Goal: Task Accomplishment & Management: Complete application form

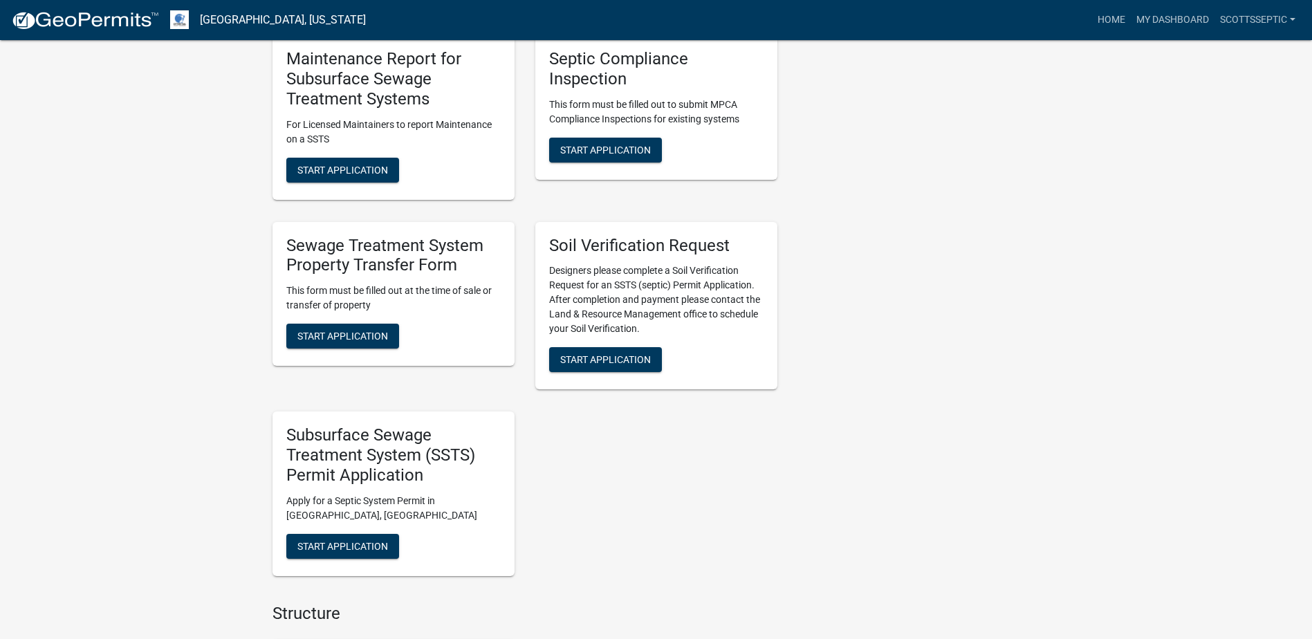
scroll to position [968, 0]
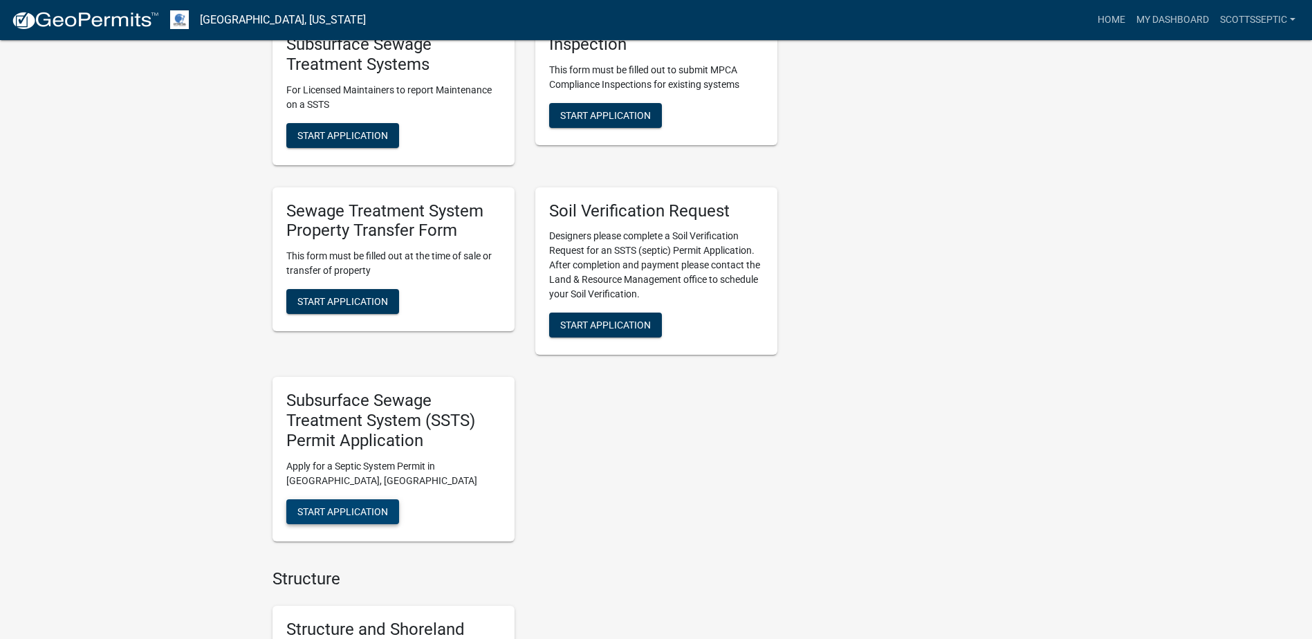
click at [323, 509] on span "Start Application" at bounding box center [342, 511] width 91 height 11
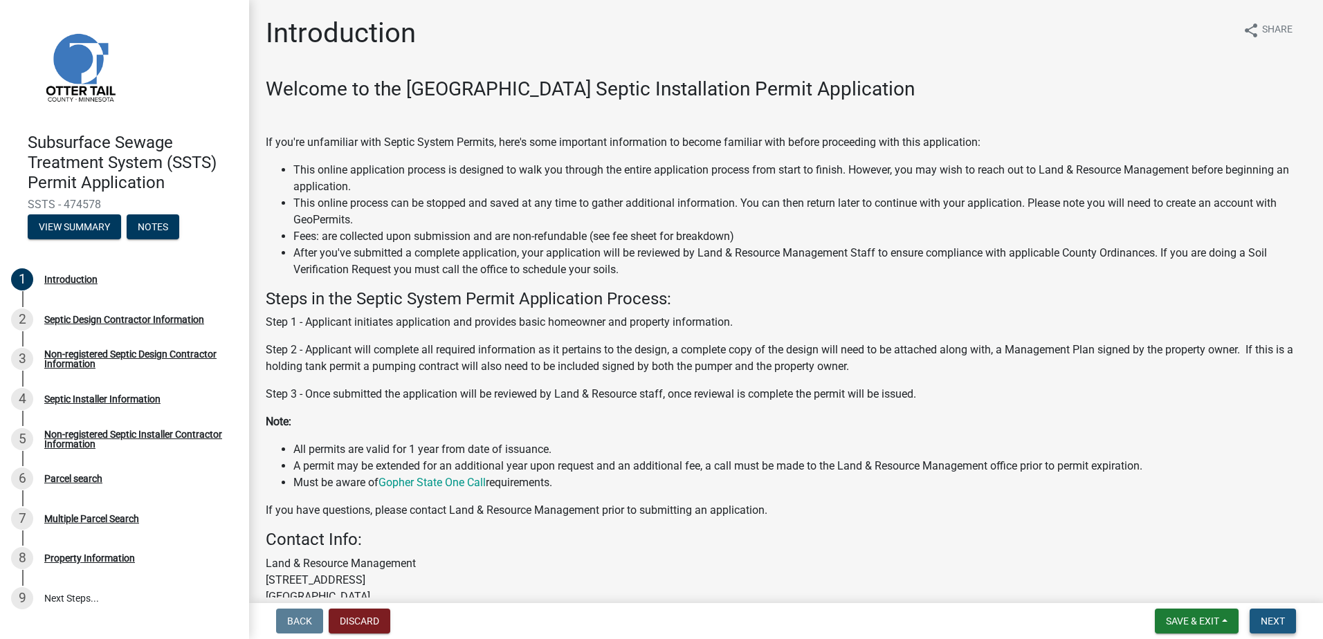
click at [1278, 619] on span "Next" at bounding box center [1272, 621] width 24 height 11
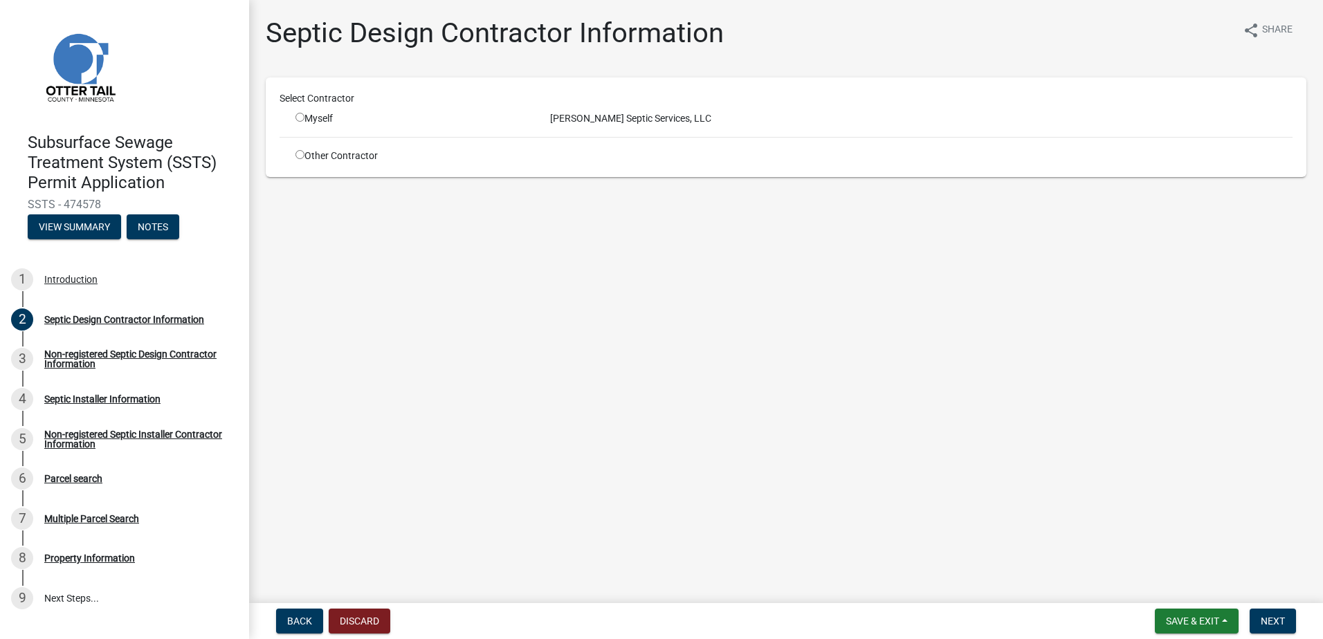
click at [299, 117] on input "radio" at bounding box center [299, 117] width 9 height 9
radio input "true"
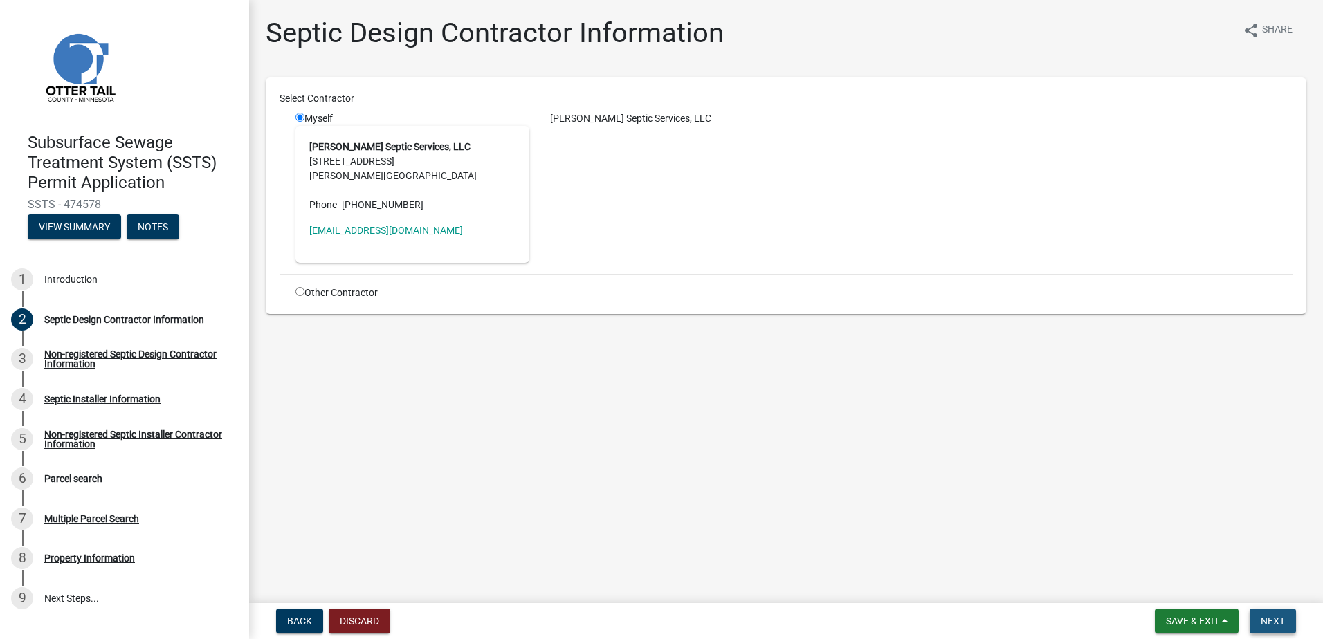
click at [1273, 622] on span "Next" at bounding box center [1272, 621] width 24 height 11
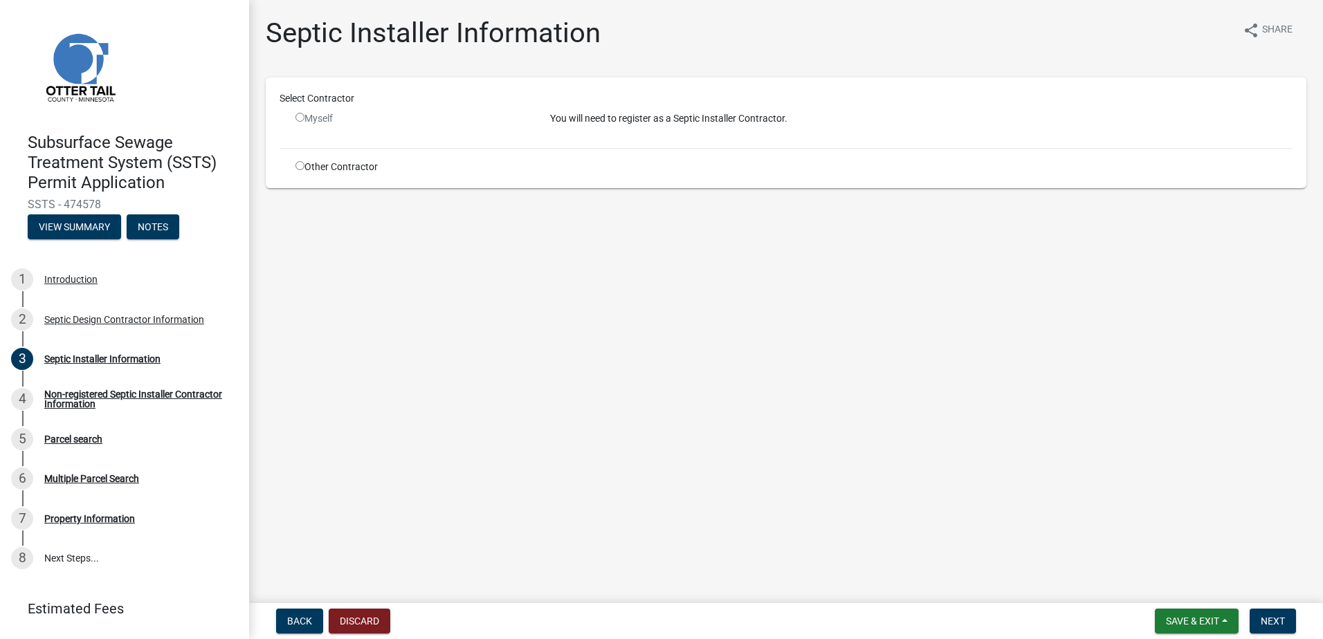
click at [300, 167] on input "radio" at bounding box center [299, 165] width 9 height 9
radio input "true"
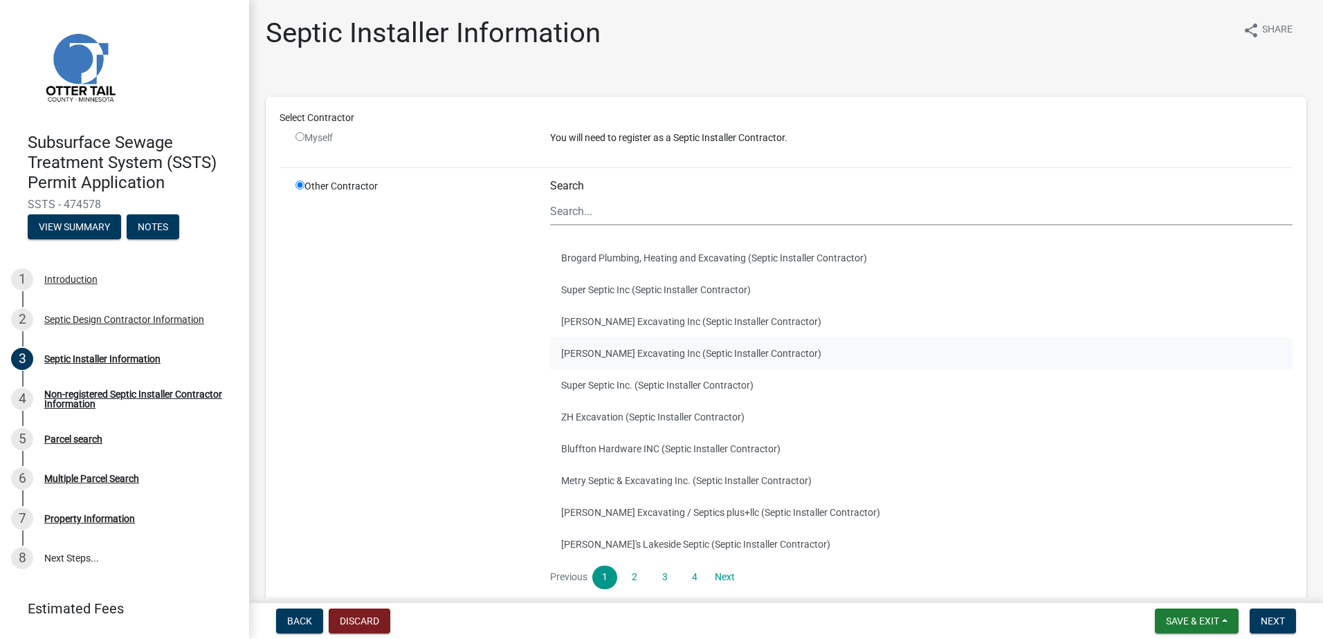
click at [598, 355] on button "[PERSON_NAME] Excavating Inc (Septic Installer Contractor)" at bounding box center [921, 354] width 742 height 32
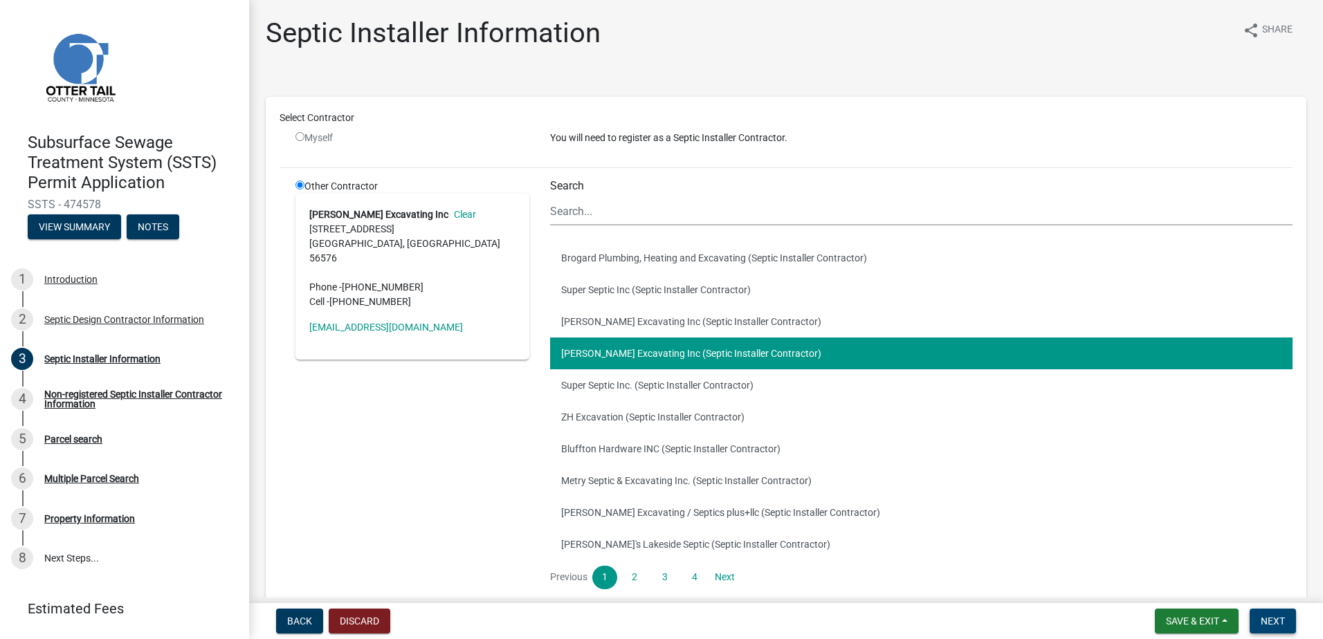
click at [1262, 620] on span "Next" at bounding box center [1272, 621] width 24 height 11
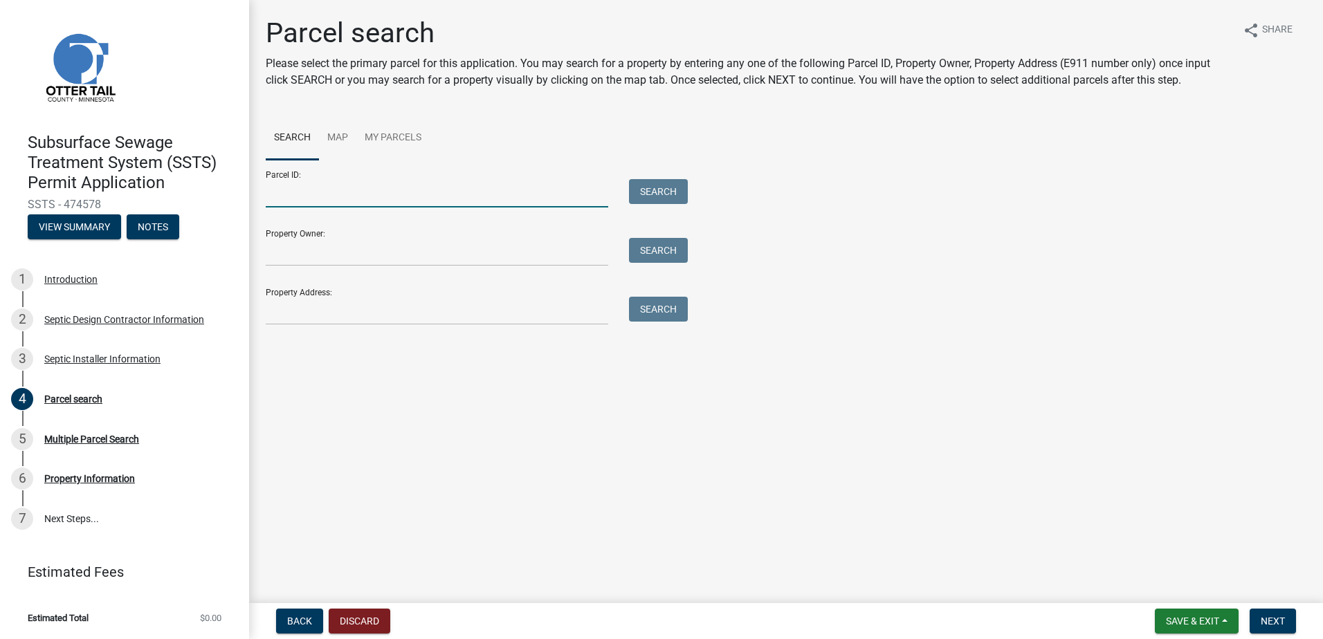
click at [291, 192] on input "Parcel ID:" at bounding box center [437, 193] width 342 height 28
type input "30000990270000"
click at [638, 190] on button "Search" at bounding box center [658, 191] width 59 height 25
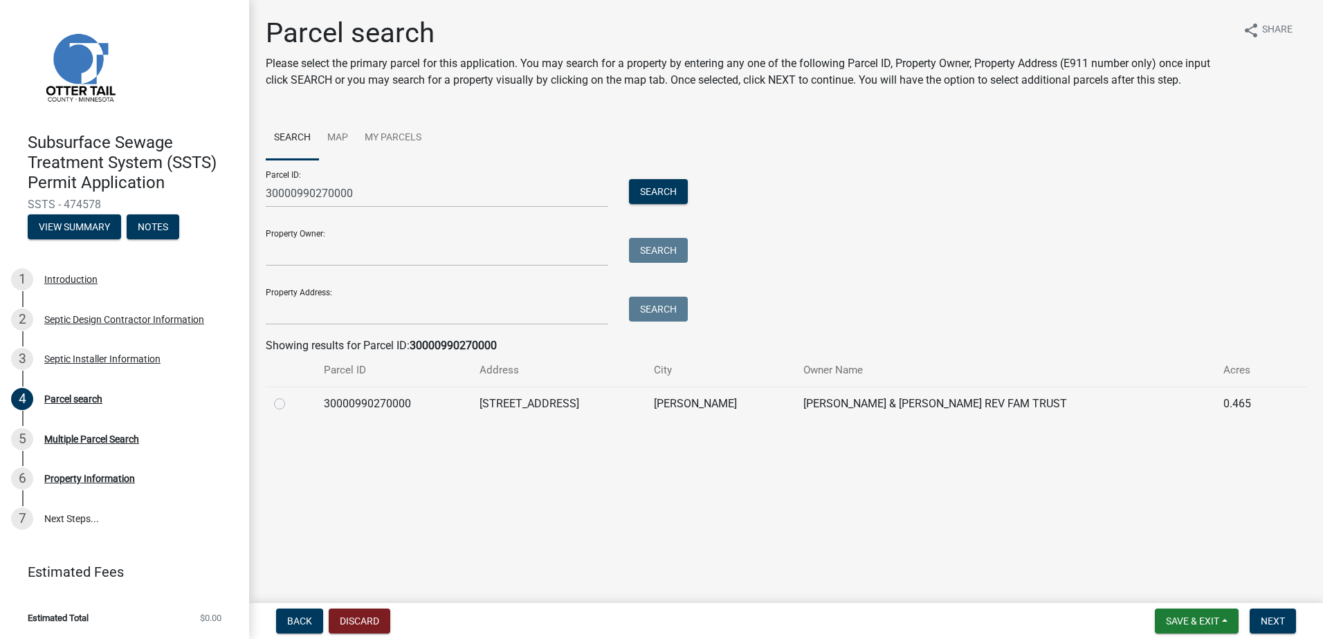
click at [291, 396] on label at bounding box center [291, 396] width 0 height 0
click at [291, 403] on input "radio" at bounding box center [295, 400] width 9 height 9
radio input "true"
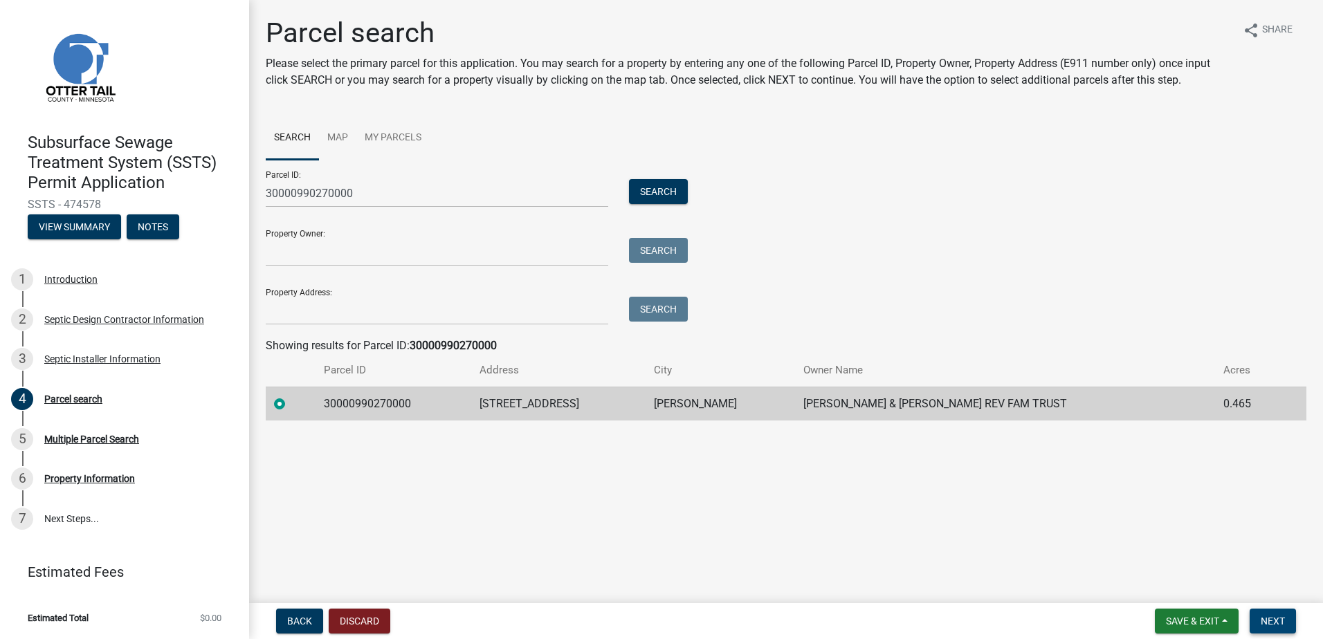
click at [1266, 622] on span "Next" at bounding box center [1272, 621] width 24 height 11
click at [1286, 620] on button "Next" at bounding box center [1272, 621] width 46 height 25
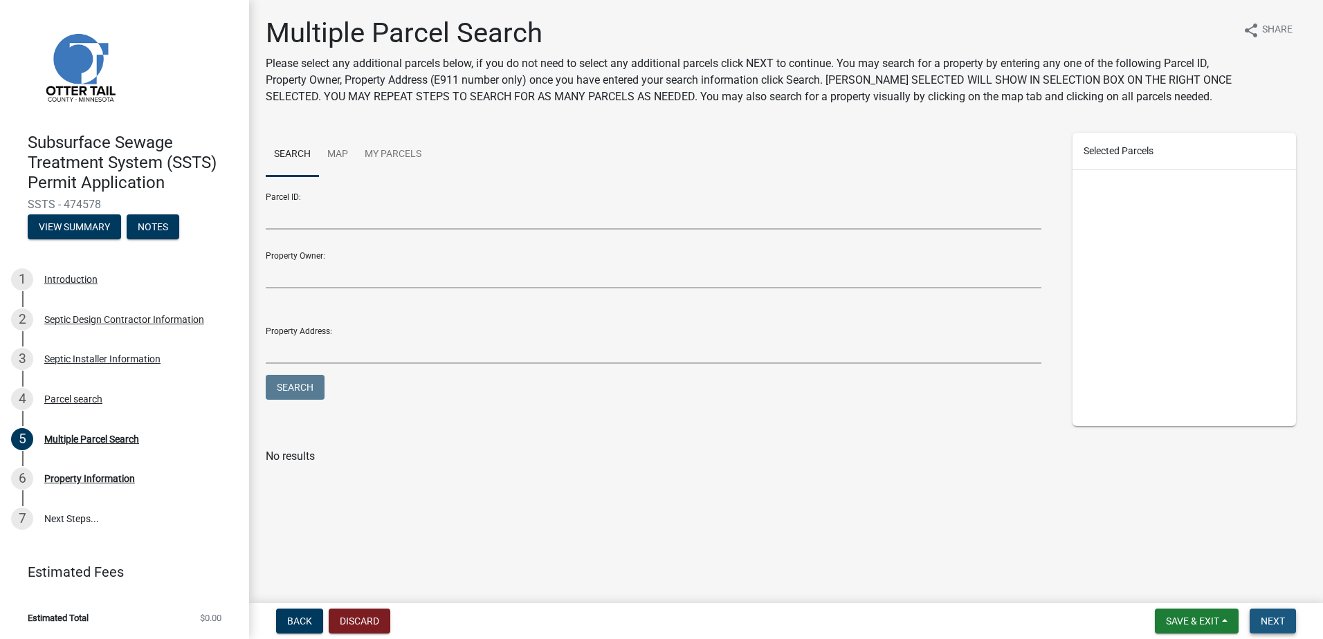
click at [1278, 619] on span "Next" at bounding box center [1272, 621] width 24 height 11
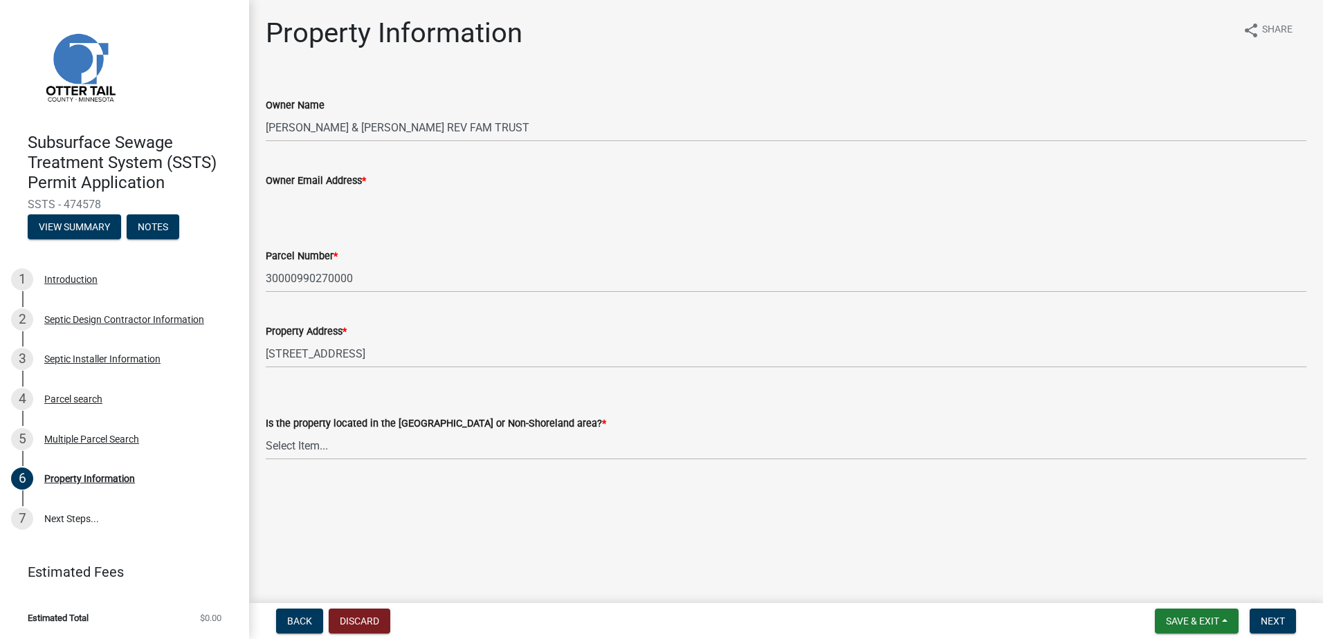
click at [271, 201] on input "Owner Email Address *" at bounding box center [786, 203] width 1040 height 28
type input "[EMAIL_ADDRESS][DOMAIN_NAME]"
click at [304, 443] on select "Select Item... Shoreland Non-Shoreland" at bounding box center [786, 446] width 1040 height 28
click at [266, 432] on select "Select Item... Shoreland Non-Shoreland" at bounding box center [786, 446] width 1040 height 28
select select "f91142e6-e911-469c-9754-896c7e7f9e05"
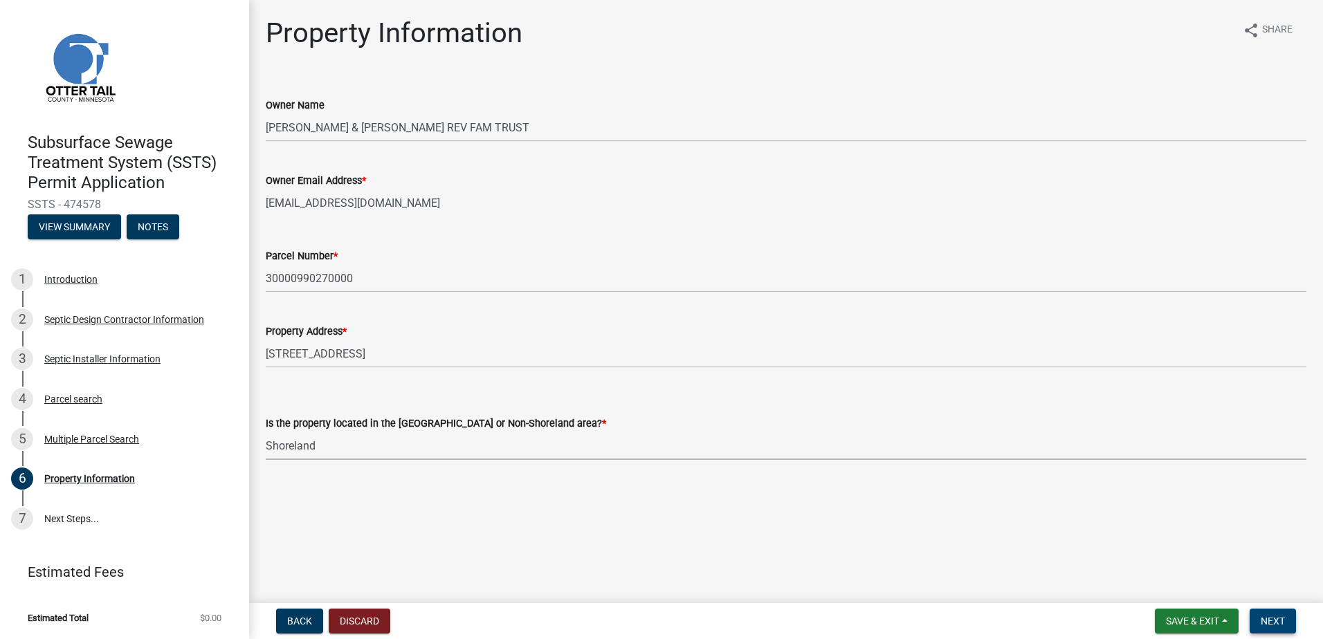
click at [1264, 624] on span "Next" at bounding box center [1272, 621] width 24 height 11
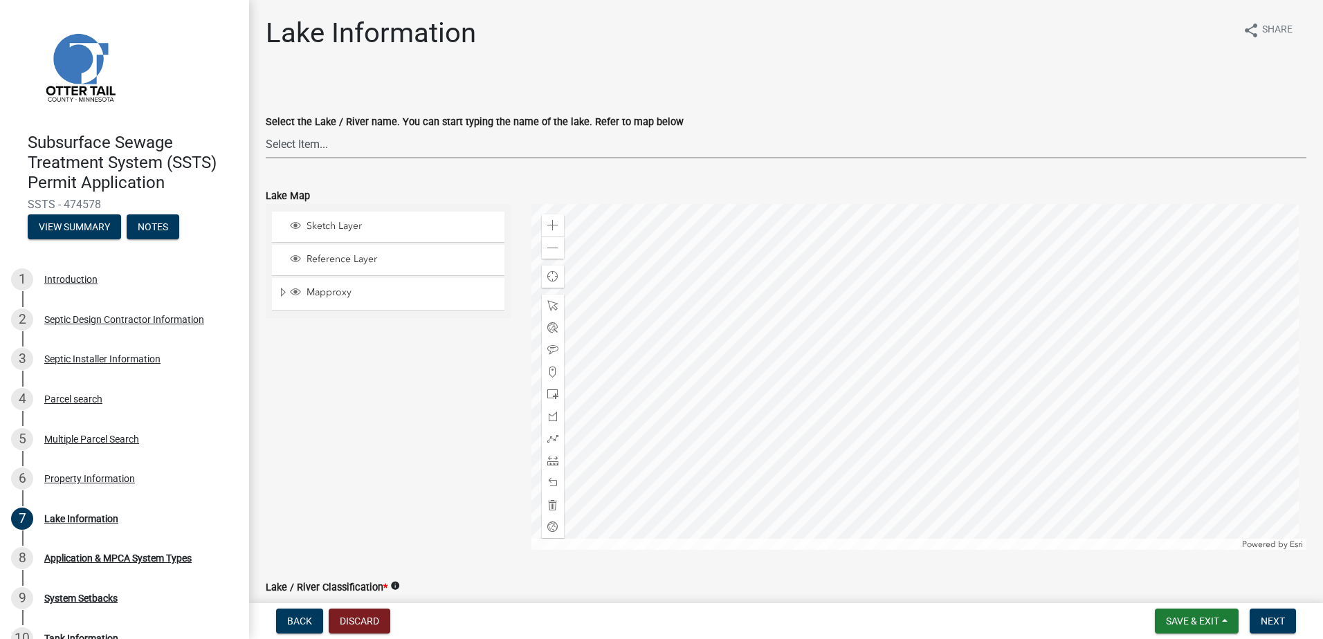
click at [312, 147] on select "Select Item... None [PERSON_NAME] 56-031 [PERSON_NAME] 56-118 [PERSON_NAME] 56-…" at bounding box center [786, 144] width 1040 height 28
click at [266, 130] on select "Select Item... None [PERSON_NAME] 56-031 [PERSON_NAME] 56-118 [PERSON_NAME] 56-…" at bounding box center [786, 144] width 1040 height 28
select select "bebeee68-4fe0-4519-8d81-c2ce205cc4ba"
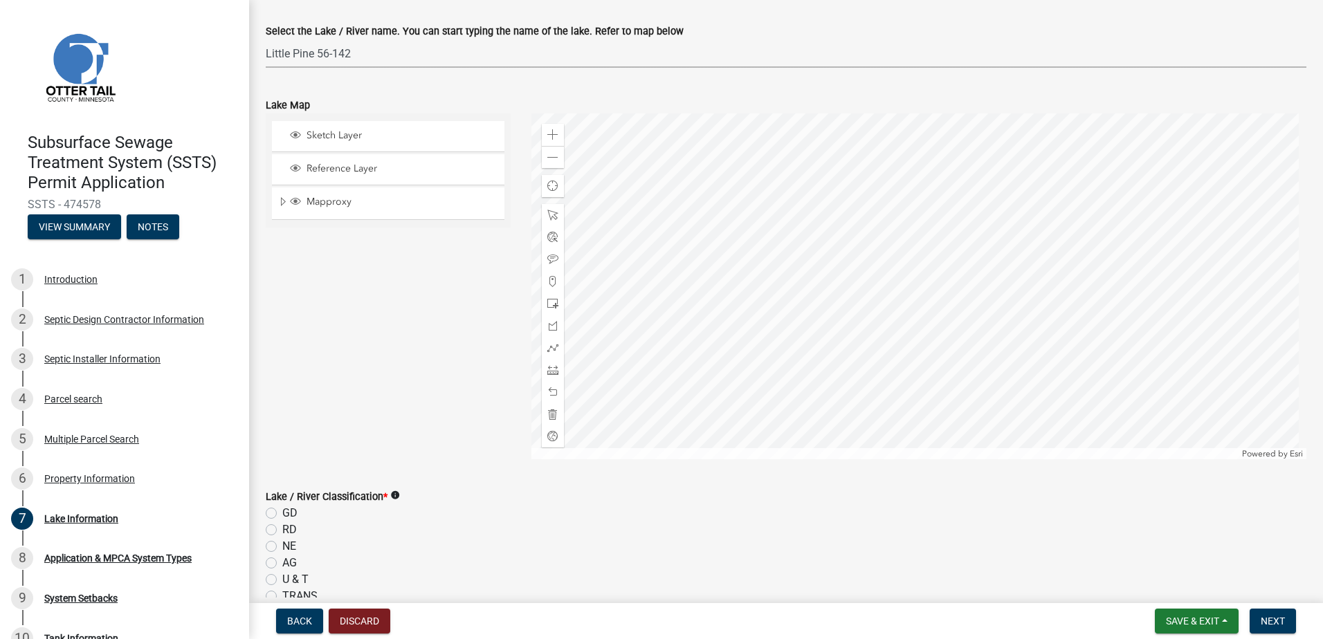
scroll to position [208, 0]
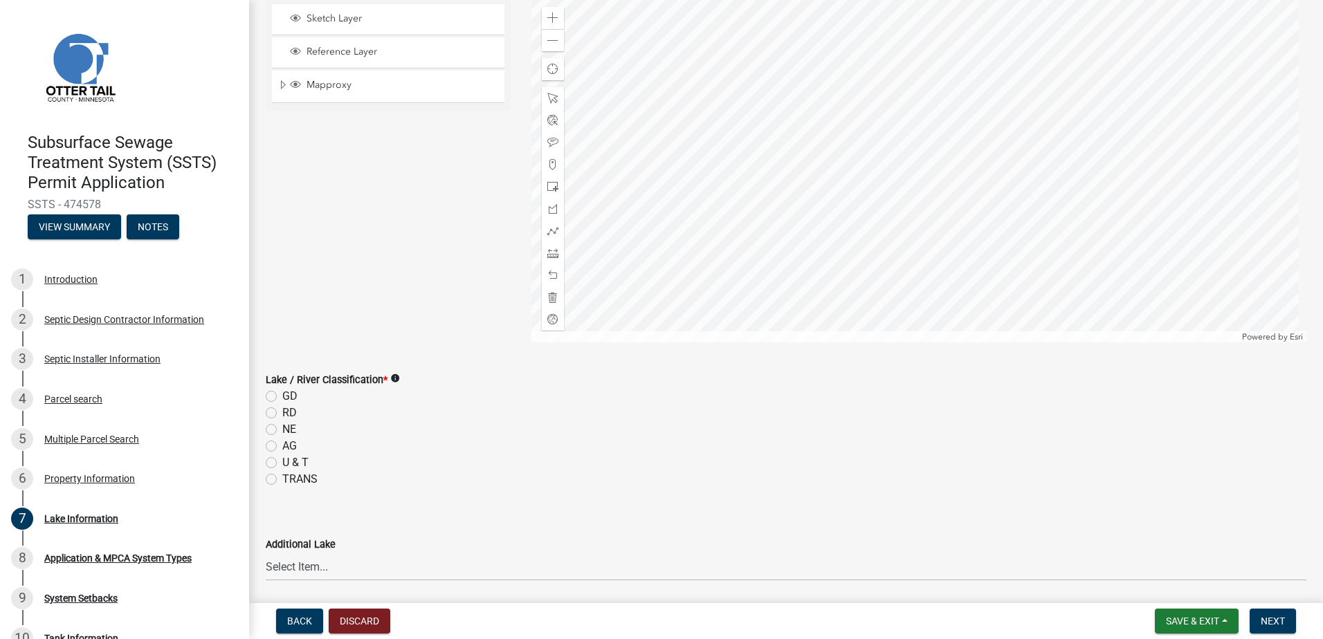
click at [282, 395] on label "GD" at bounding box center [289, 396] width 15 height 17
click at [282, 395] on input "GD" at bounding box center [286, 392] width 9 height 9
radio input "true"
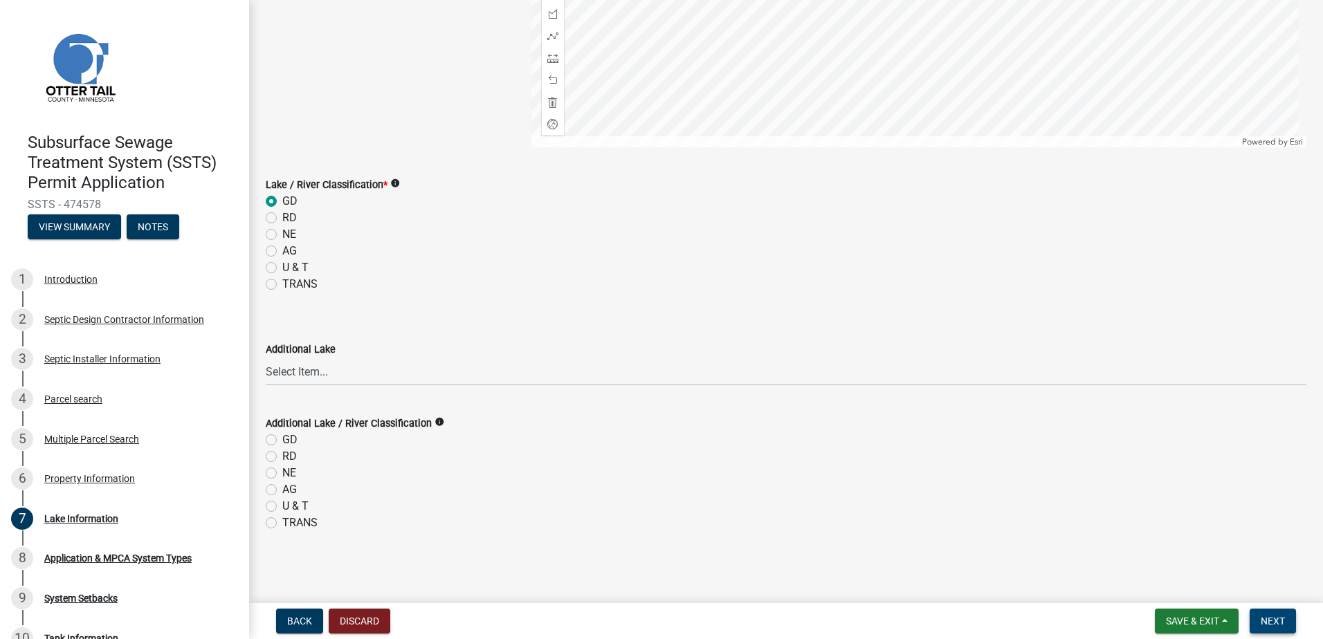
click at [1276, 619] on span "Next" at bounding box center [1272, 621] width 24 height 11
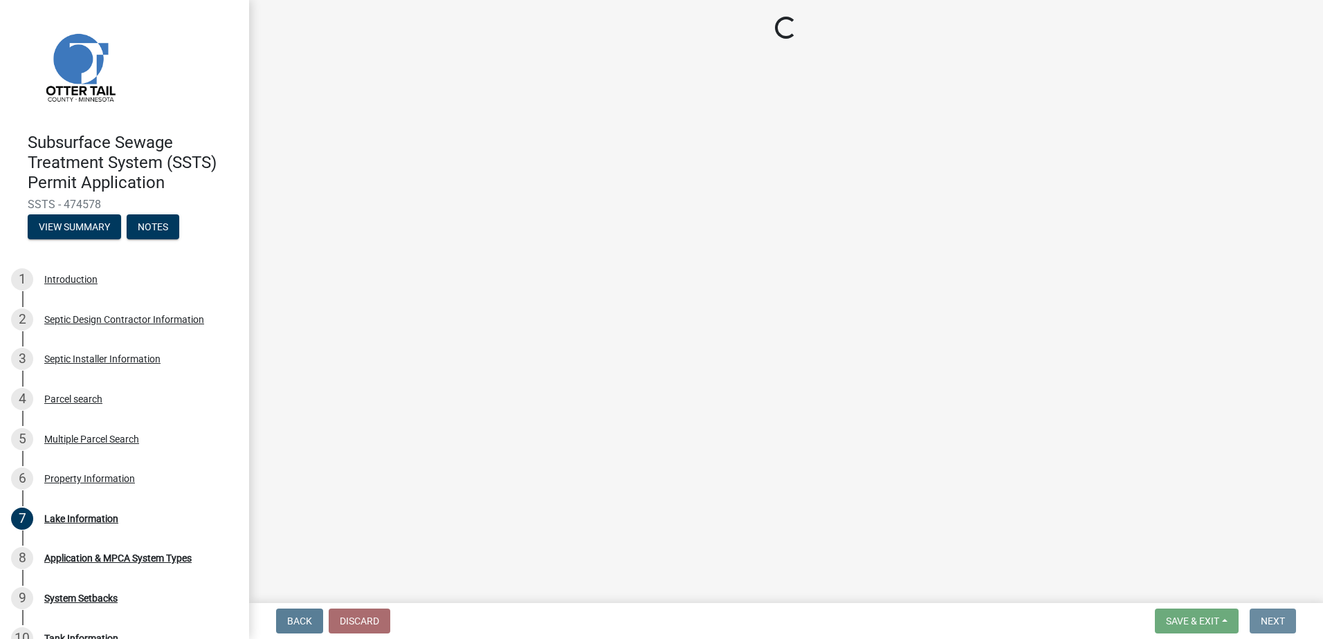
scroll to position [0, 0]
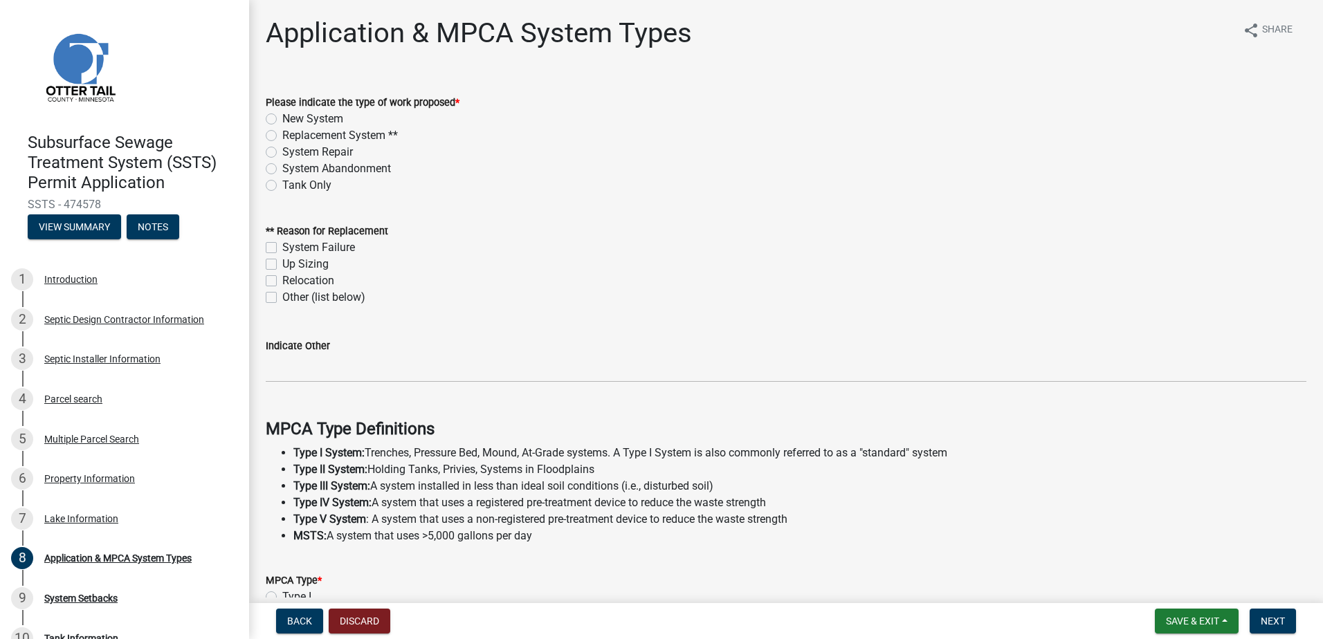
click at [282, 134] on label "Replacement System **" at bounding box center [340, 135] width 116 height 17
click at [282, 134] on input "Replacement System **" at bounding box center [286, 131] width 9 height 9
radio input "true"
click at [282, 267] on label "Up Sizing" at bounding box center [305, 264] width 46 height 17
click at [282, 265] on input "Up Sizing" at bounding box center [286, 260] width 9 height 9
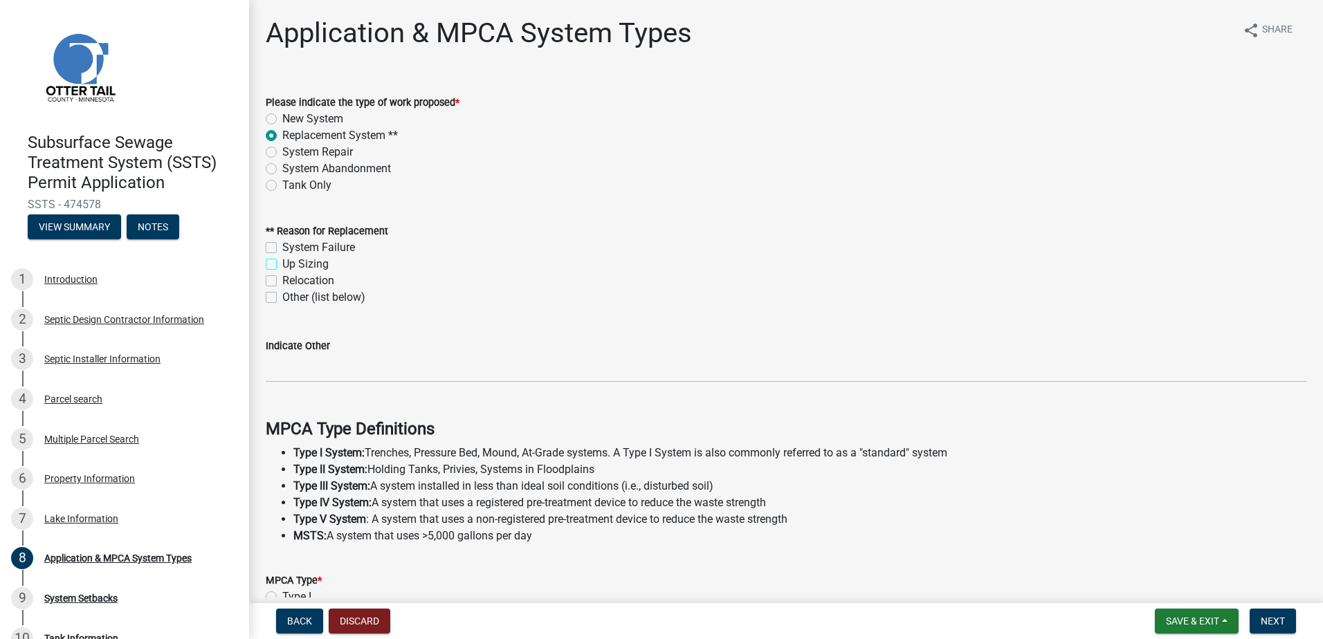
checkbox input "true"
checkbox input "false"
checkbox input "true"
checkbox input "false"
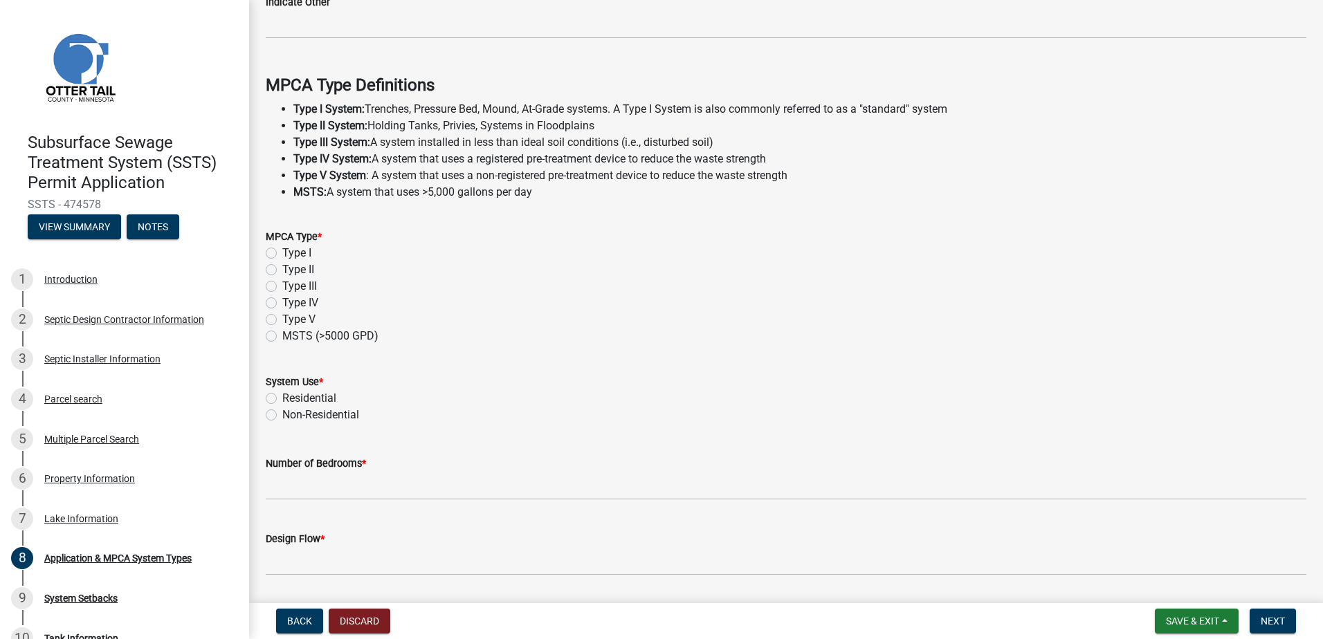
scroll to position [346, 0]
click at [282, 286] on label "Type III" at bounding box center [299, 284] width 35 height 17
click at [282, 285] on input "Type III" at bounding box center [286, 280] width 9 height 9
radio input "true"
click at [282, 394] on label "Residential" at bounding box center [309, 396] width 54 height 17
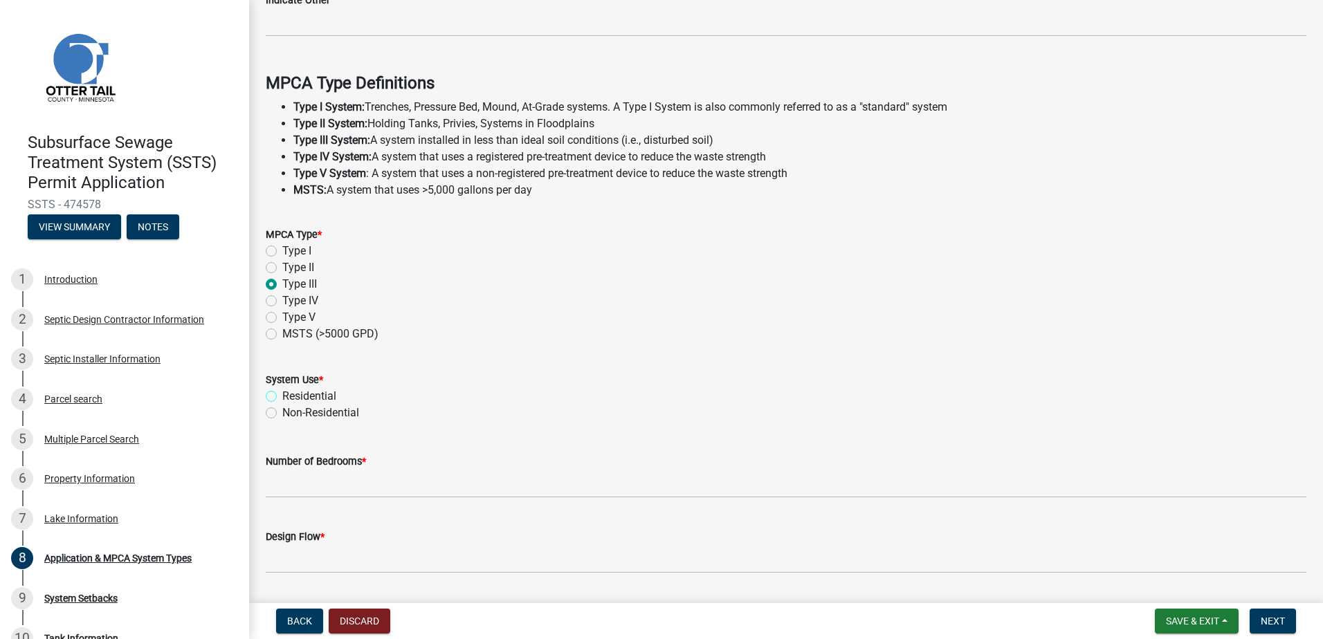
click at [282, 394] on input "Residential" at bounding box center [286, 392] width 9 height 9
radio input "true"
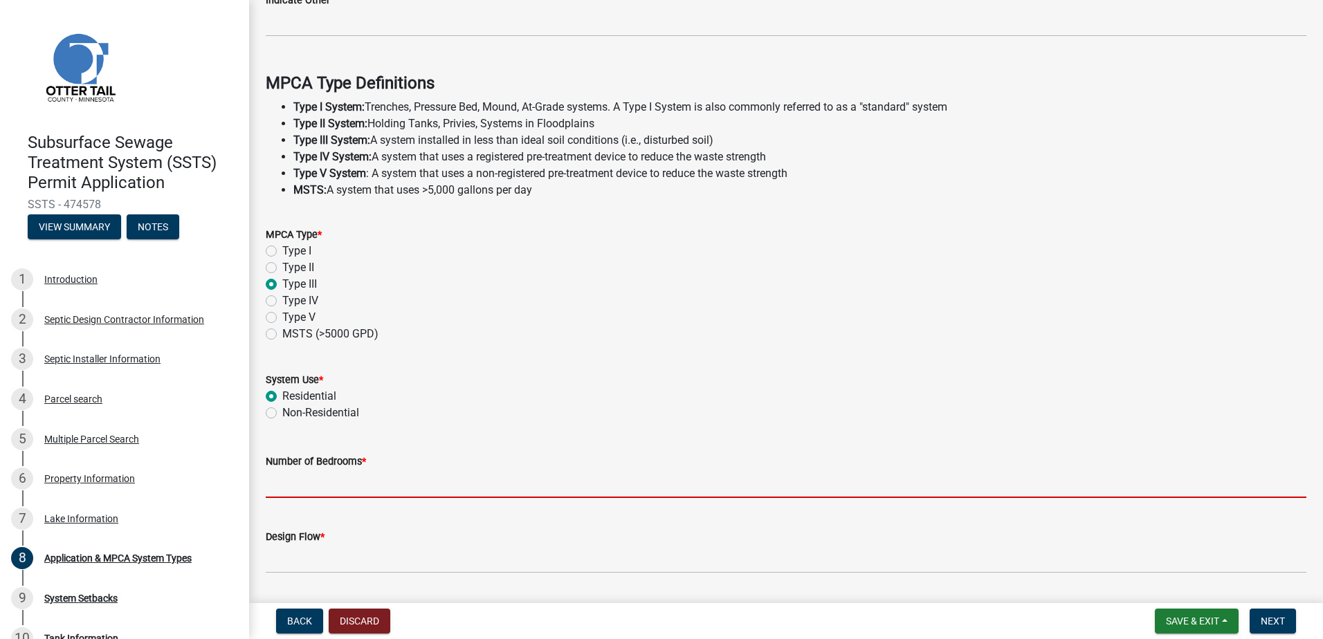
click at [297, 495] on input "Number of Bedrooms *" at bounding box center [786, 484] width 1040 height 28
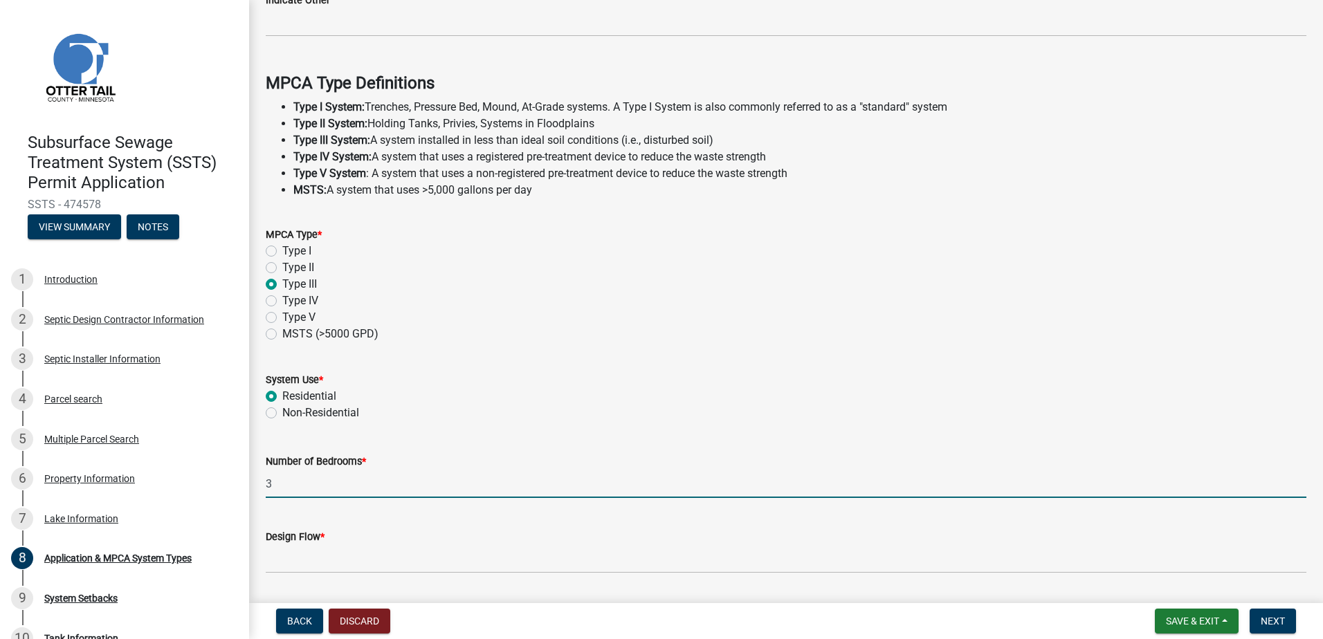
type input "3"
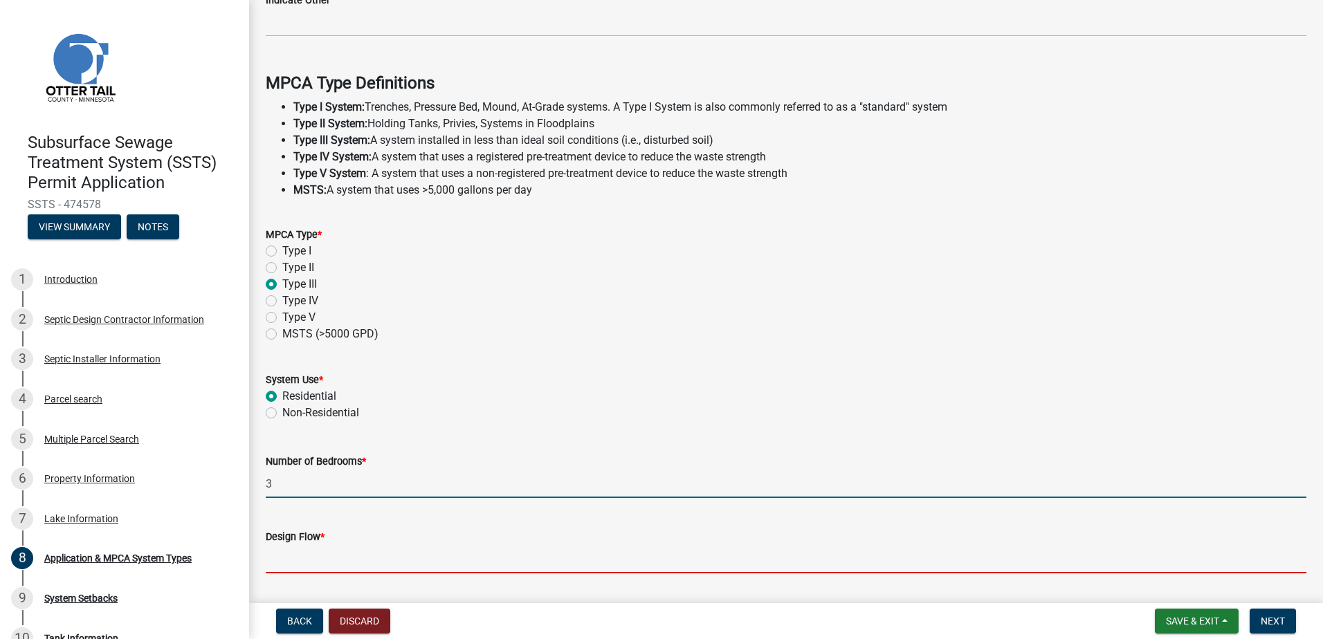
click at [309, 569] on input "Design Flow *" at bounding box center [786, 559] width 1040 height 28
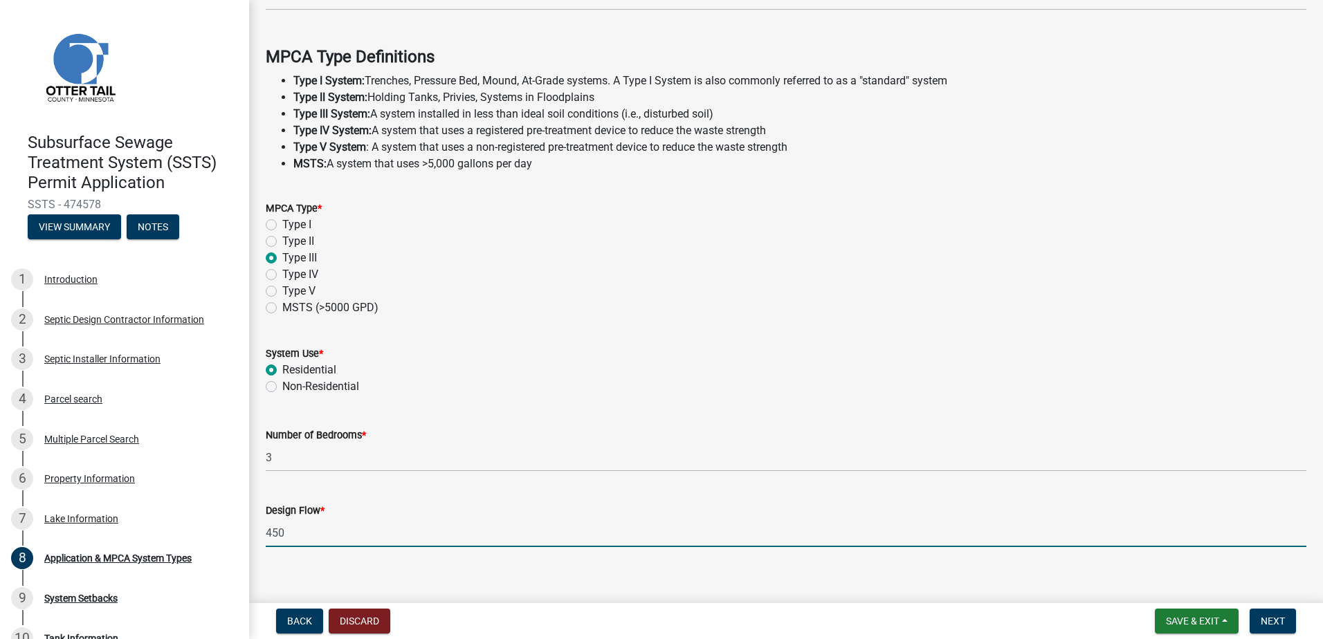
scroll to position [387, 0]
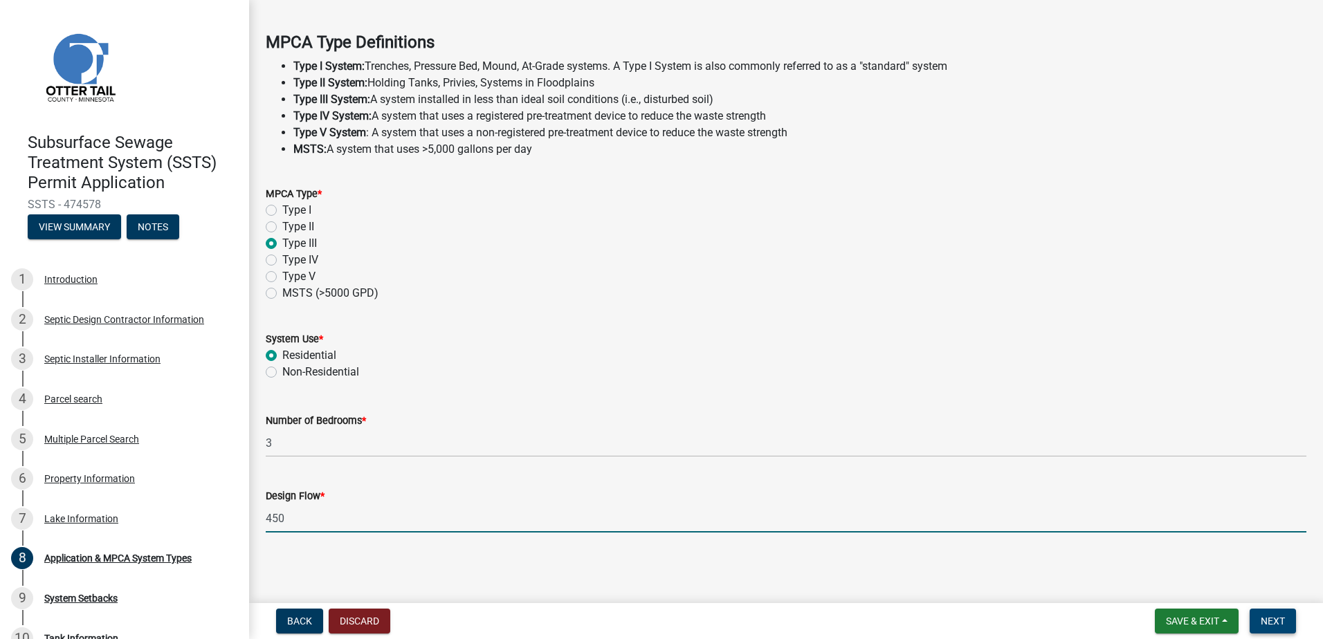
type input "450"
click at [1270, 619] on span "Next" at bounding box center [1272, 621] width 24 height 11
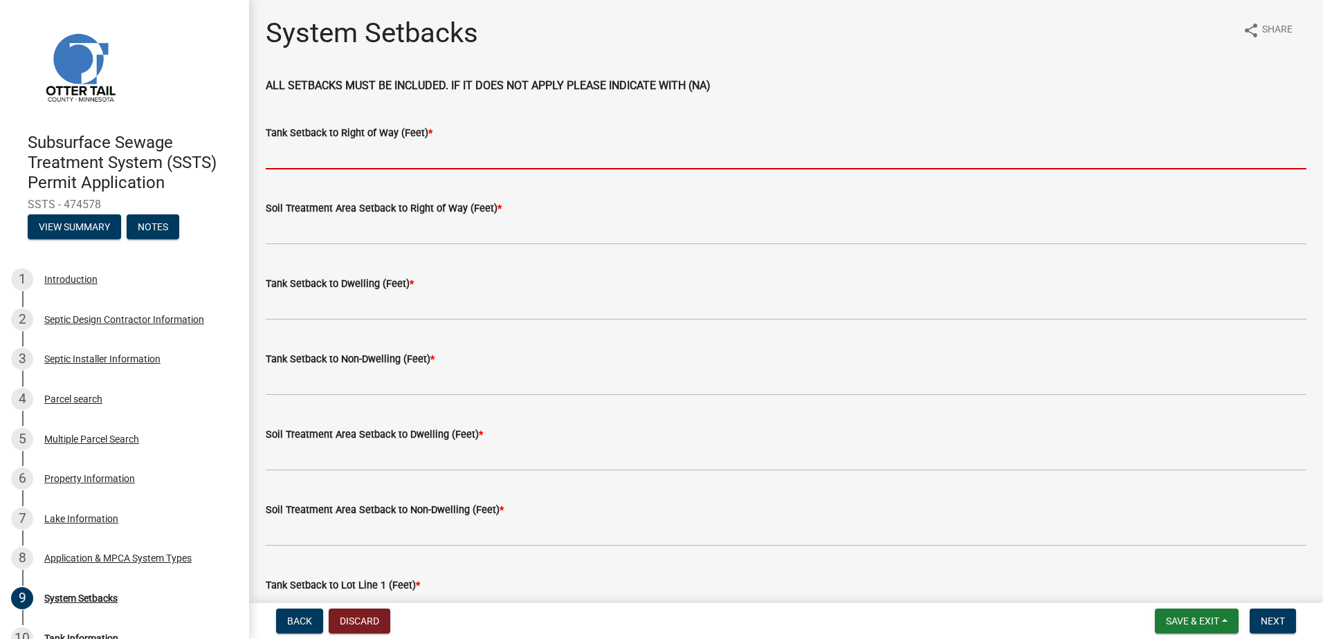
drag, startPoint x: 277, startPoint y: 162, endPoint x: 335, endPoint y: 162, distance: 58.8
click at [277, 162] on input "Tank Setback to Right of Way (Feet) *" at bounding box center [786, 155] width 1040 height 28
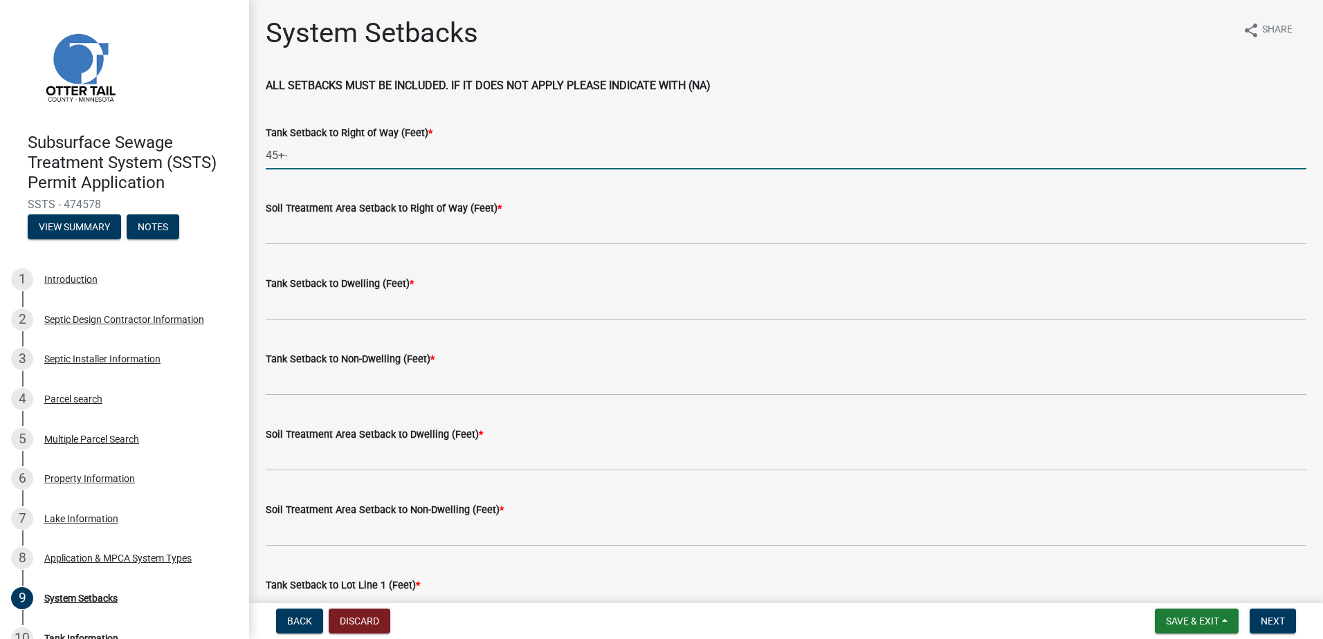
type input "45+-"
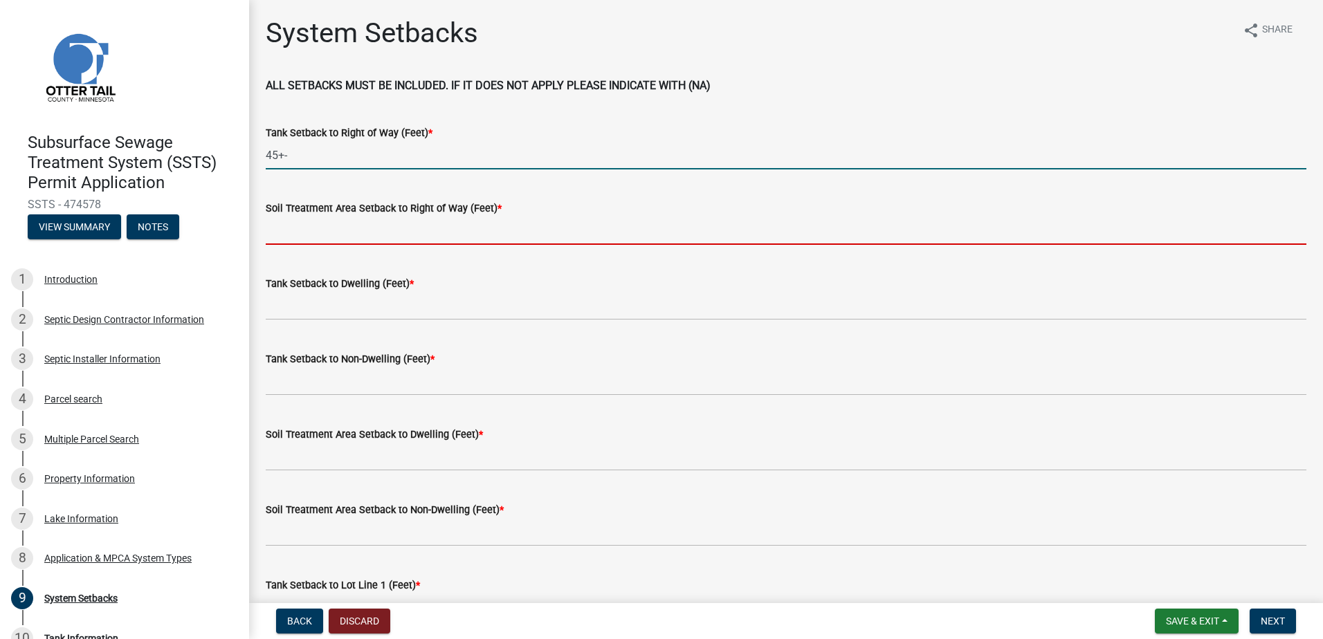
click at [304, 234] on input "Soil Treatment Area Setback to Right of Way (Feet) *" at bounding box center [786, 231] width 1040 height 28
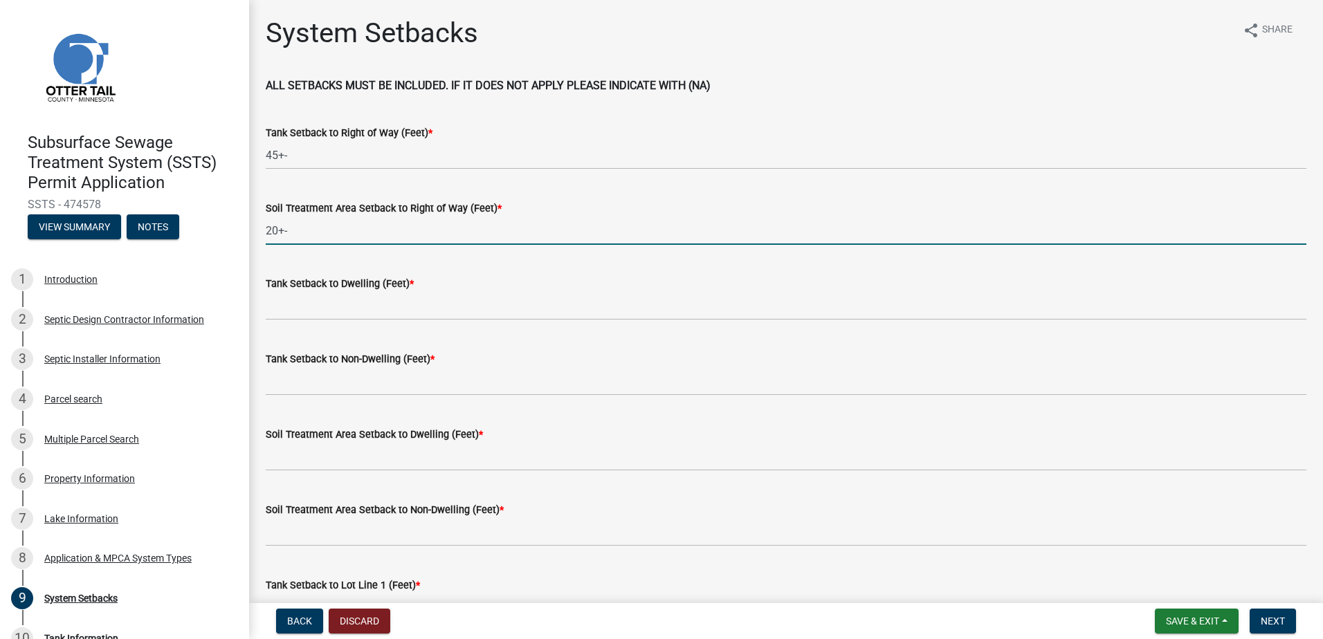
type input "20+-"
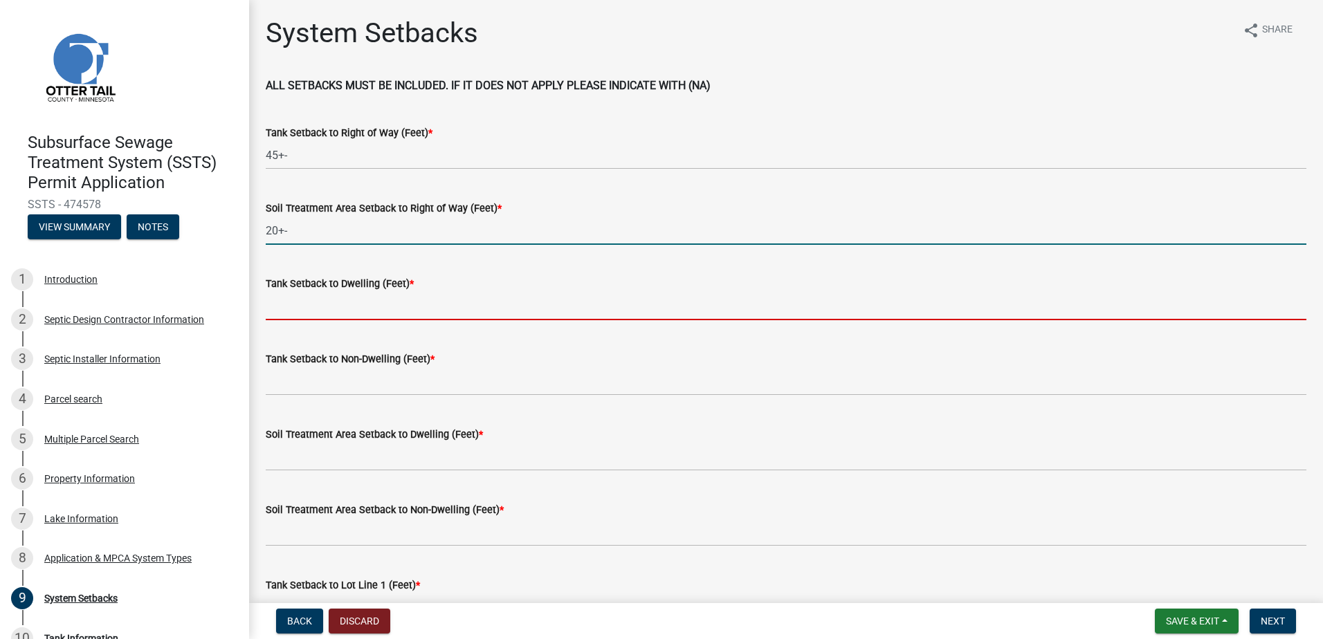
click at [286, 304] on input "Tank Setback to Dwelling (Feet) *" at bounding box center [786, 306] width 1040 height 28
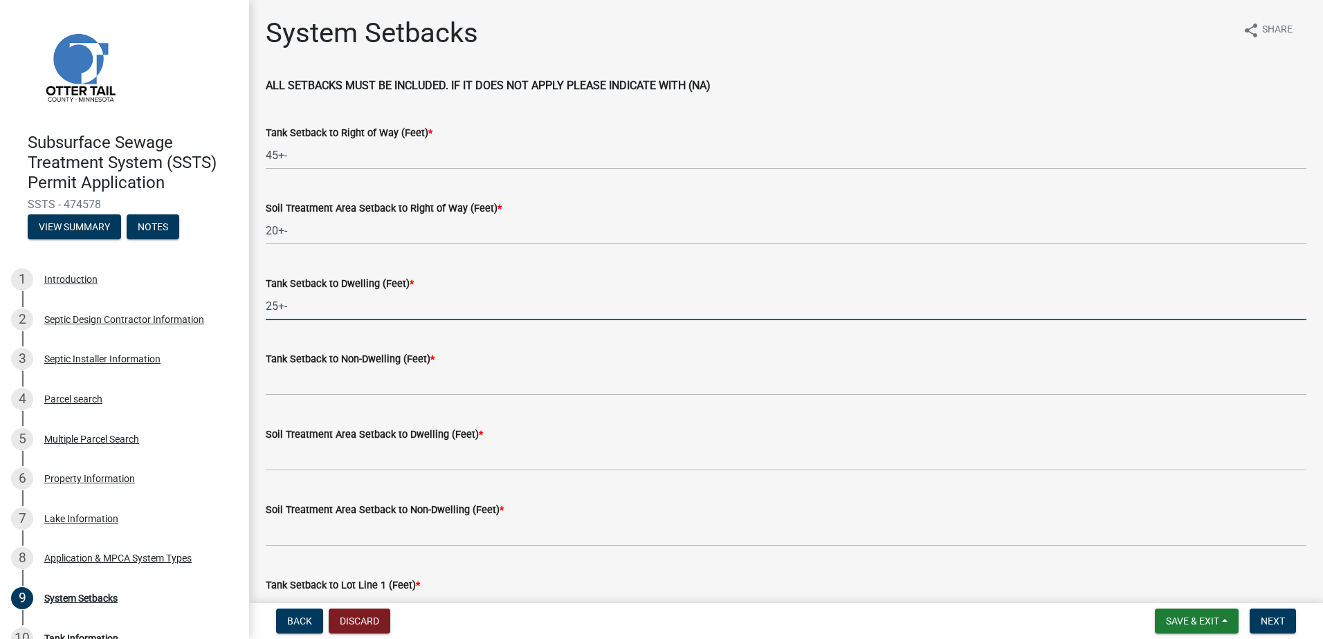
type input "25+-"
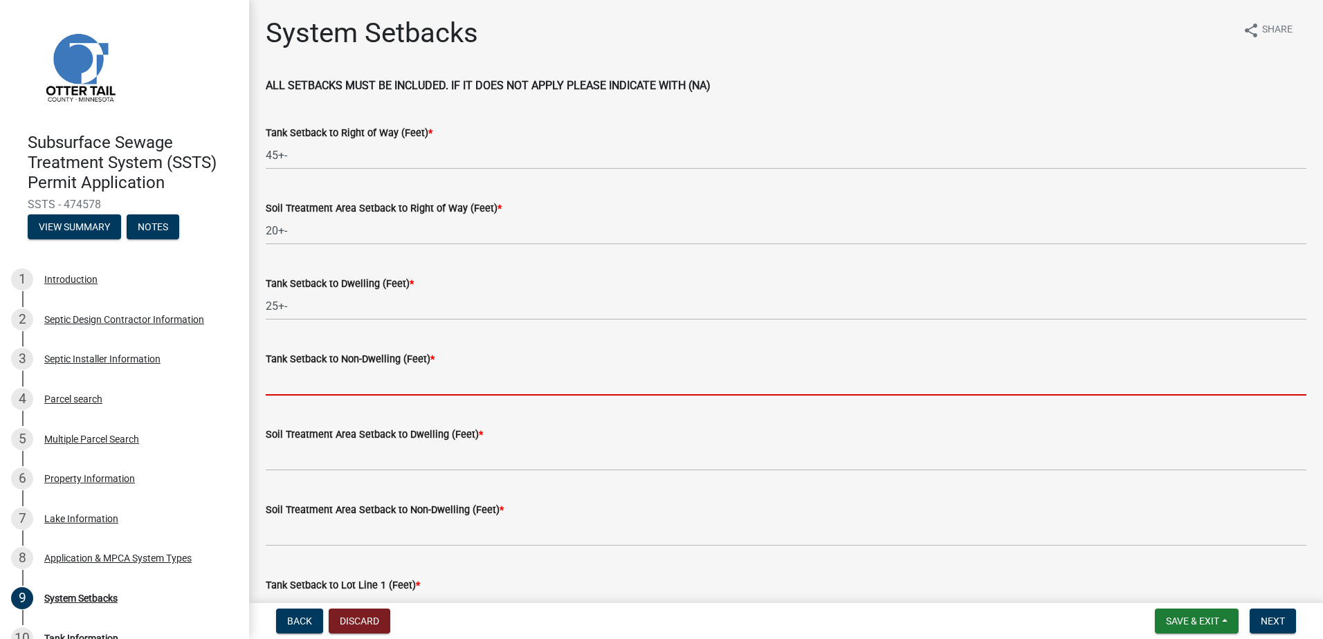
click at [295, 381] on input "Tank Setback to Non-Dwelling (Feet) *" at bounding box center [786, 381] width 1040 height 28
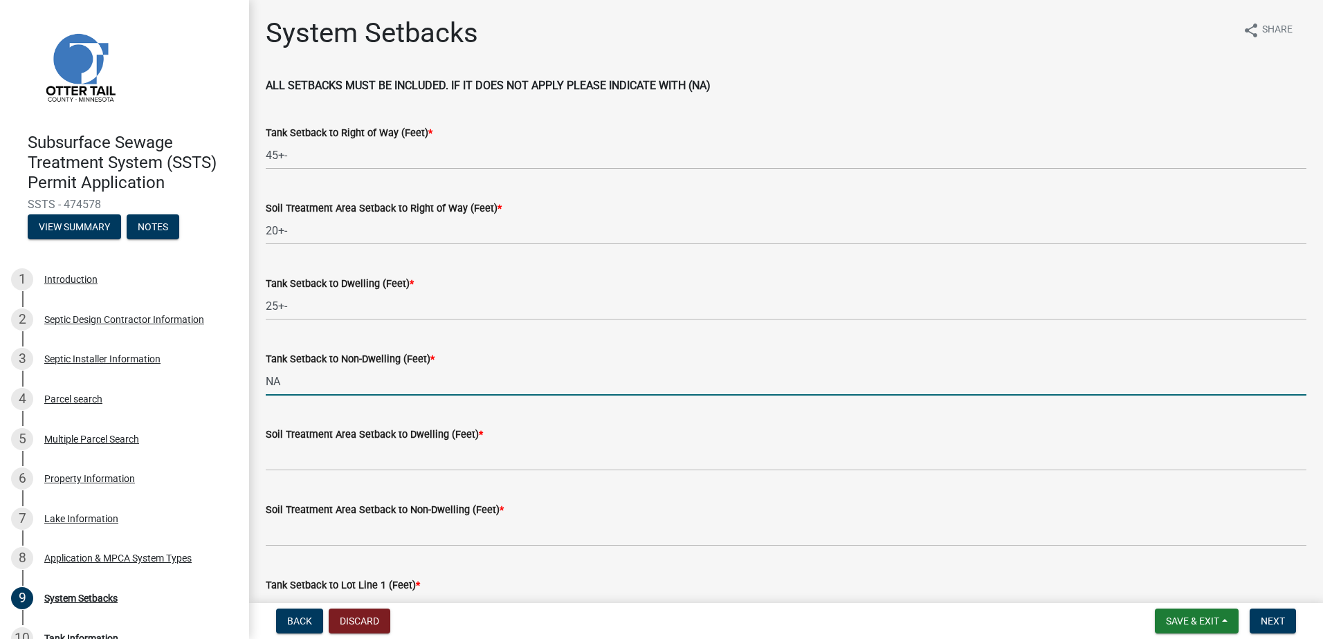
type input "NA"
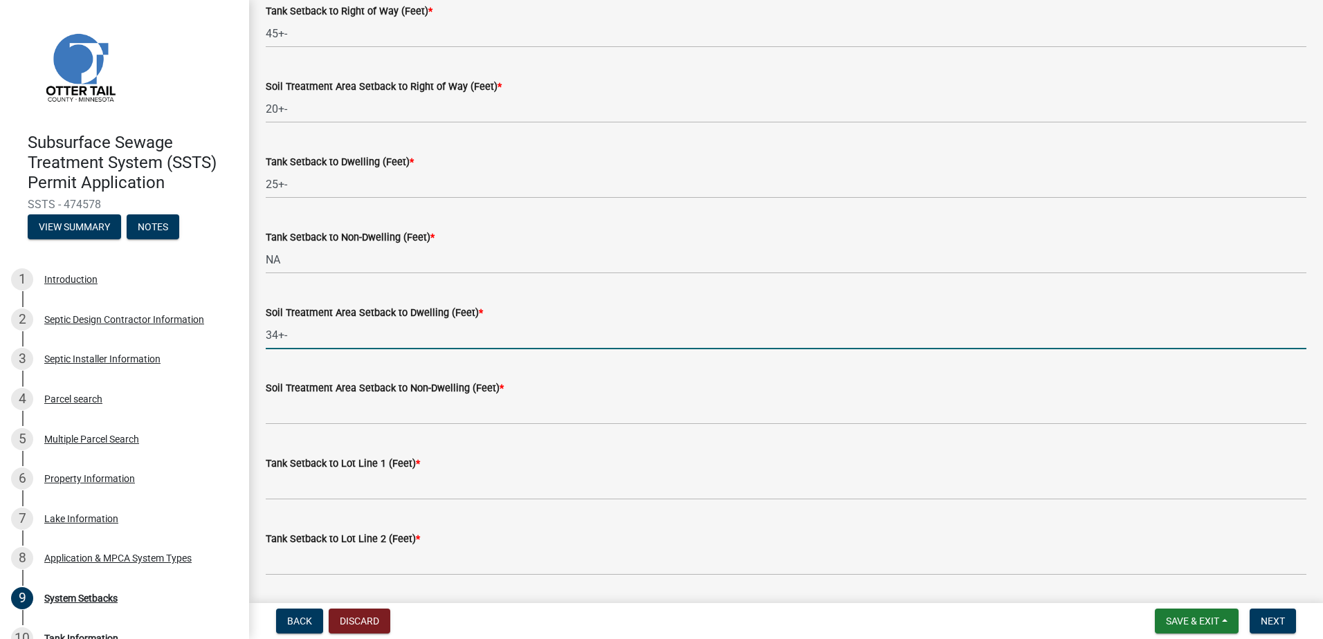
scroll to position [138, 0]
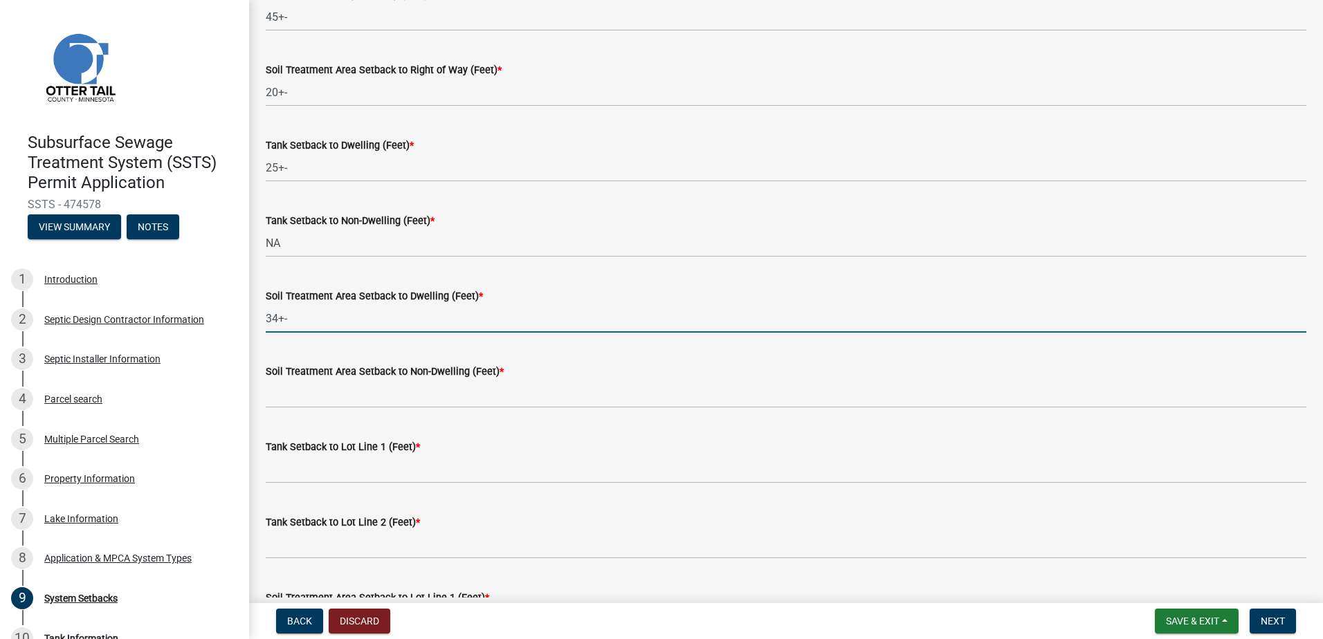
type input "34+-"
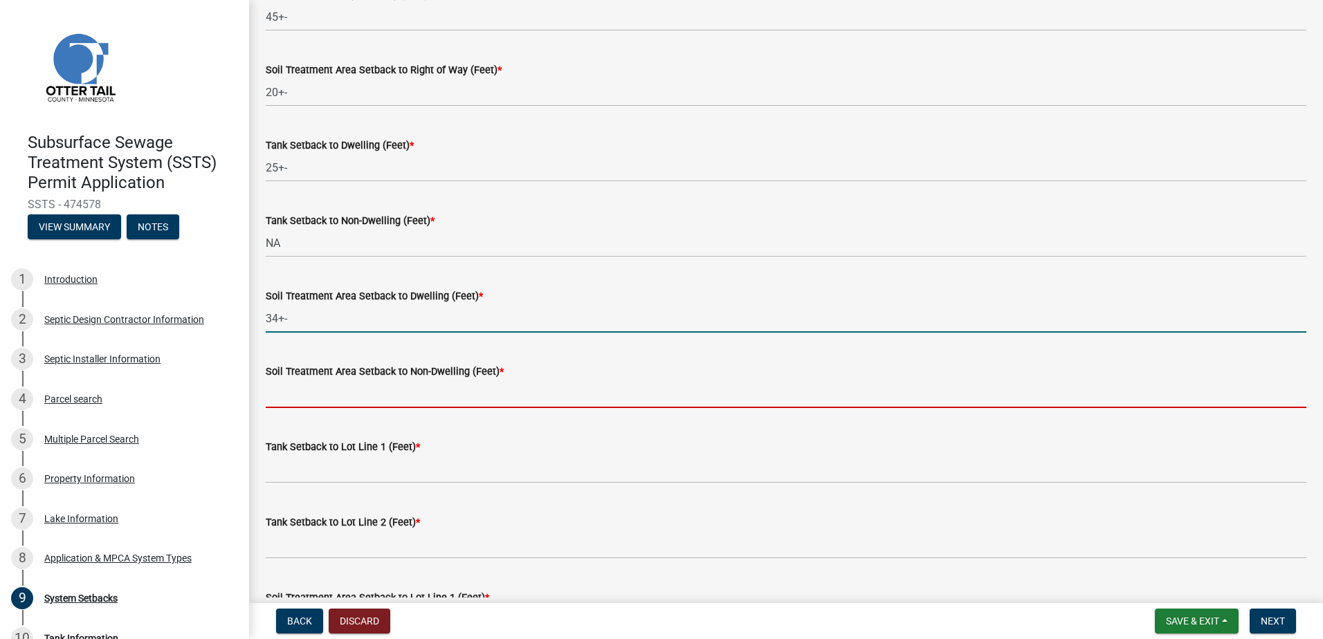
click at [297, 392] on input "Soil Treatment Area Setback to Non-Dwelling (Feet) *" at bounding box center [786, 394] width 1040 height 28
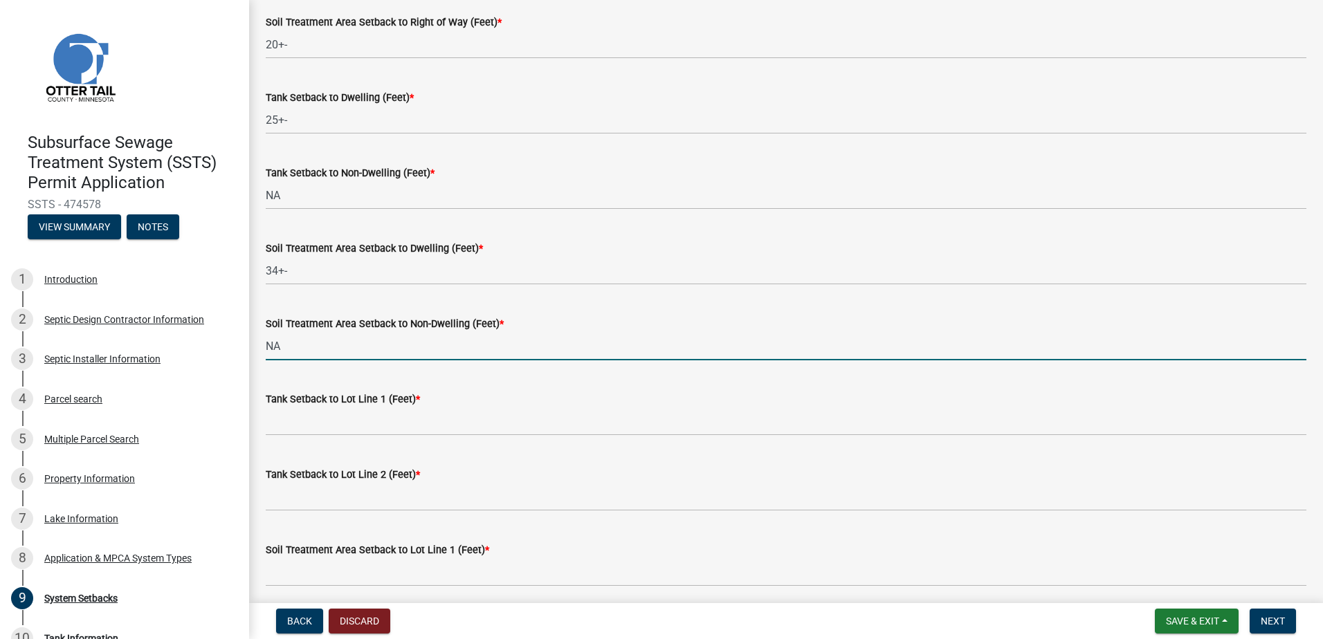
scroll to position [208, 0]
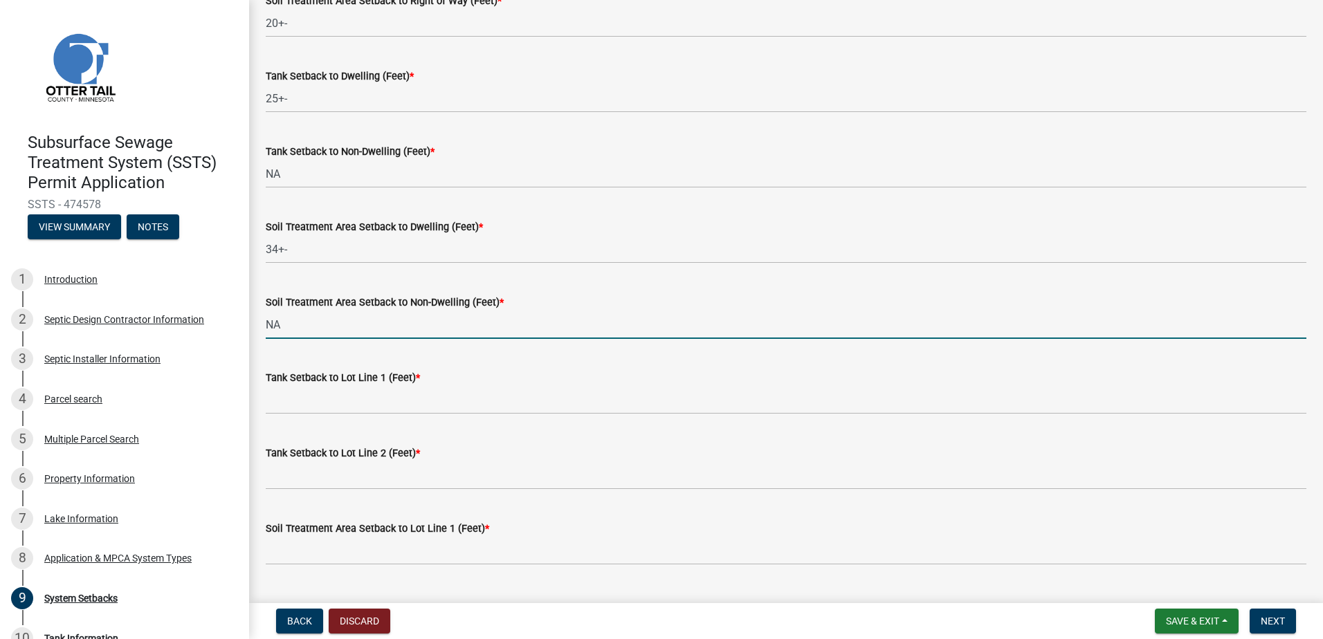
type input "NA"
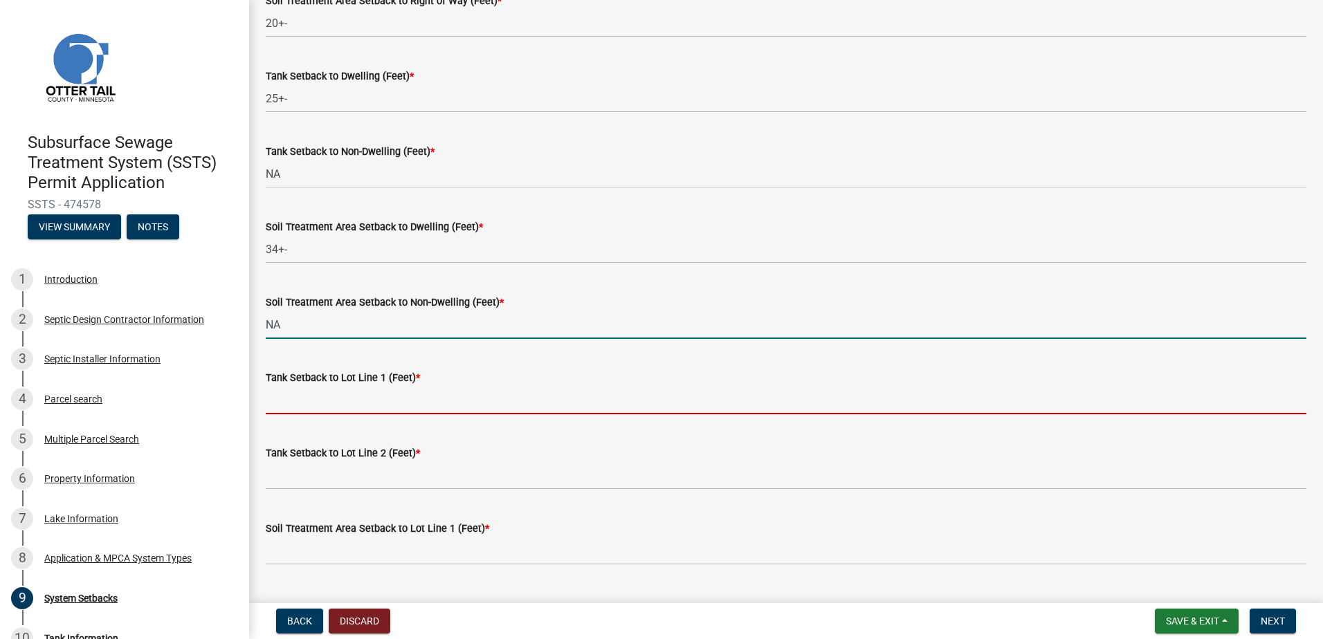
click at [293, 407] on input "Tank Setback to Lot Line 1 (Feet) *" at bounding box center [786, 400] width 1040 height 28
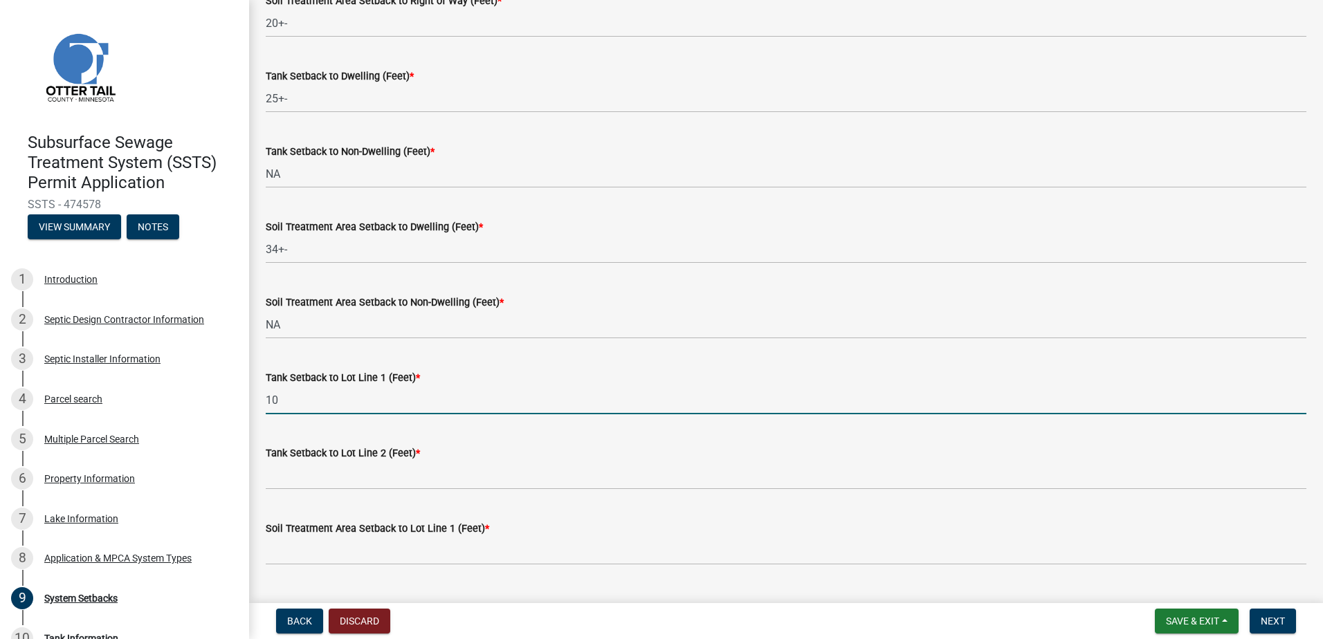
type input "10"
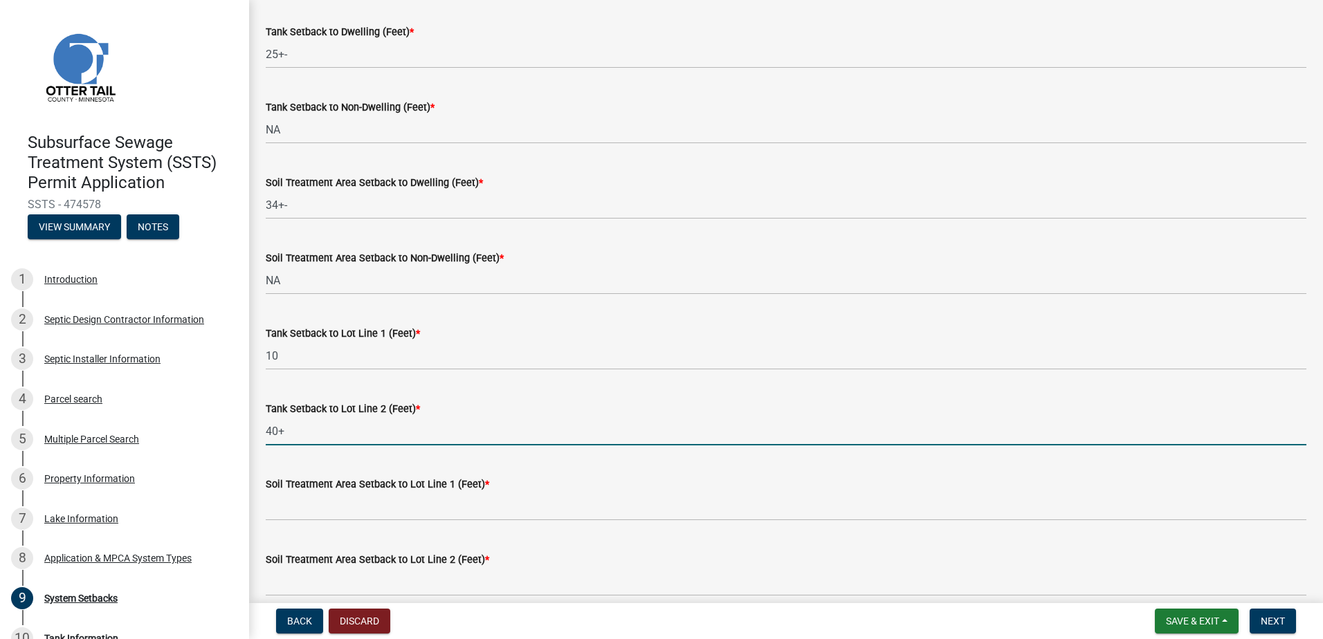
scroll to position [415, 0]
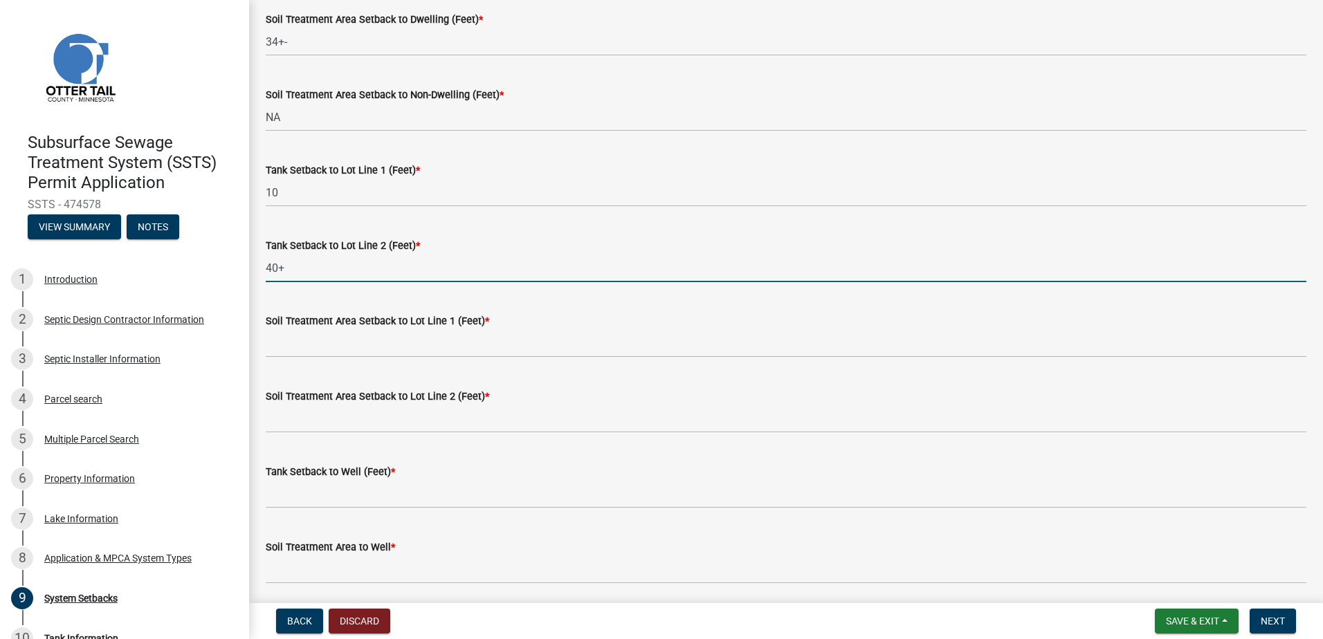
type input "40+"
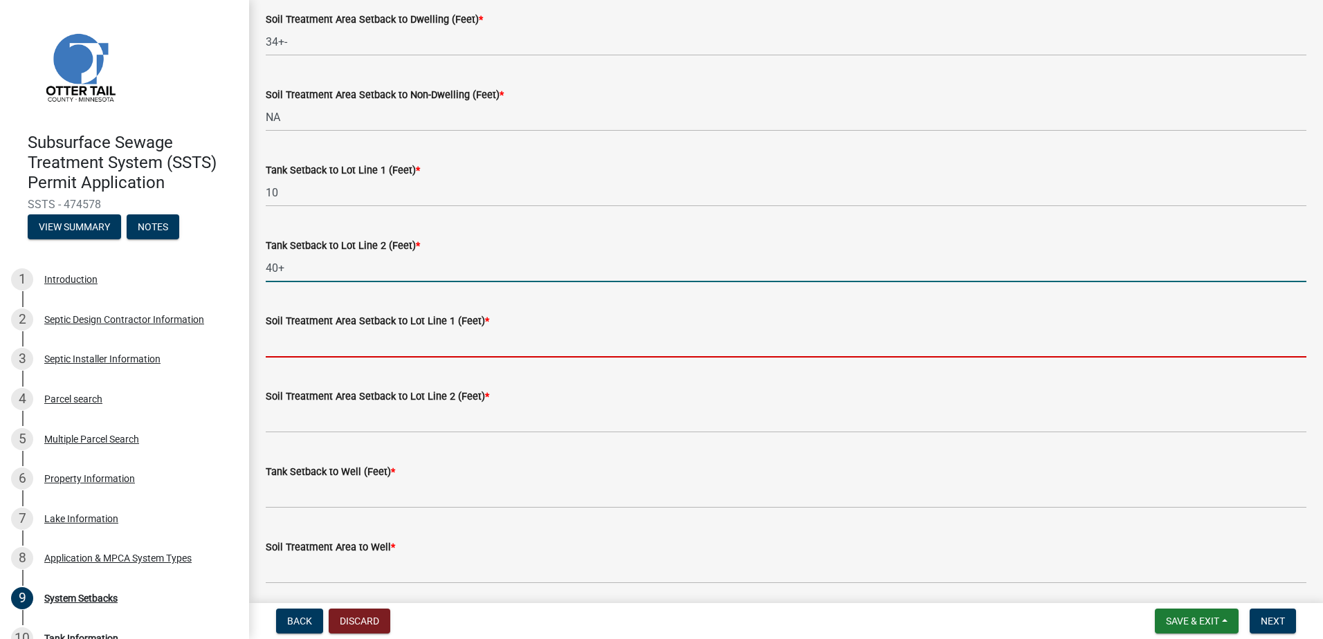
click at [280, 356] on input "Soil Treatment Area Setback to Lot Line 1 (Feet) *" at bounding box center [786, 343] width 1040 height 28
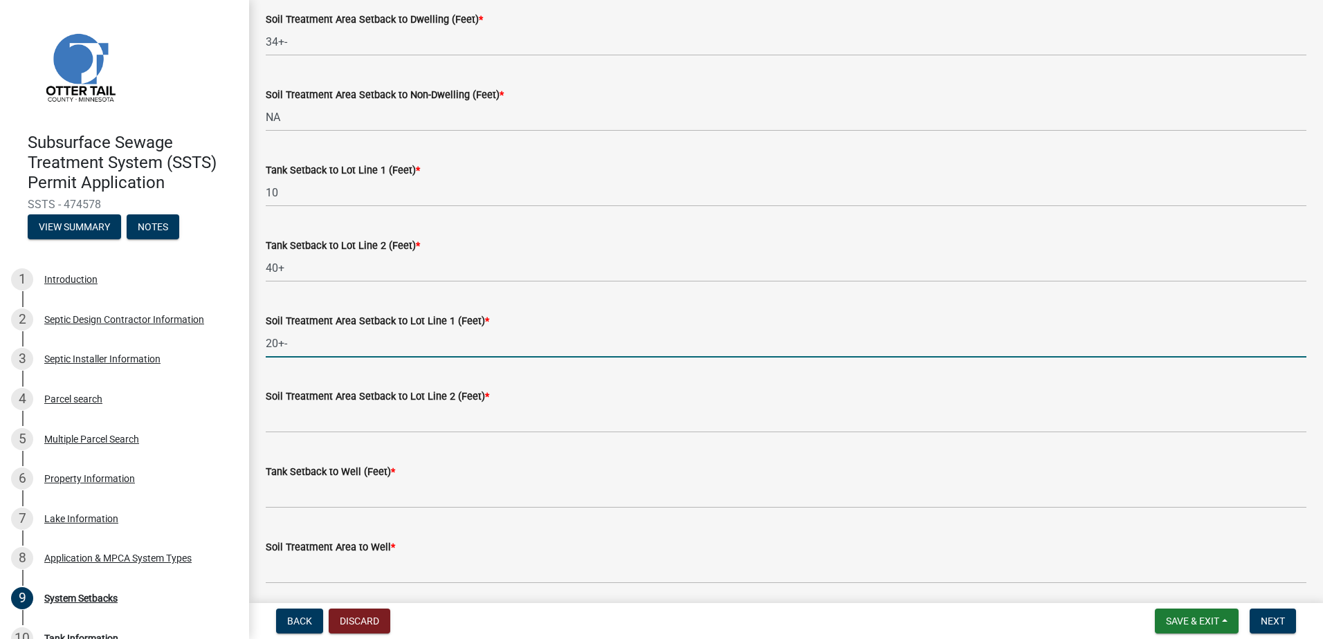
type input "20+-"
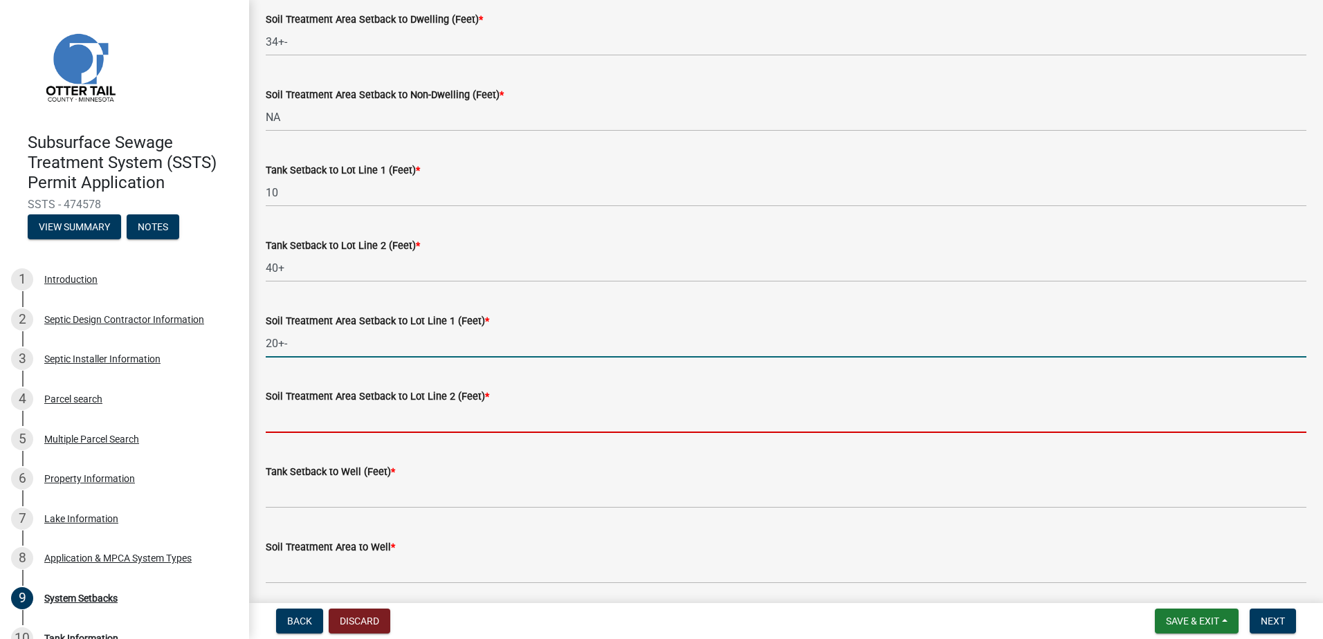
click at [303, 421] on input "Soil Treatment Area Setback to Lot Line 2 (Feet) *" at bounding box center [786, 419] width 1040 height 28
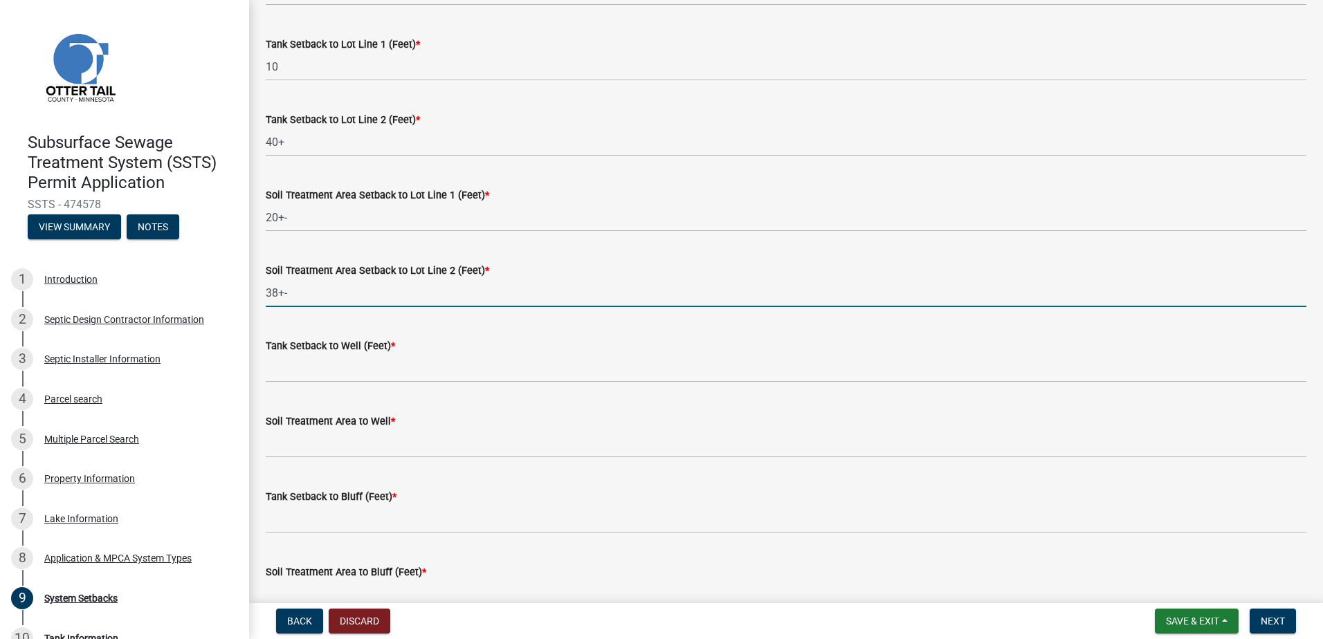
scroll to position [553, 0]
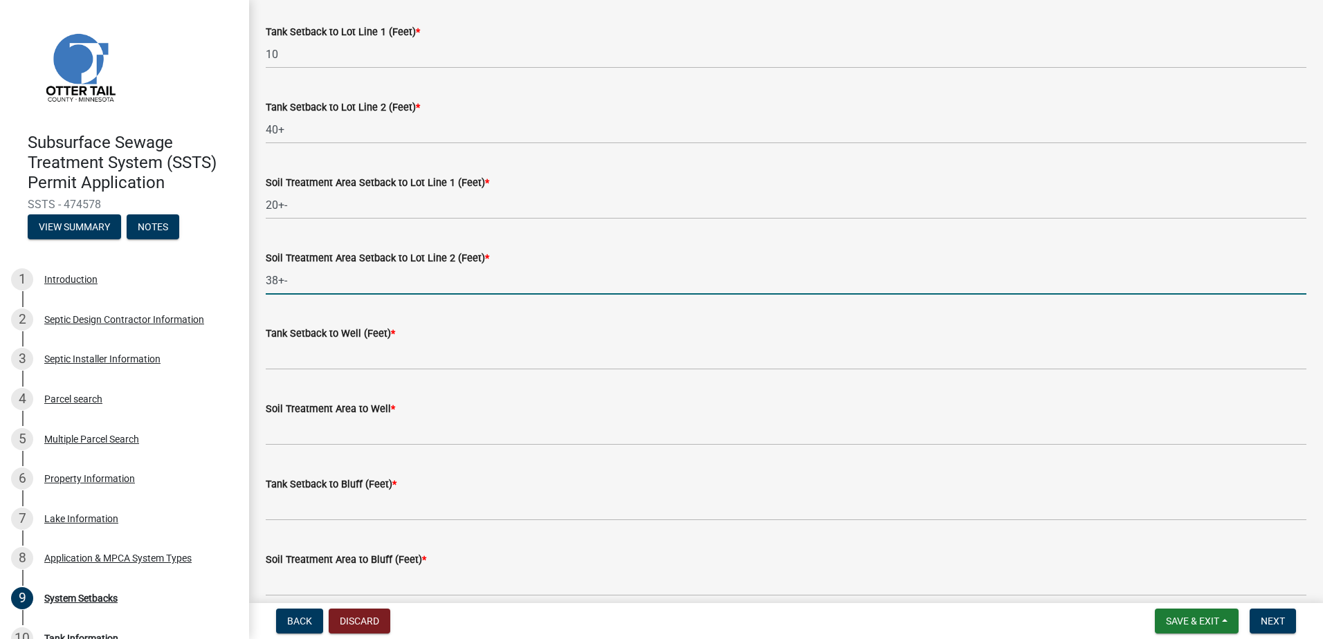
type input "38+-"
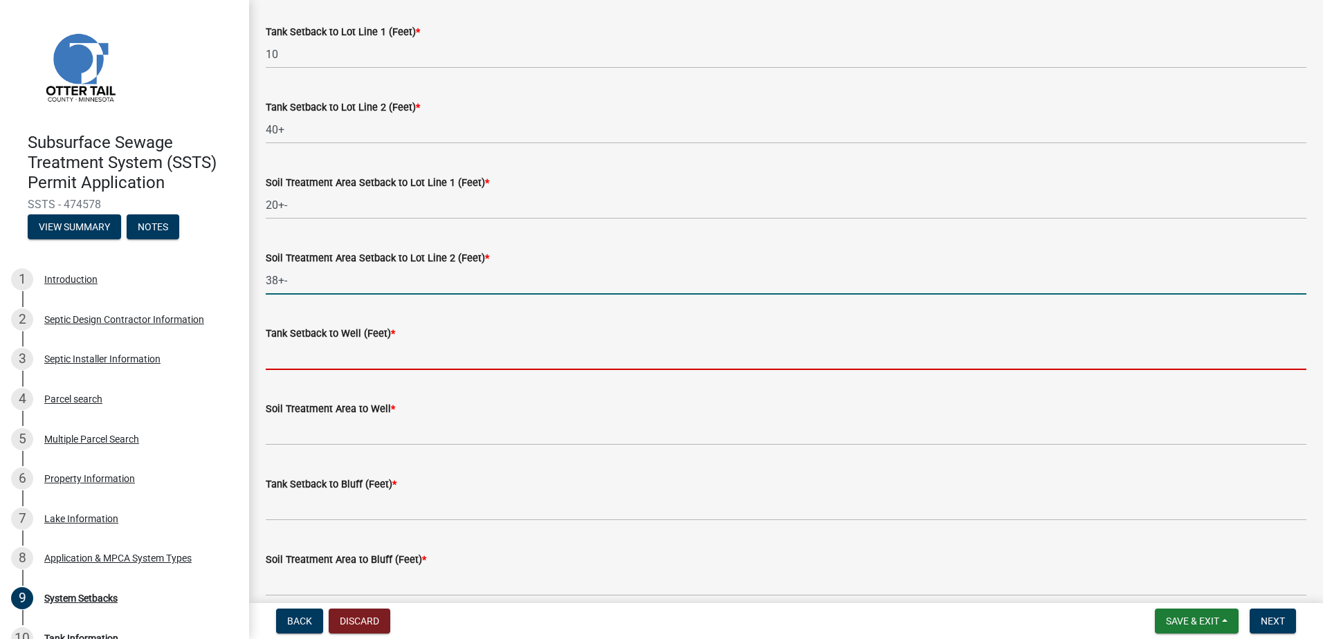
click at [275, 356] on input "Tank Setback to Well (Feet) *" at bounding box center [786, 356] width 1040 height 28
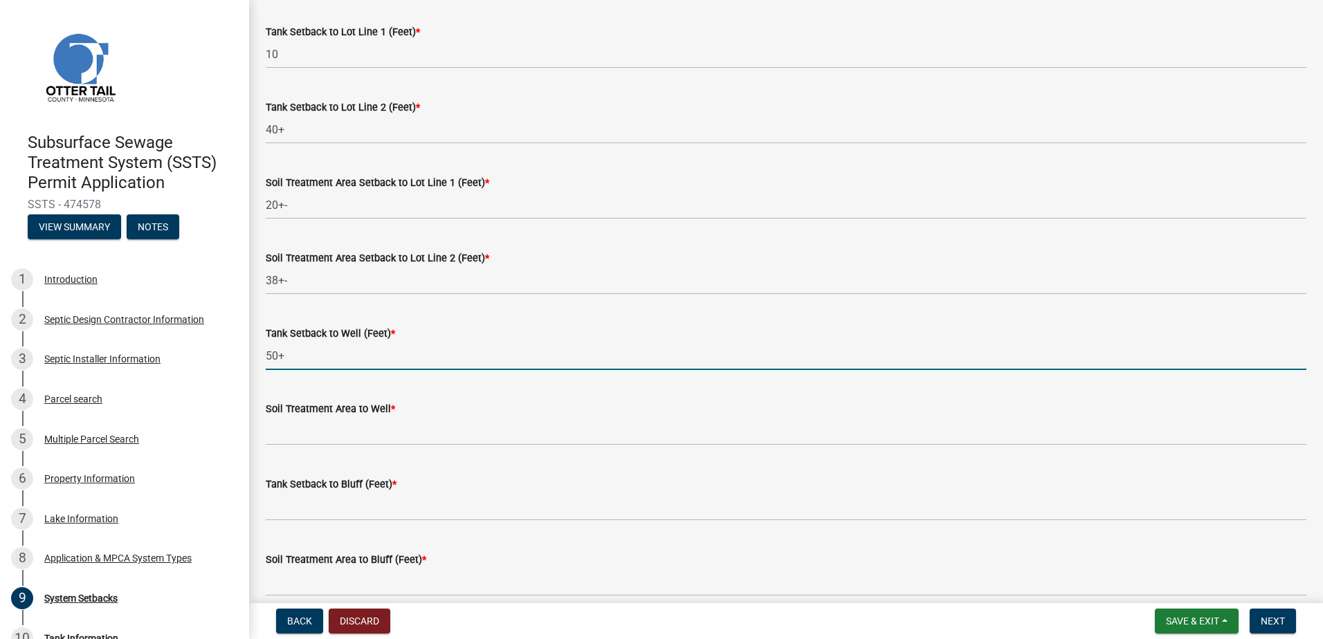
type input "50+"
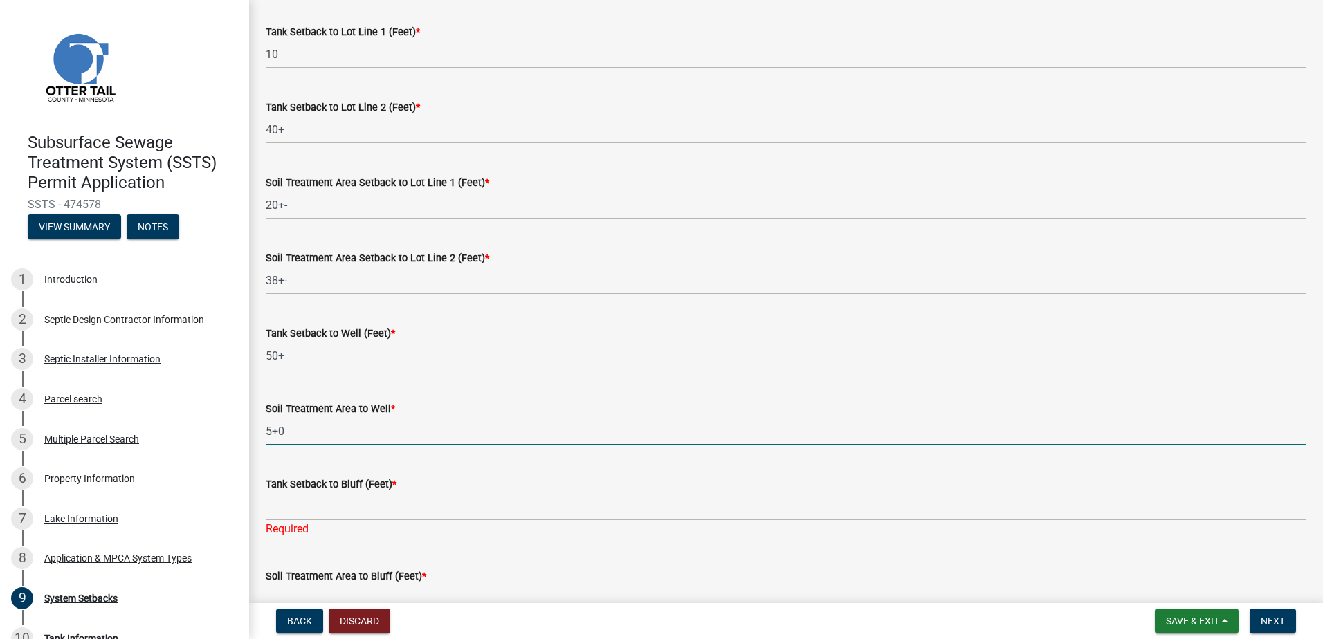
click at [284, 436] on input "5+0" at bounding box center [786, 431] width 1040 height 28
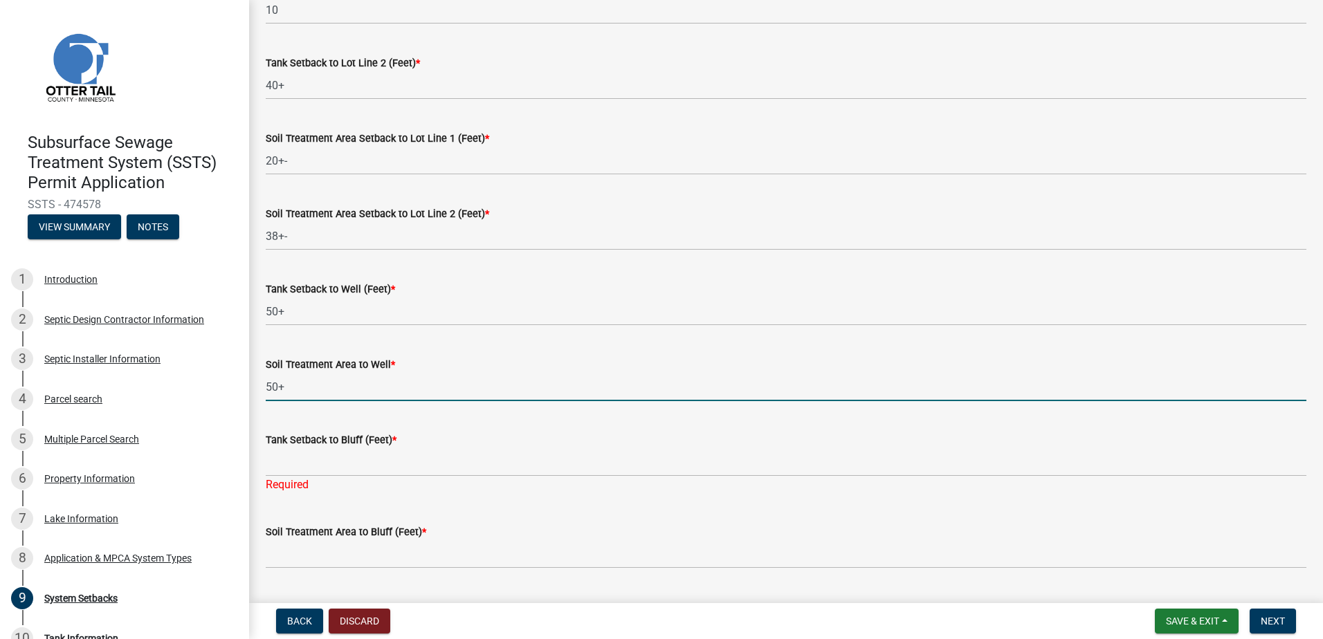
scroll to position [623, 0]
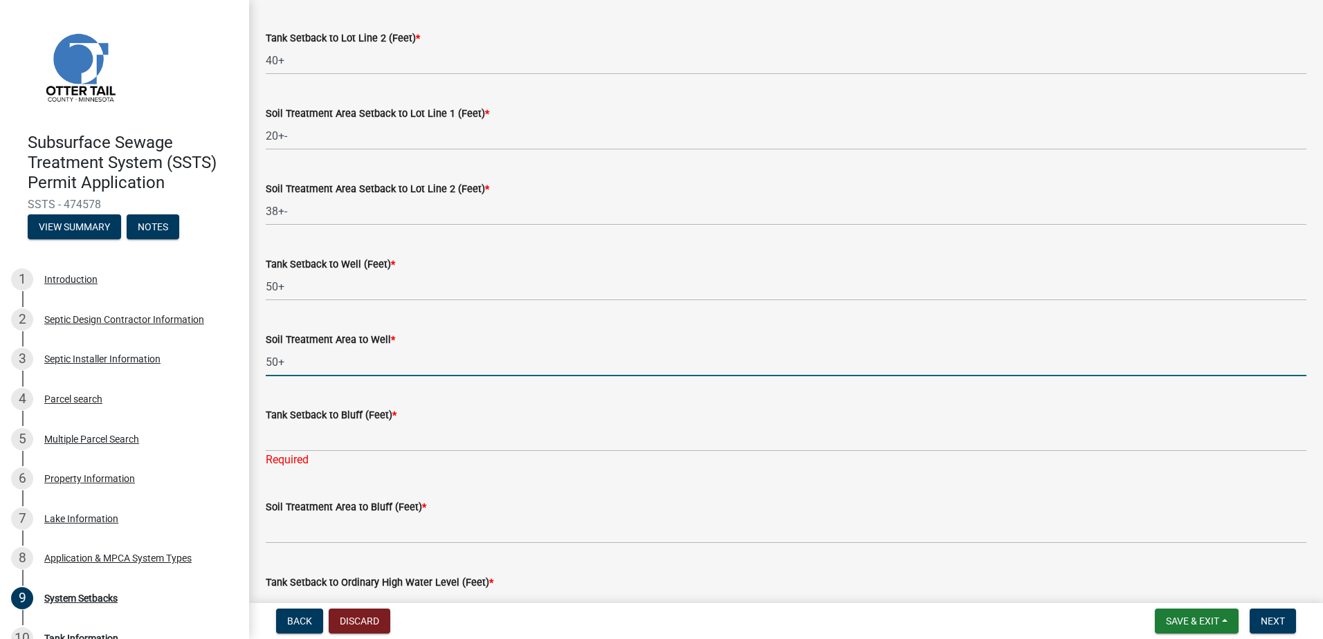
type input "50+"
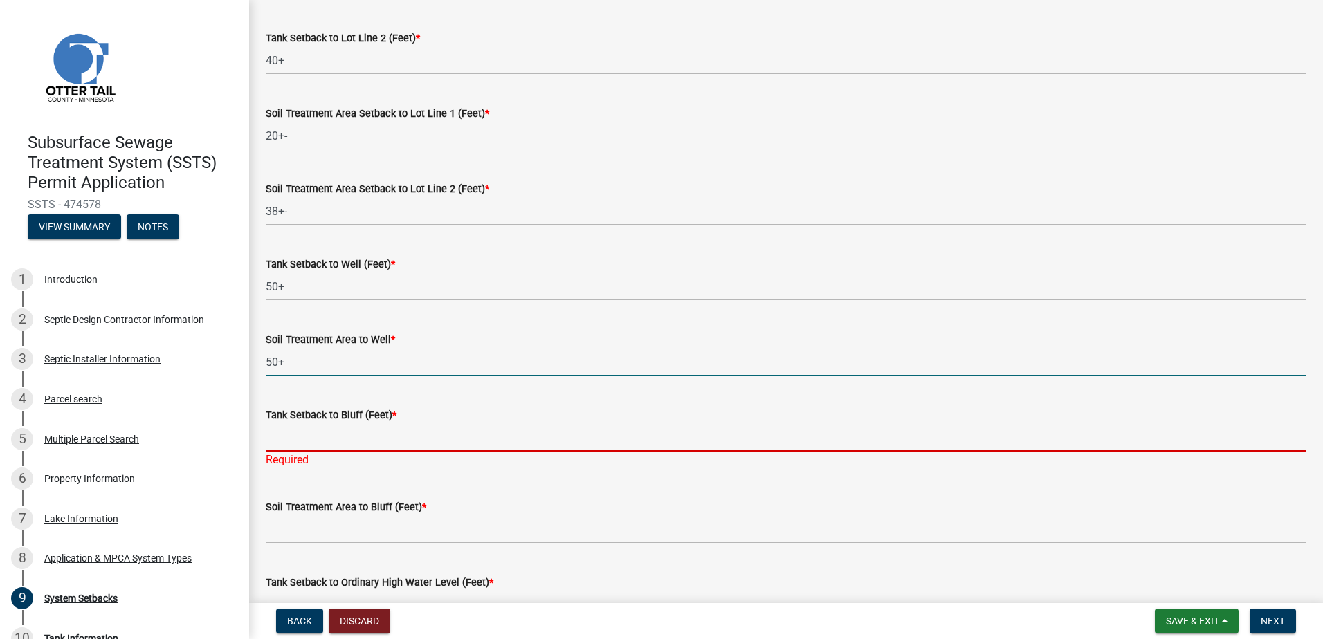
click at [280, 433] on input "Tank Setback to Bluff (Feet) *" at bounding box center [786, 437] width 1040 height 28
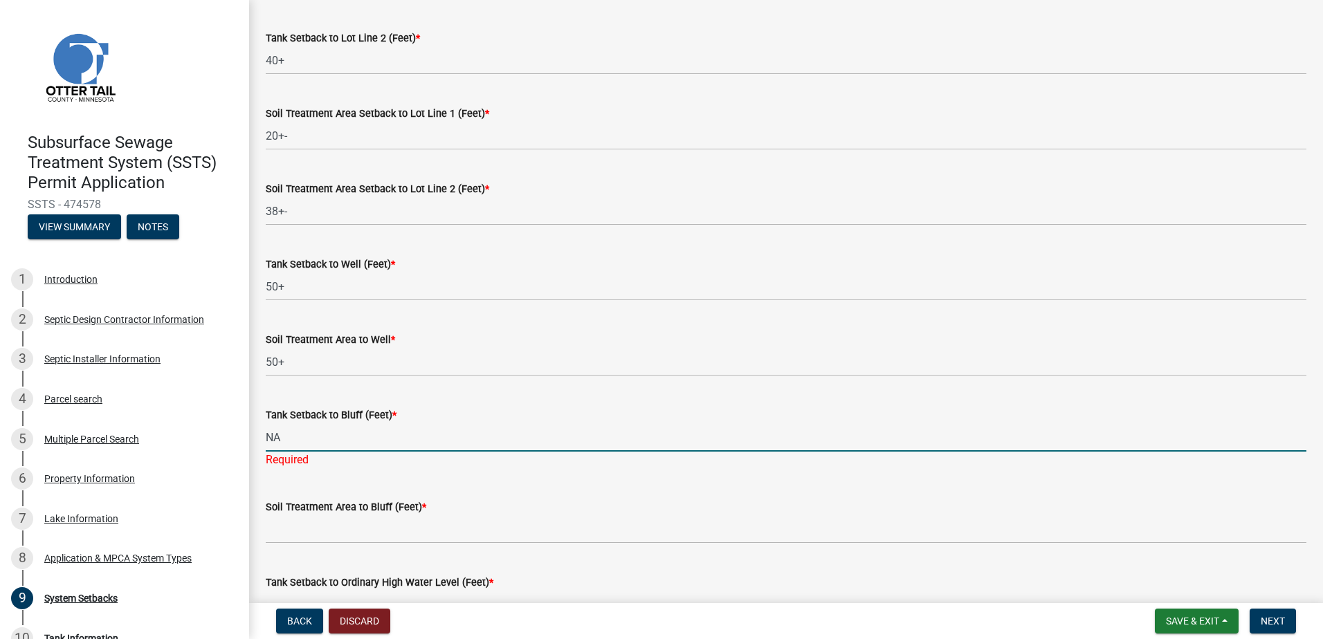
type input "NA"
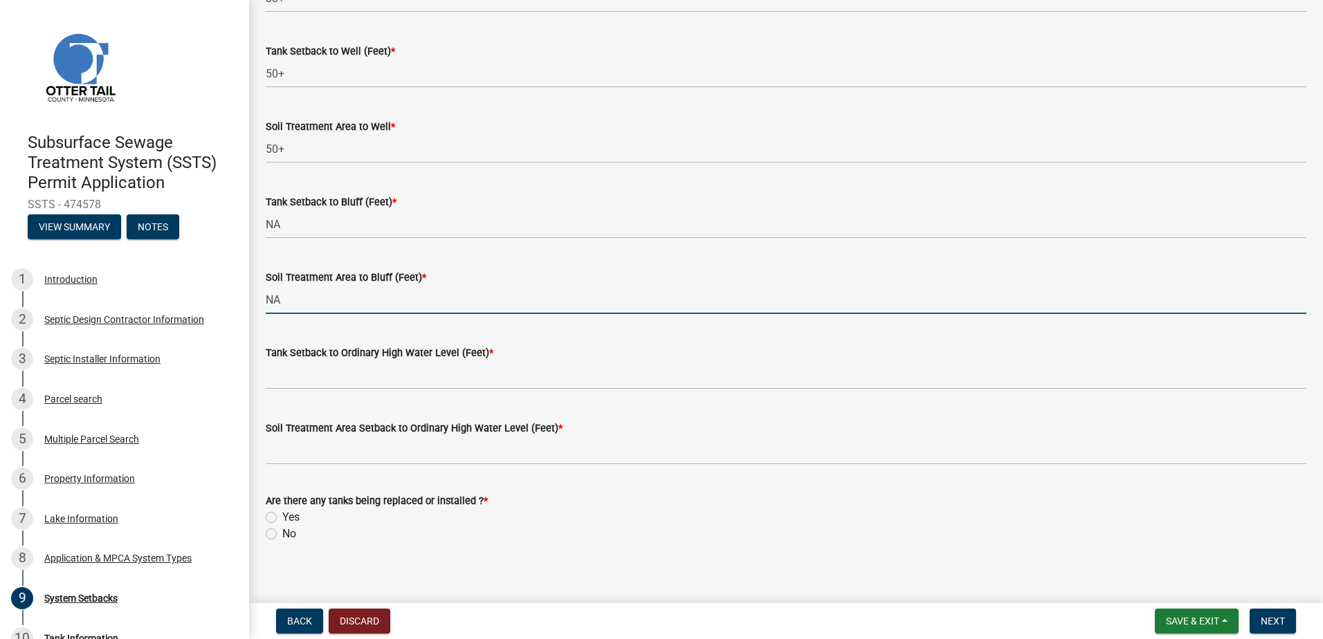
scroll to position [847, 0]
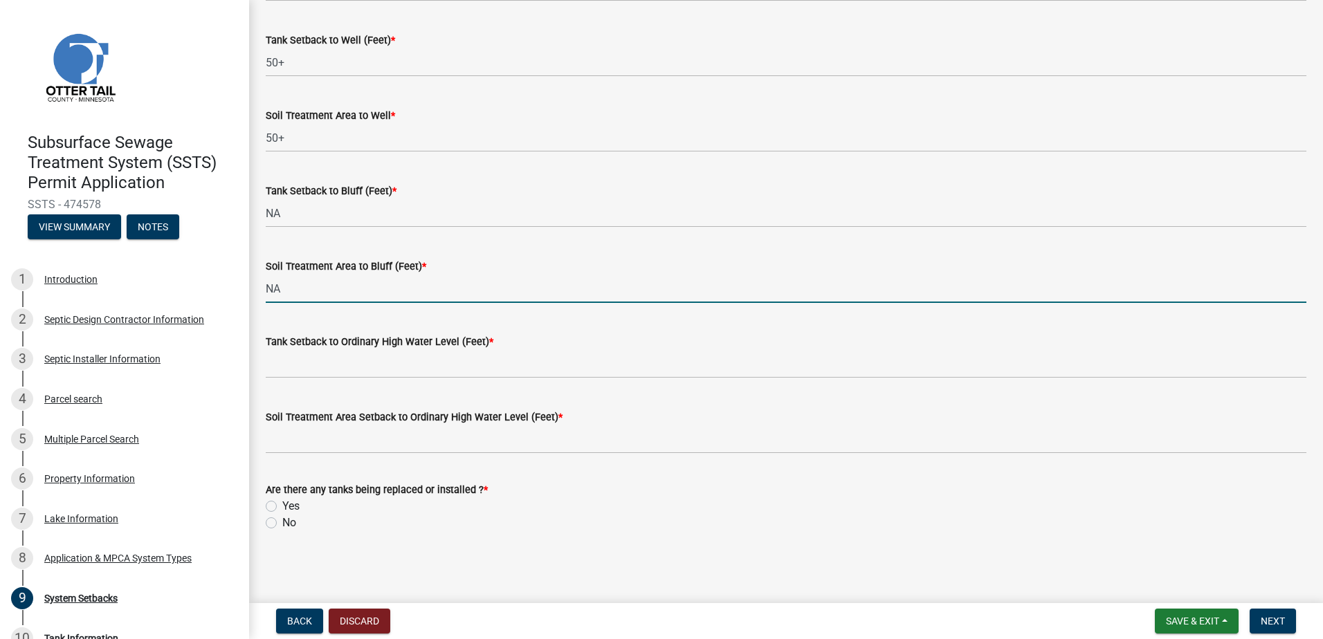
type input "NA"
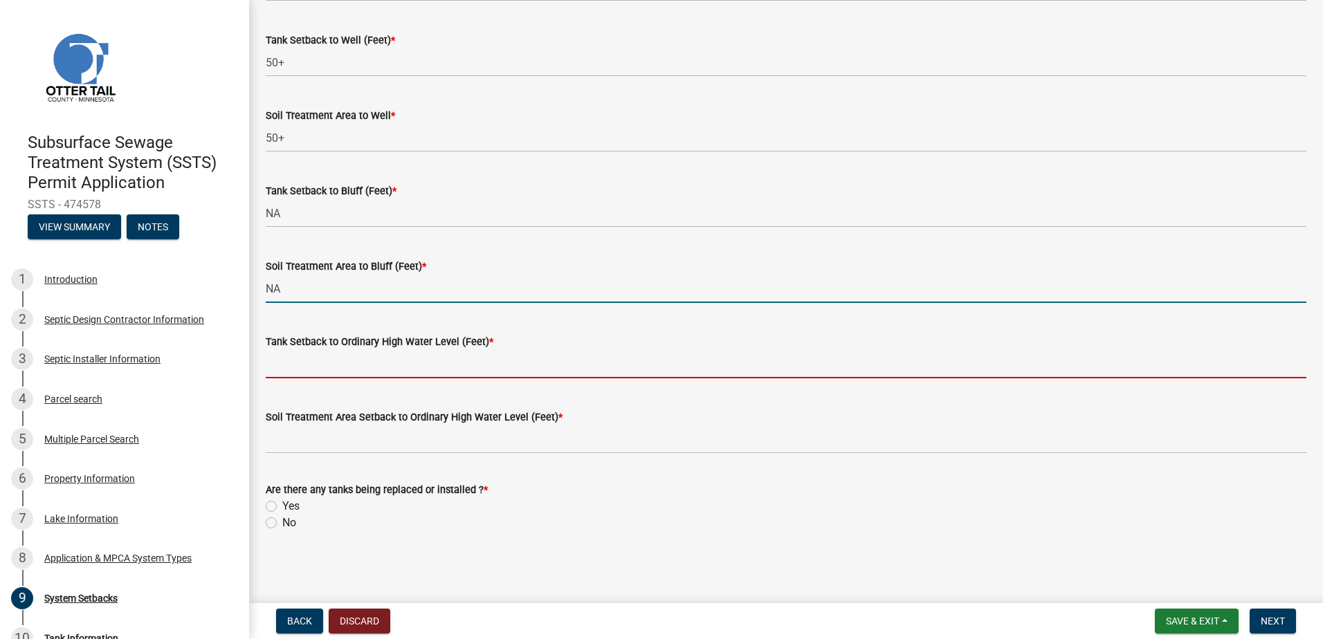
click at [353, 369] on input "Tank Setback to Ordinary High Water Level (Feet) *" at bounding box center [786, 364] width 1040 height 28
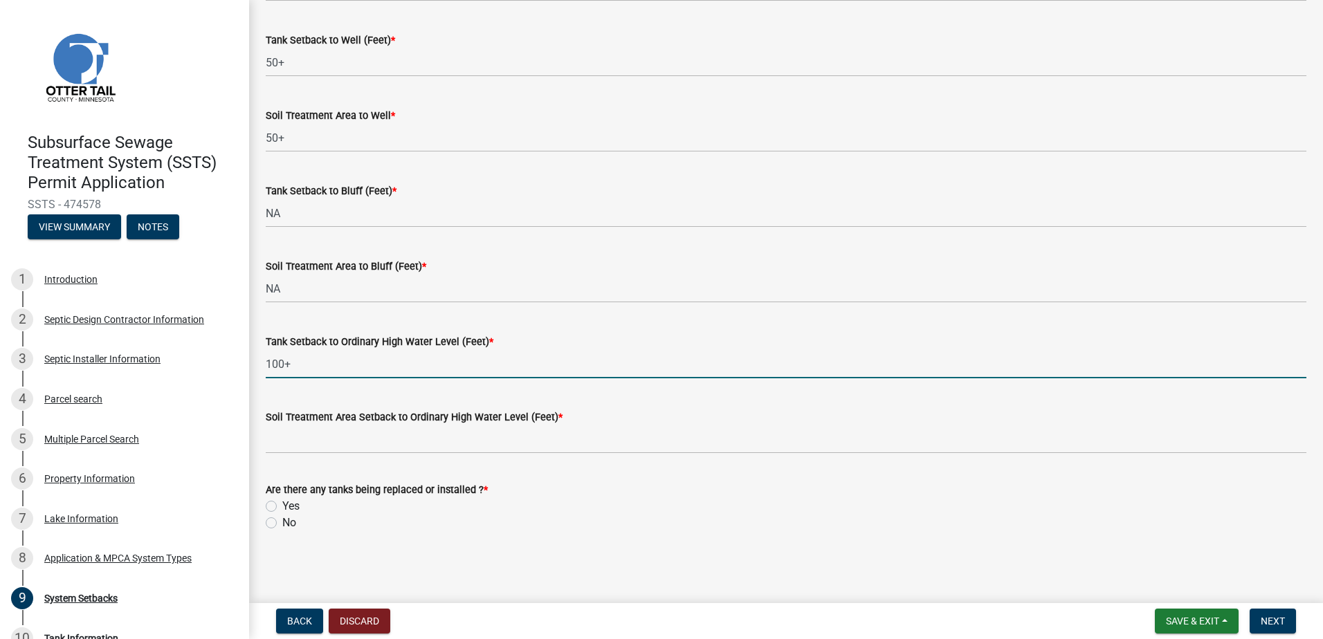
type input "100+"
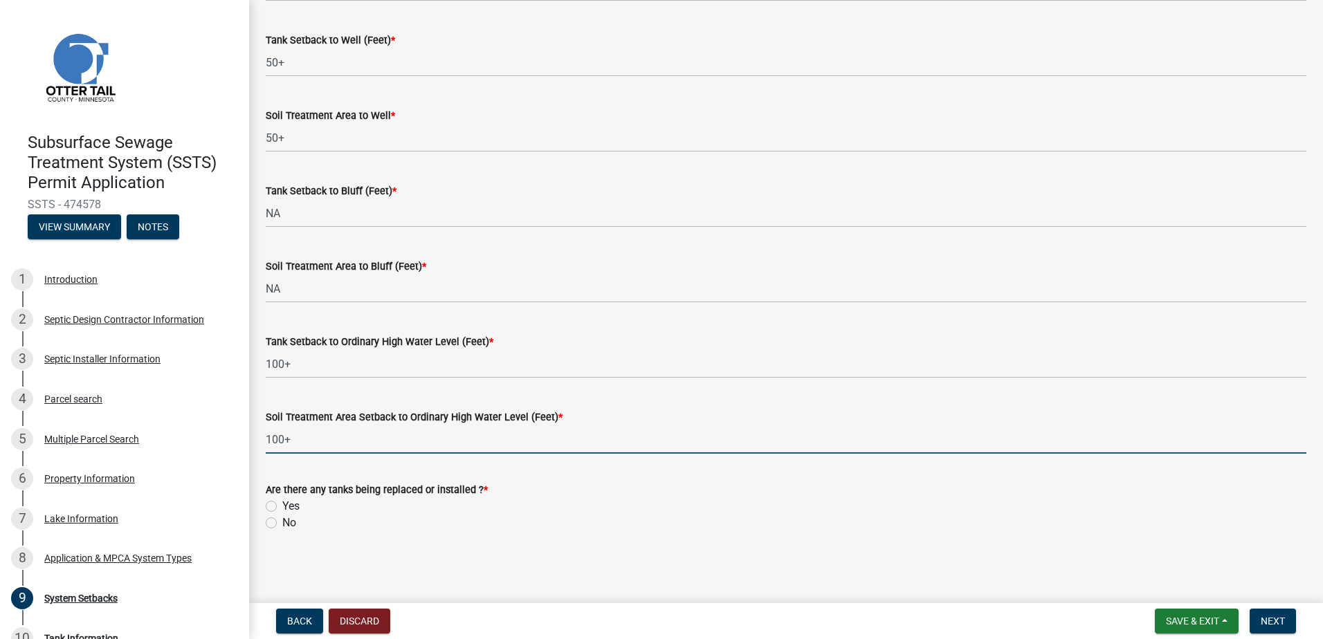
type input "100+"
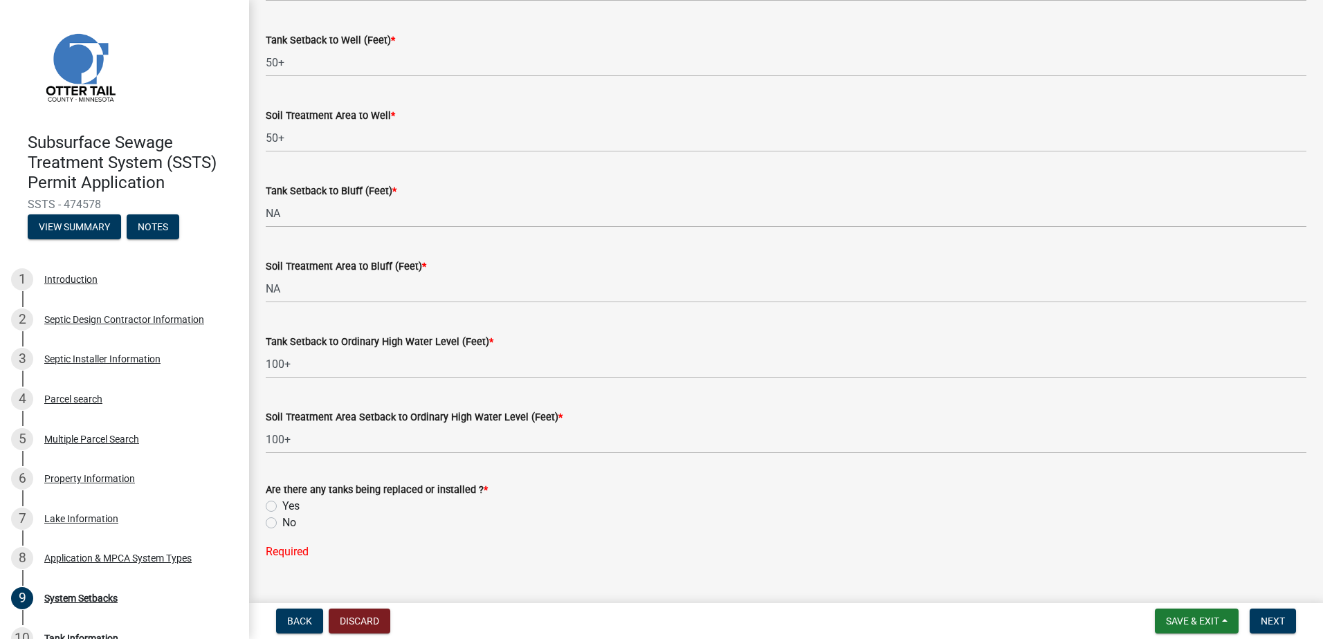
click at [282, 506] on label "Yes" at bounding box center [290, 506] width 17 height 17
click at [282, 506] on input "Yes" at bounding box center [286, 502] width 9 height 9
radio input "true"
click at [1261, 614] on button "Next" at bounding box center [1272, 621] width 46 height 25
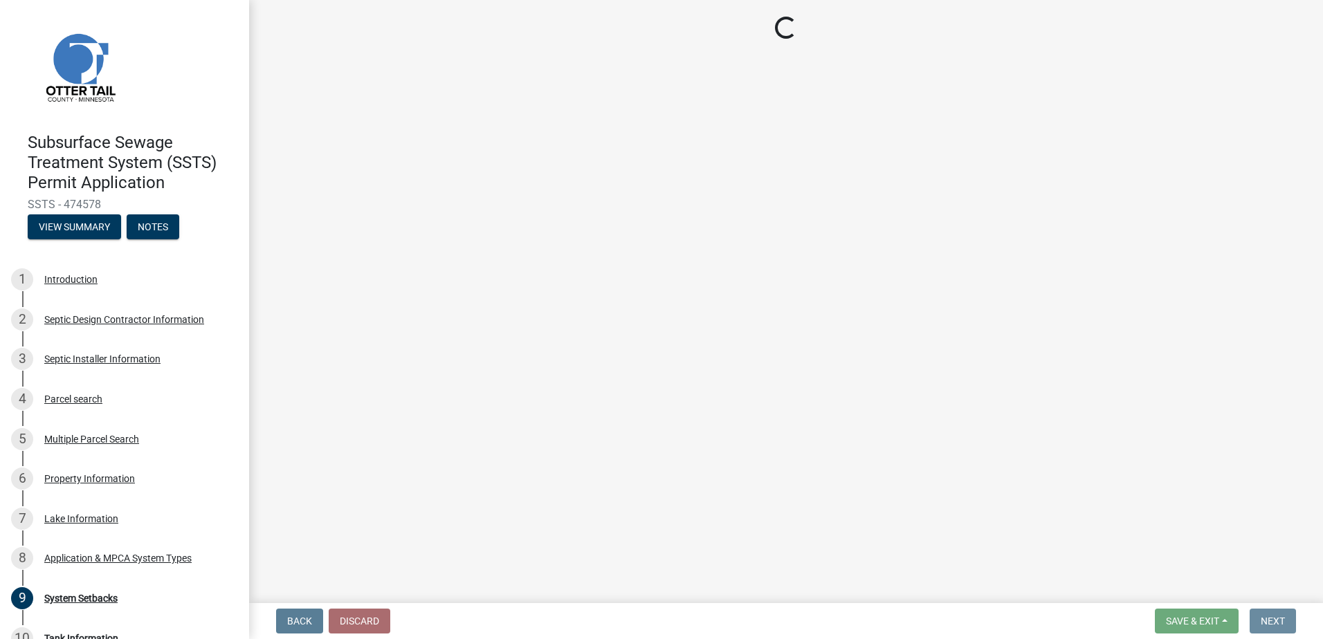
scroll to position [0, 0]
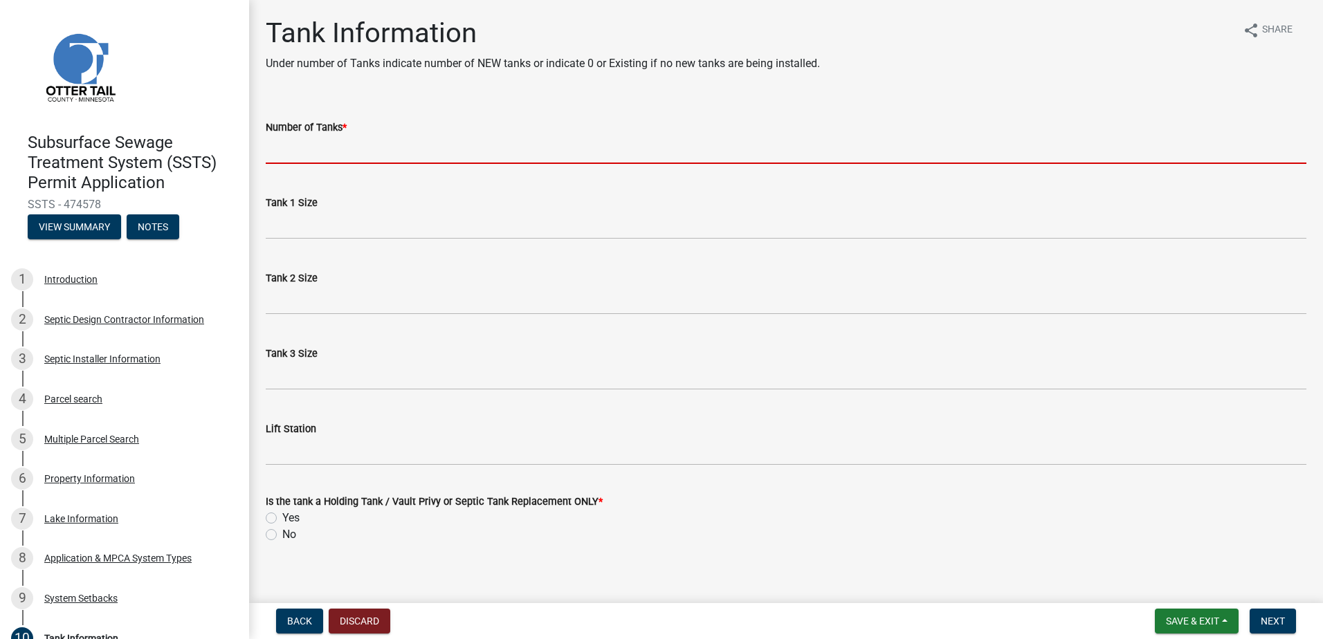
click at [306, 151] on input "Number of Tanks *" at bounding box center [786, 150] width 1040 height 28
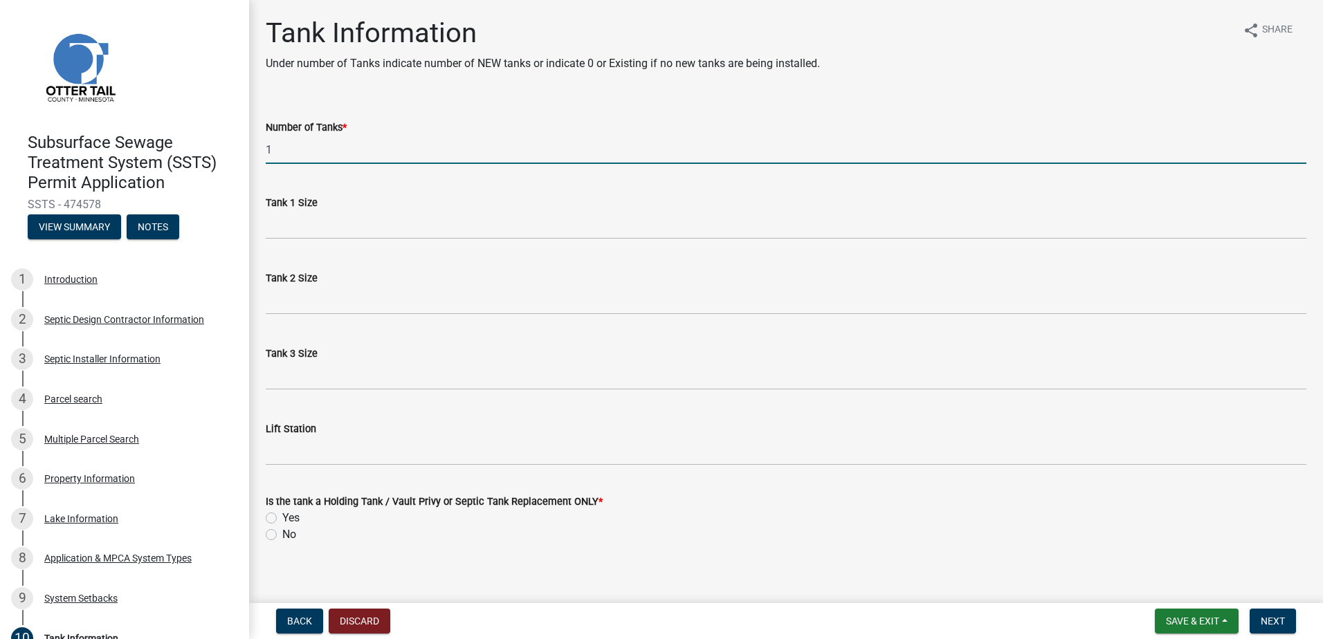
type input "1"
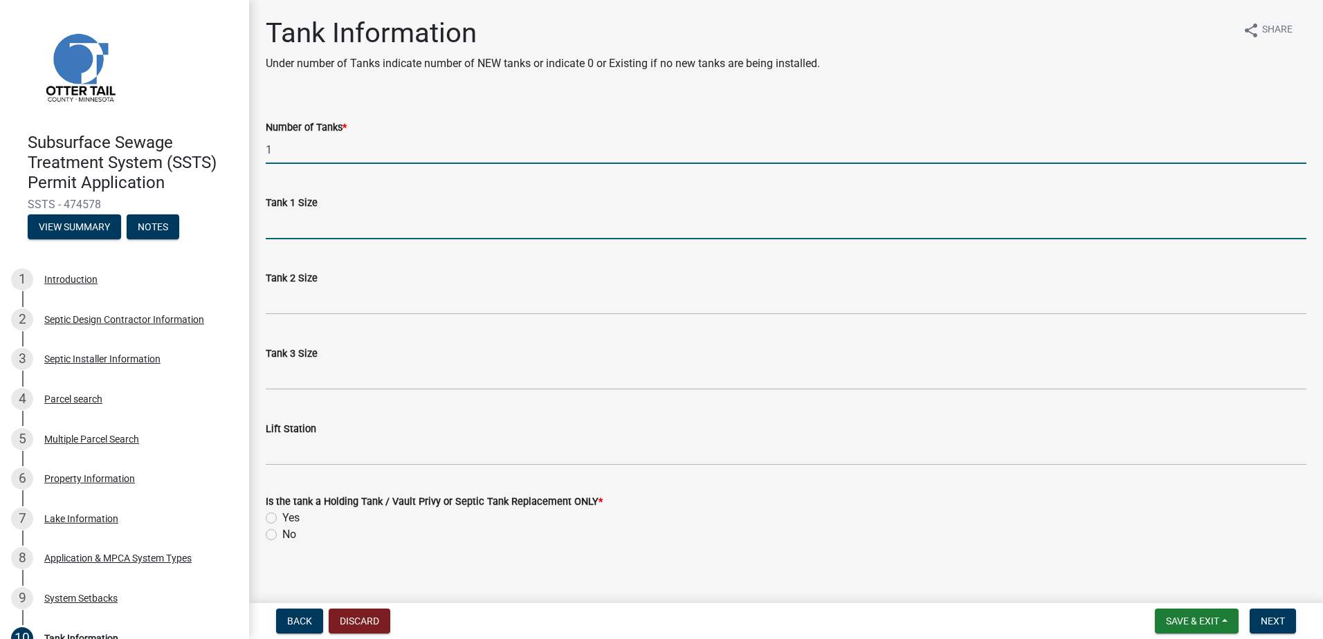
click at [274, 225] on input "Tank 1 Size" at bounding box center [786, 225] width 1040 height 28
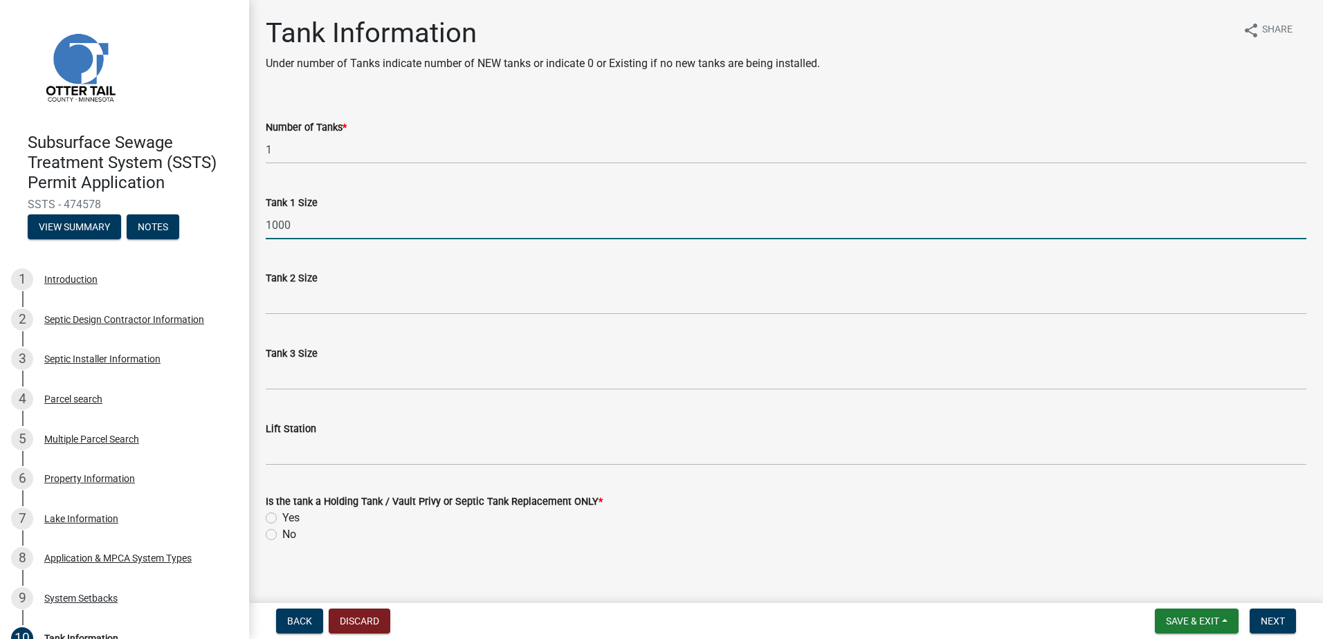
type input "1000"
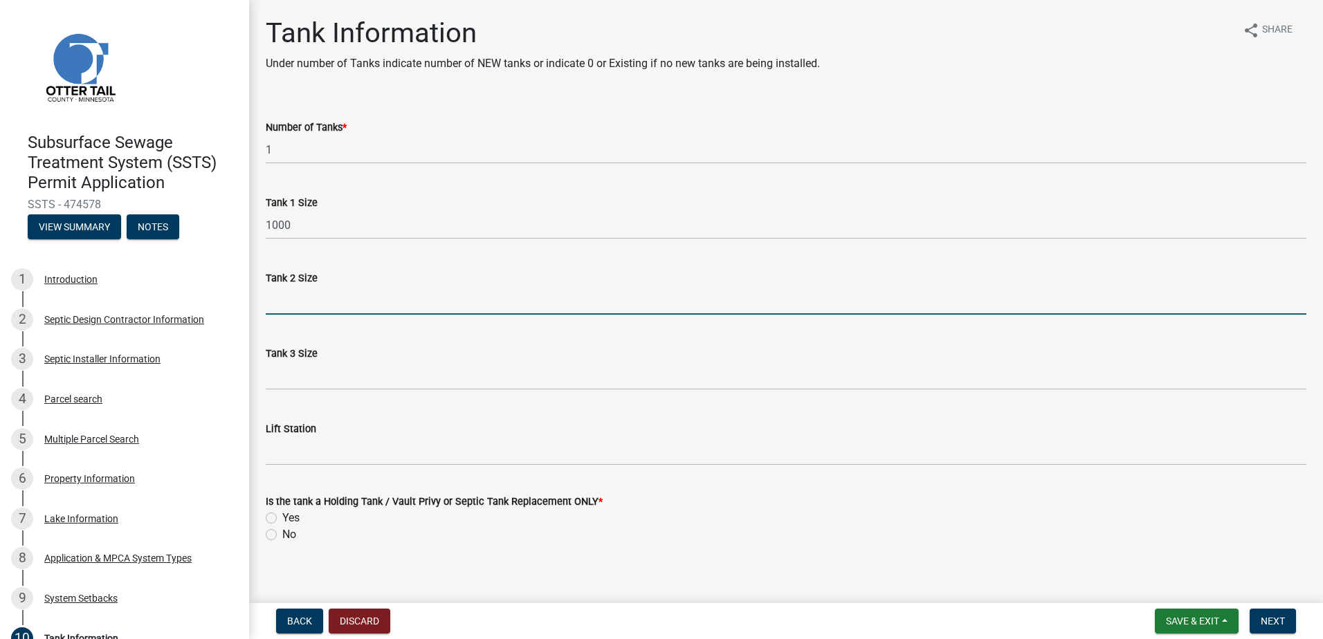
click at [280, 306] on input "Tank 2 Size" at bounding box center [786, 300] width 1040 height 28
type input "NA"
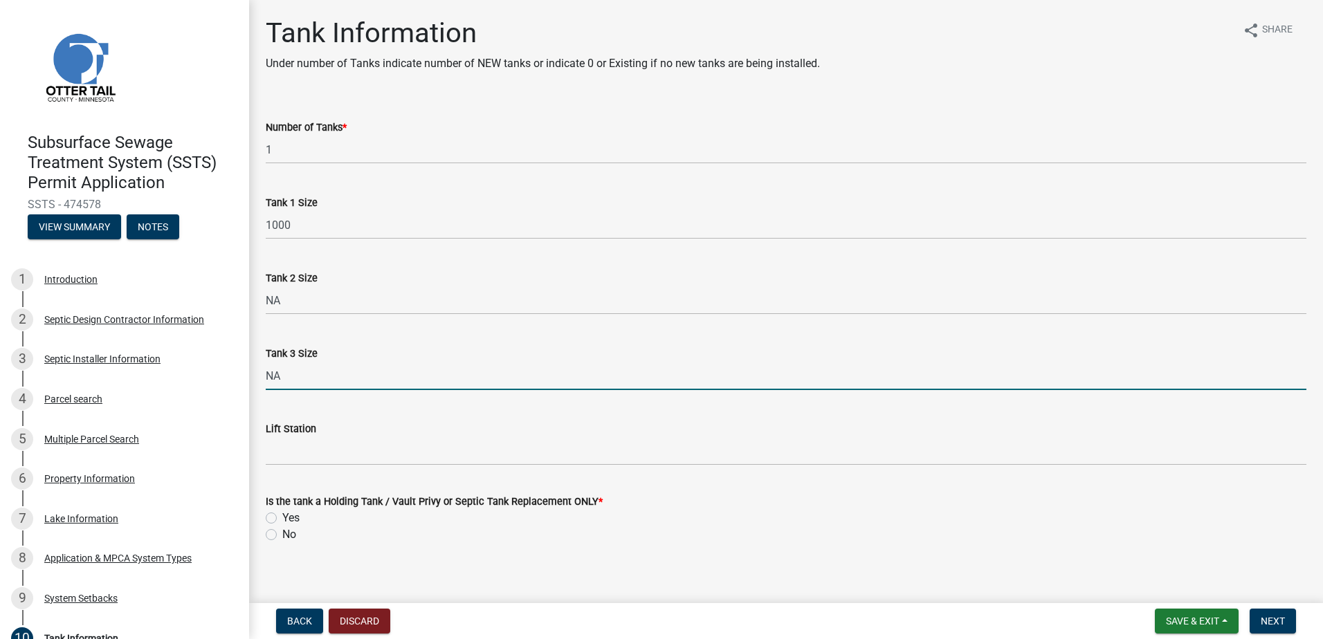
type input "NA"
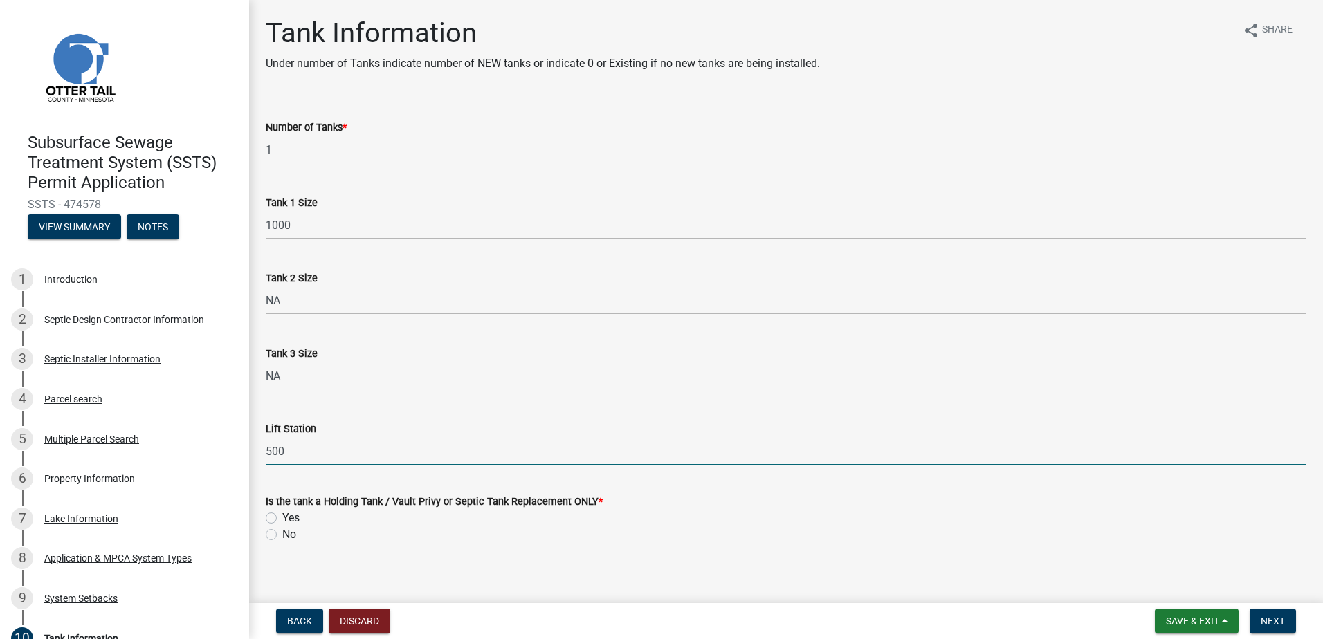
type input "500"
drag, startPoint x: 410, startPoint y: 331, endPoint x: 424, endPoint y: 340, distance: 16.5
click at [414, 332] on div "Tank 3 Size NA" at bounding box center [786, 358] width 1040 height 64
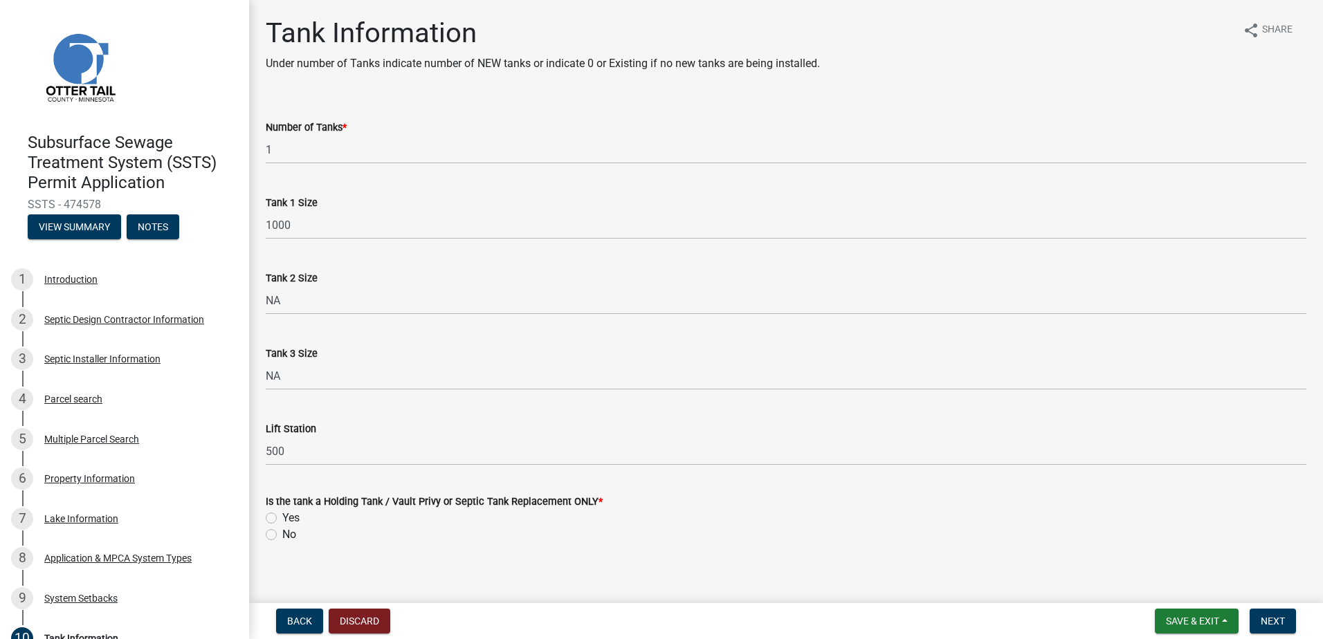
click at [282, 533] on label "No" at bounding box center [289, 534] width 14 height 17
click at [282, 533] on input "No" at bounding box center [286, 530] width 9 height 9
radio input "true"
click at [1286, 620] on button "Next" at bounding box center [1272, 621] width 46 height 25
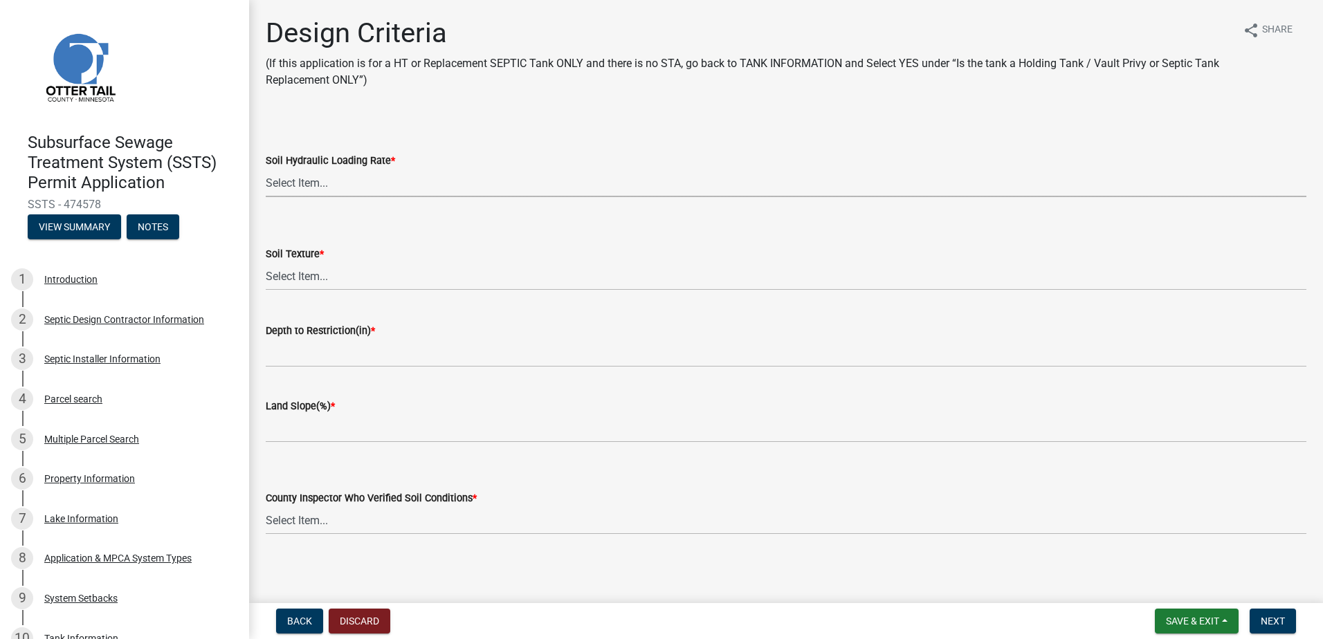
click at [315, 182] on select "Select Item... 1.6 gpd/ft2 1.2 gpd/ft2 1.0 gpd/ft2 0.87 gpd/ft2 0.78 gpd/ft2 0.…" at bounding box center [786, 183] width 1040 height 28
click at [266, 169] on select "Select Item... 1.6 gpd/ft2 1.2 gpd/ft2 1.0 gpd/ft2 0.87 gpd/ft2 0.78 gpd/ft2 0.…" at bounding box center [786, 183] width 1040 height 28
select select "eaa6e4cf-be76-4366-bfe5-e87acfaaf3f4"
click at [295, 272] on select "Select Item... Coarse Sand (COS) Sand (S) Fine Sand (FS) Very Fine Sand (VFS) L…" at bounding box center [786, 276] width 1040 height 28
click at [266, 262] on select "Select Item... Coarse Sand (COS) Sand (S) Fine Sand (FS) Very Fine Sand (VFS) L…" at bounding box center [786, 276] width 1040 height 28
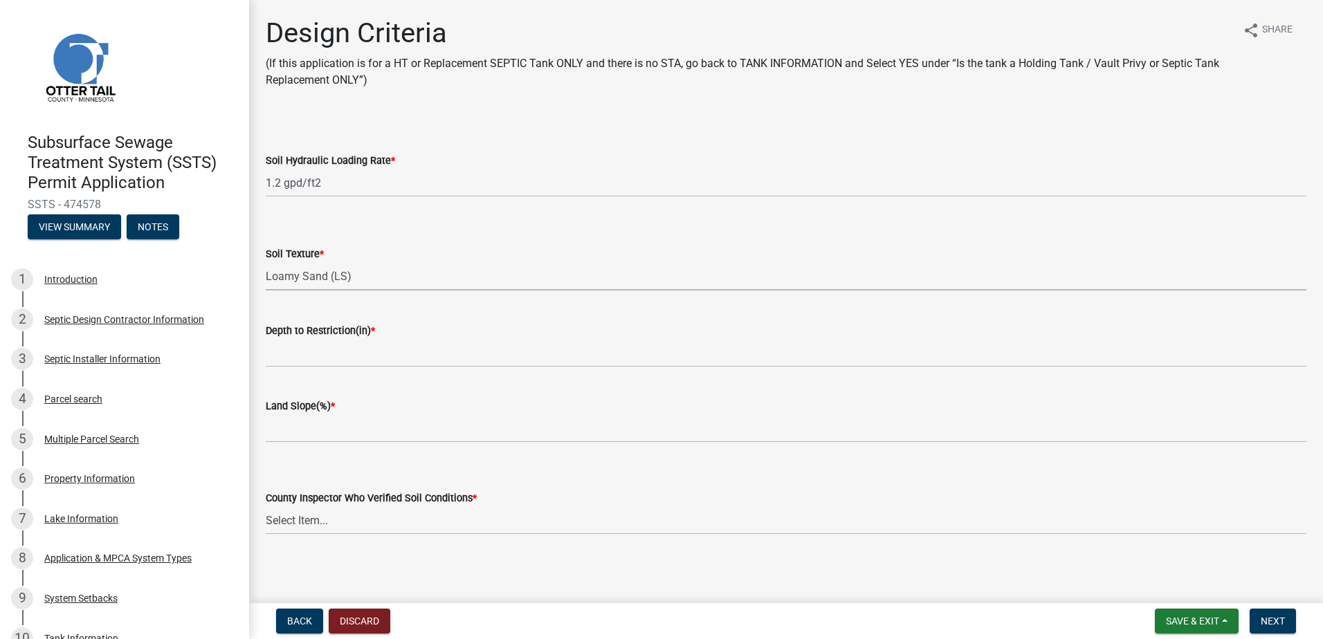
select select "6a6ab172-1321-4f18-8c37-999bd65d2f3f"
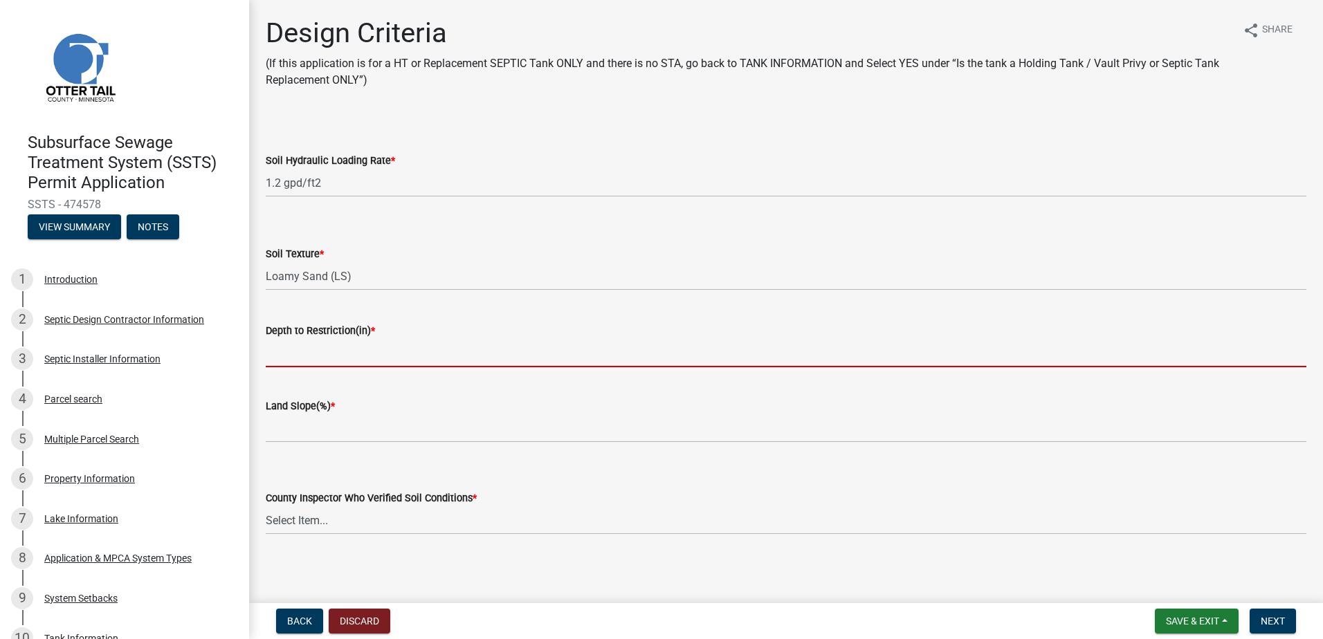
click at [295, 358] on input "Depth to Restriction(in) *" at bounding box center [786, 353] width 1040 height 28
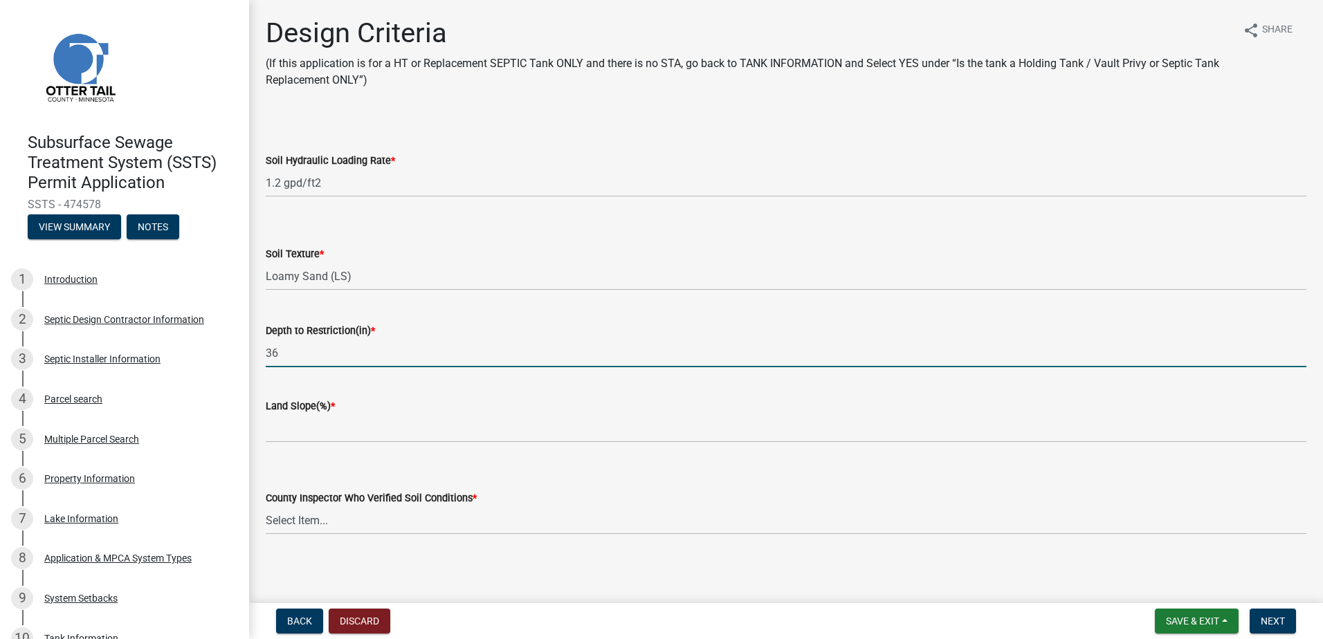
type input "36"
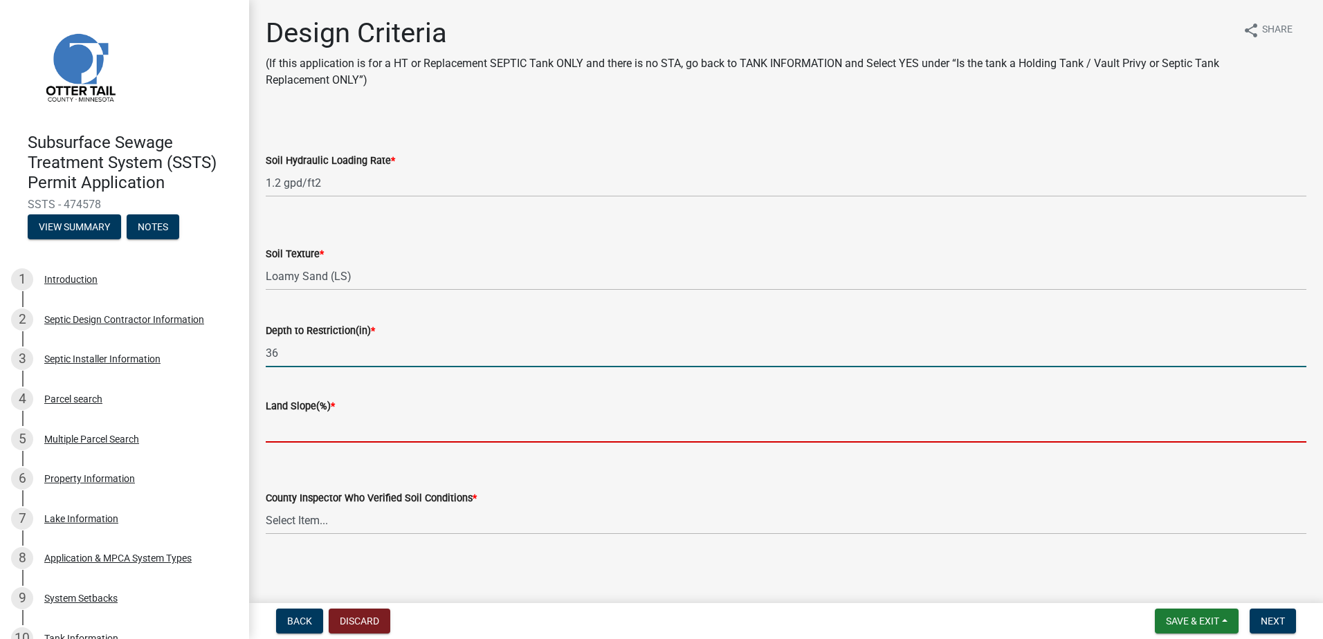
click at [299, 432] on input "Land Slope(%) *" at bounding box center [786, 428] width 1040 height 28
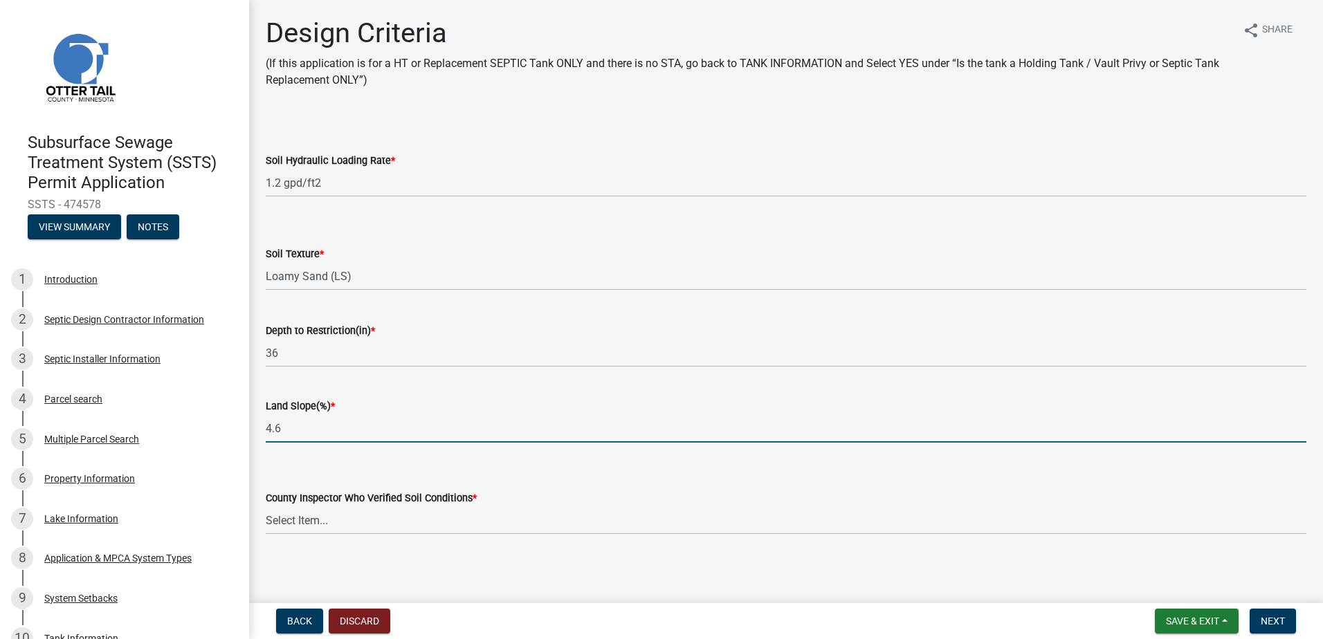
type input "4.6"
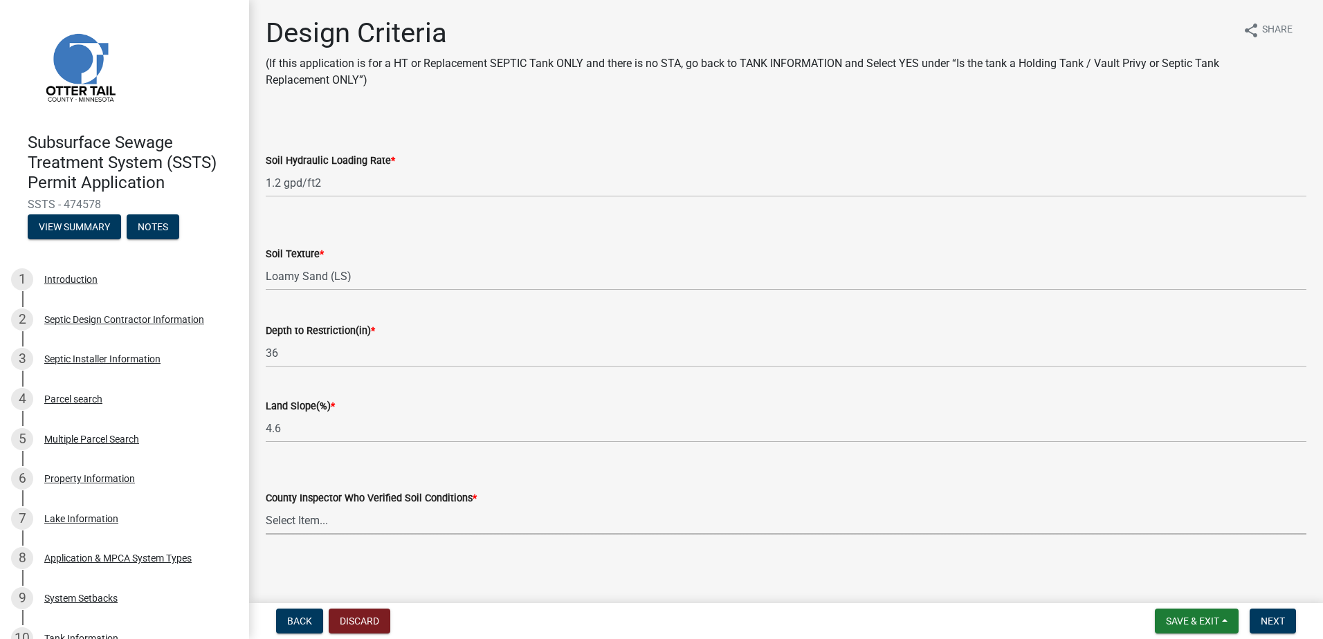
click at [295, 524] on select "Select Item... [PERSON_NAME] [PERSON_NAME] [PERSON_NAME] [PERSON_NAME] [PERSON_…" at bounding box center [786, 520] width 1040 height 28
click at [266, 506] on select "Select Item... [PERSON_NAME] [PERSON_NAME] [PERSON_NAME] [PERSON_NAME] [PERSON_…" at bounding box center [786, 520] width 1040 height 28
select select "77ed3ba4-a6d5-4048-ab27-59c0bc717e6e"
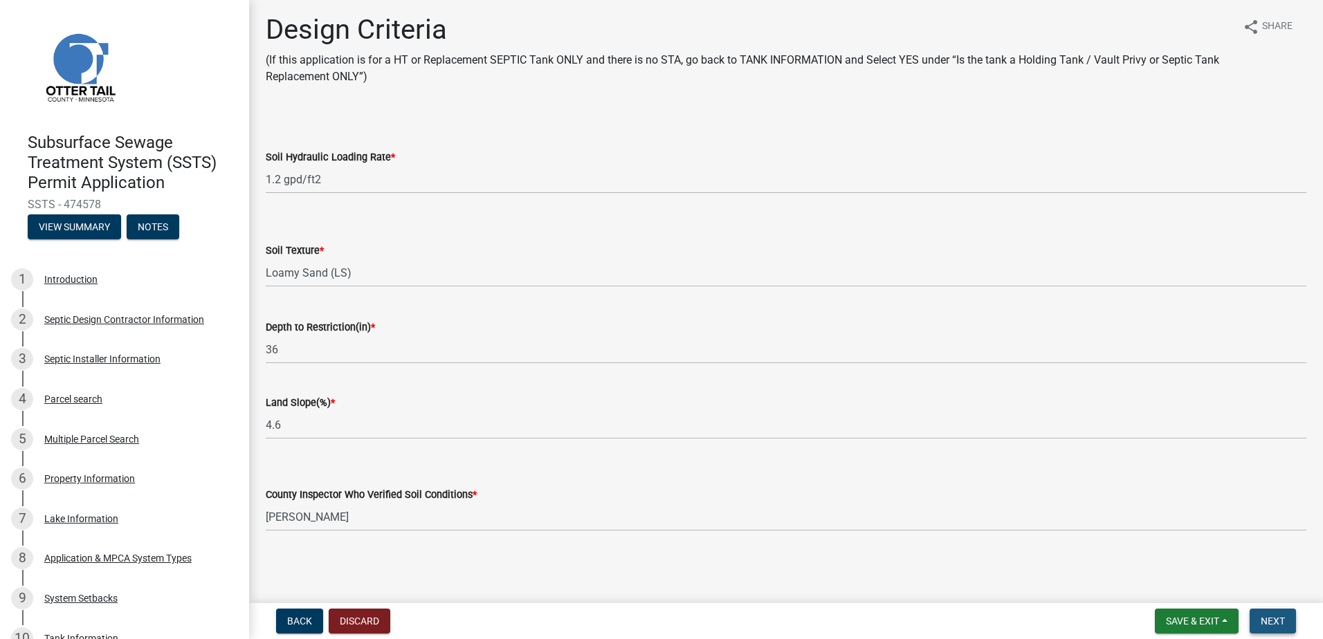
click at [1271, 623] on span "Next" at bounding box center [1272, 621] width 24 height 11
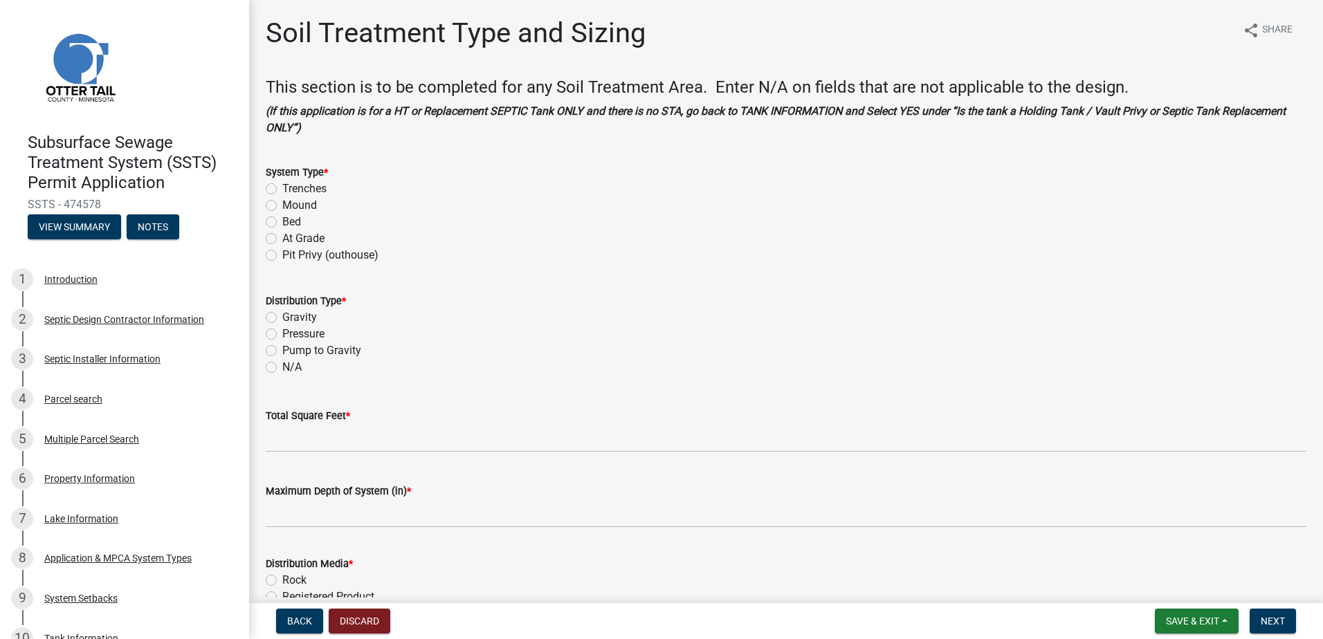
click at [282, 219] on label "Bed" at bounding box center [291, 222] width 19 height 17
click at [282, 219] on input "Bed" at bounding box center [286, 218] width 9 height 9
radio input "true"
click at [282, 333] on label "Pressure" at bounding box center [303, 334] width 42 height 17
click at [282, 333] on input "Pressure" at bounding box center [286, 330] width 9 height 9
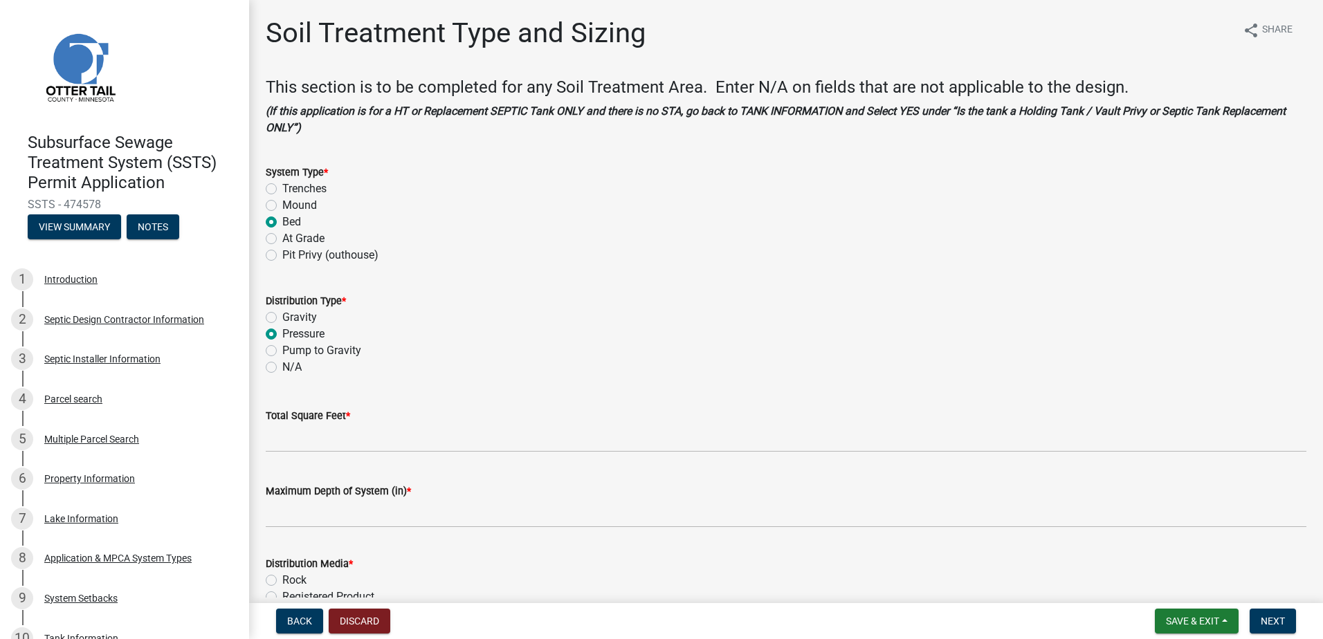
radio input "true"
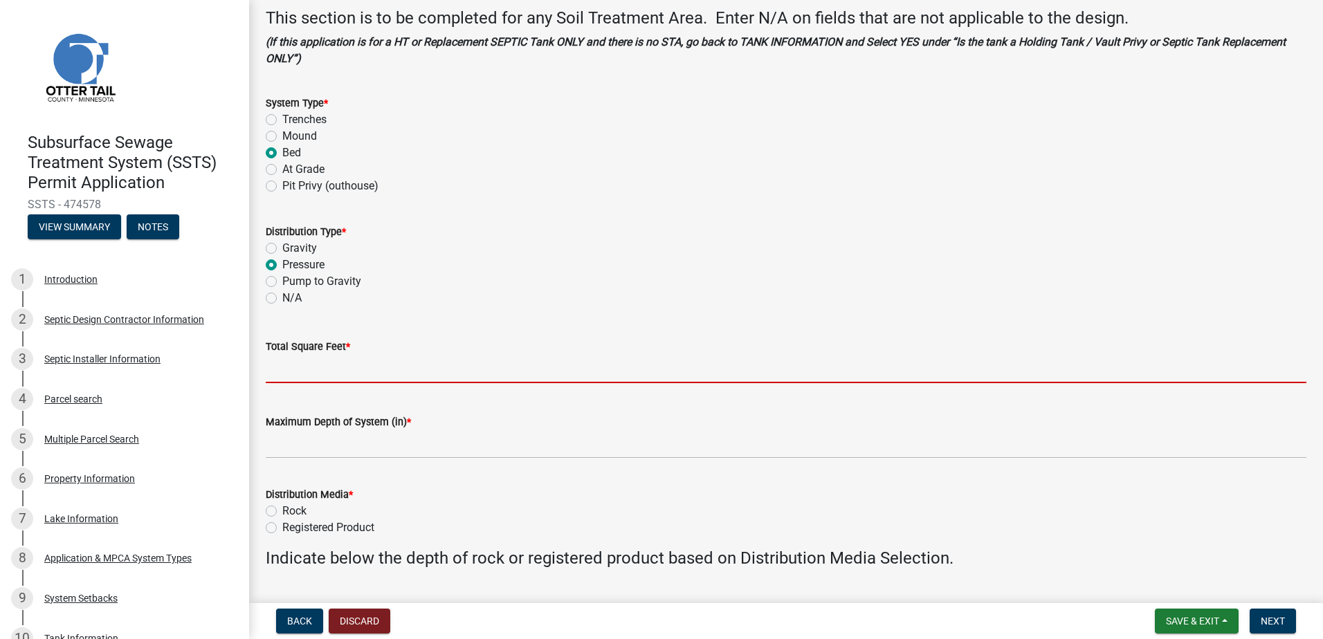
click at [287, 362] on input "Total Square Feet *" at bounding box center [786, 369] width 1040 height 28
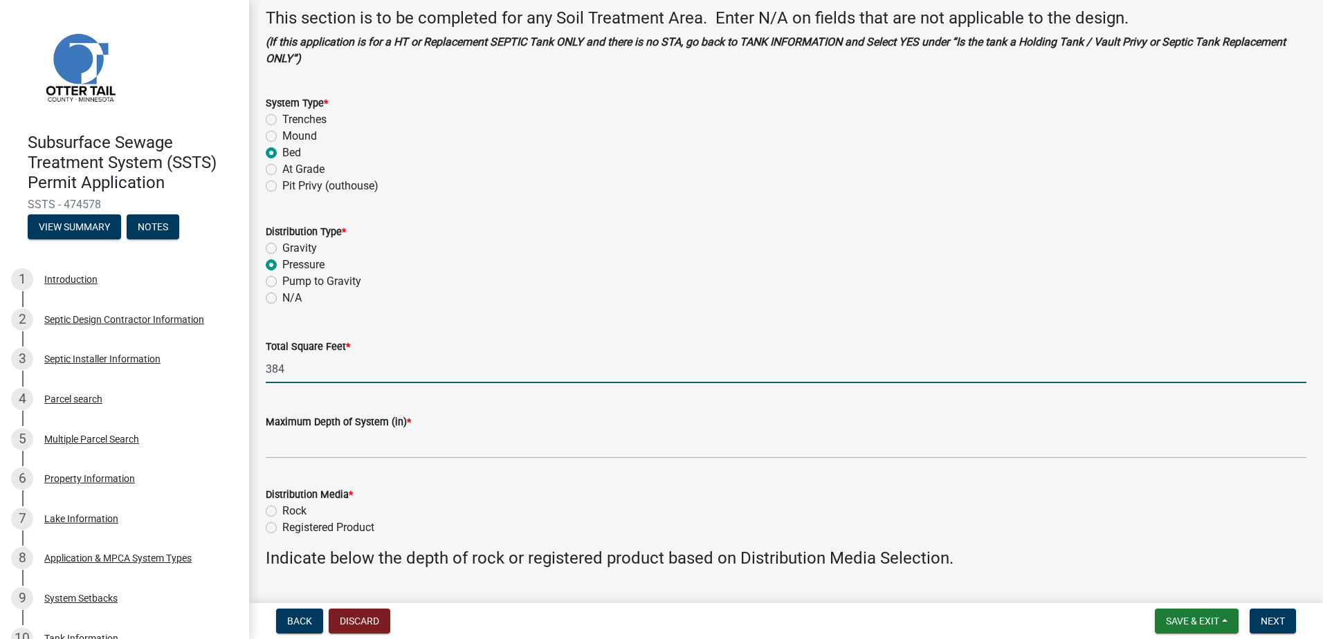
type input "384"
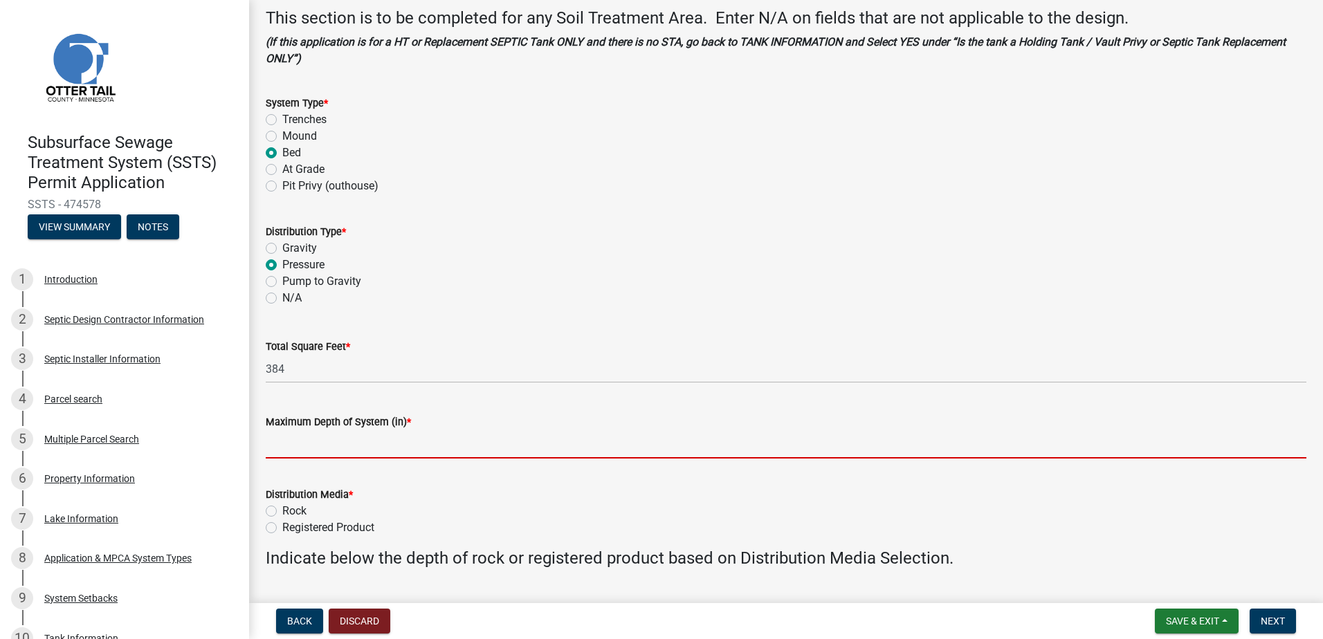
click at [281, 447] on input "Maximum Depth of System (in) *" at bounding box center [786, 444] width 1040 height 28
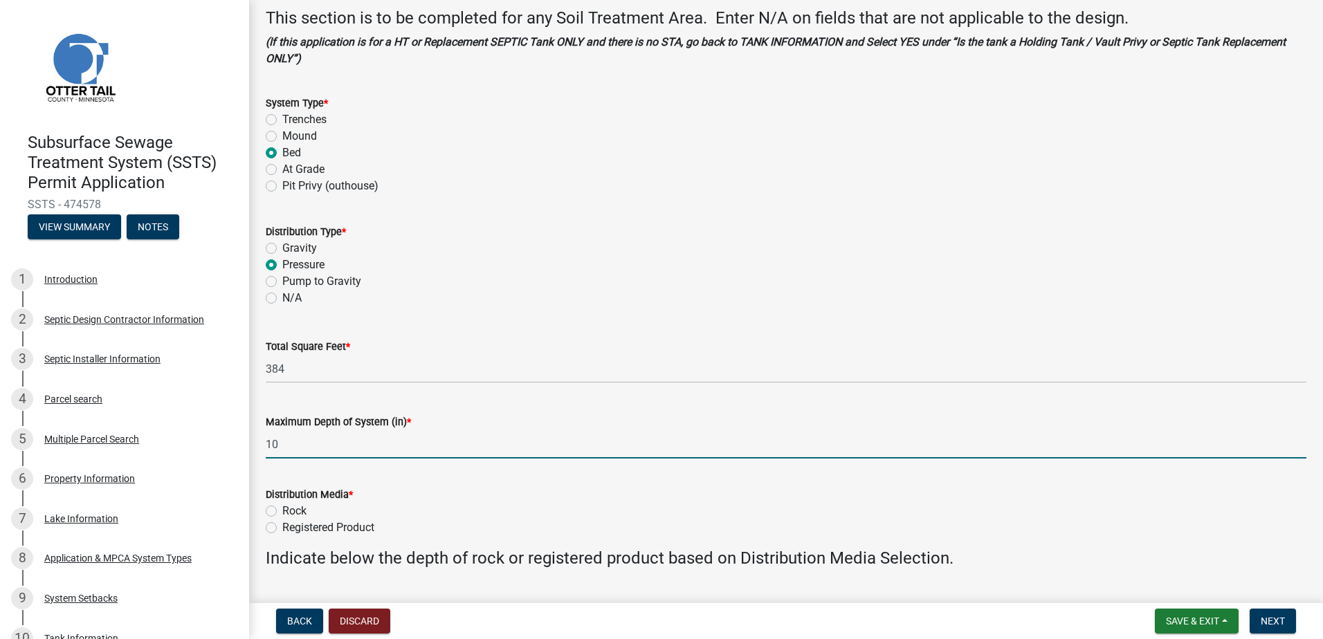
type input "10"
click at [509, 422] on div "Maximum Depth of System (in) *" at bounding box center [786, 422] width 1040 height 17
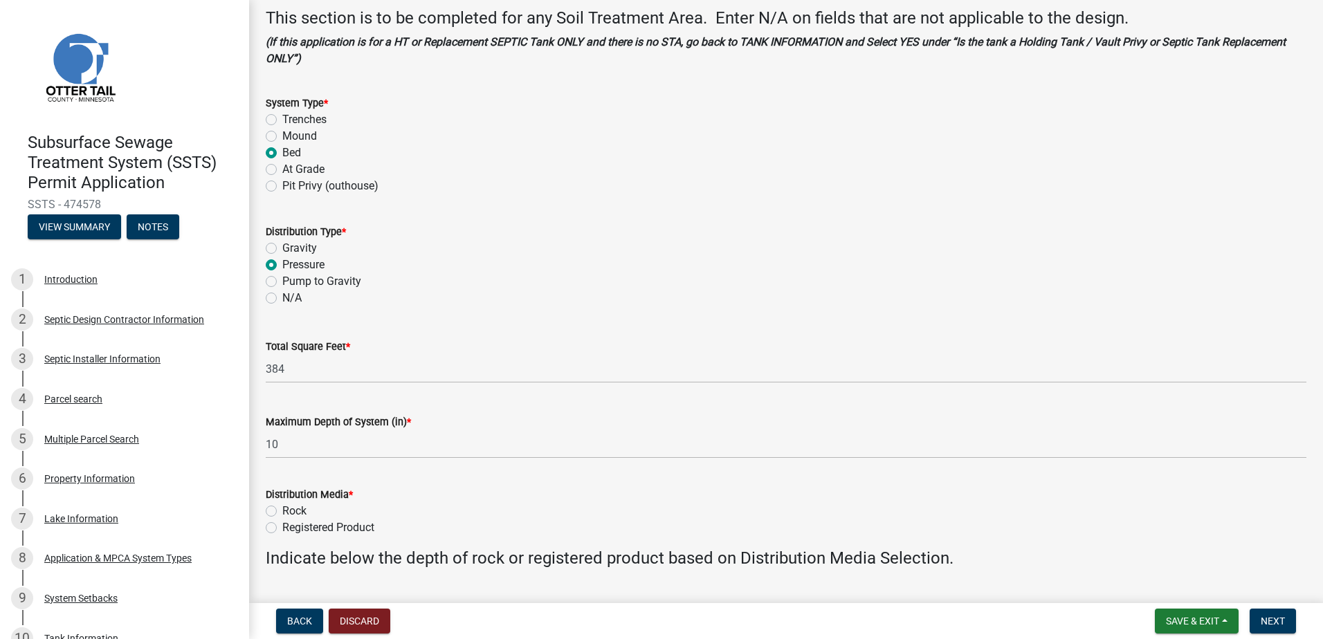
click at [282, 526] on label "Registered Product" at bounding box center [328, 527] width 92 height 17
click at [282, 526] on input "Registered Product" at bounding box center [286, 523] width 9 height 9
radio input "true"
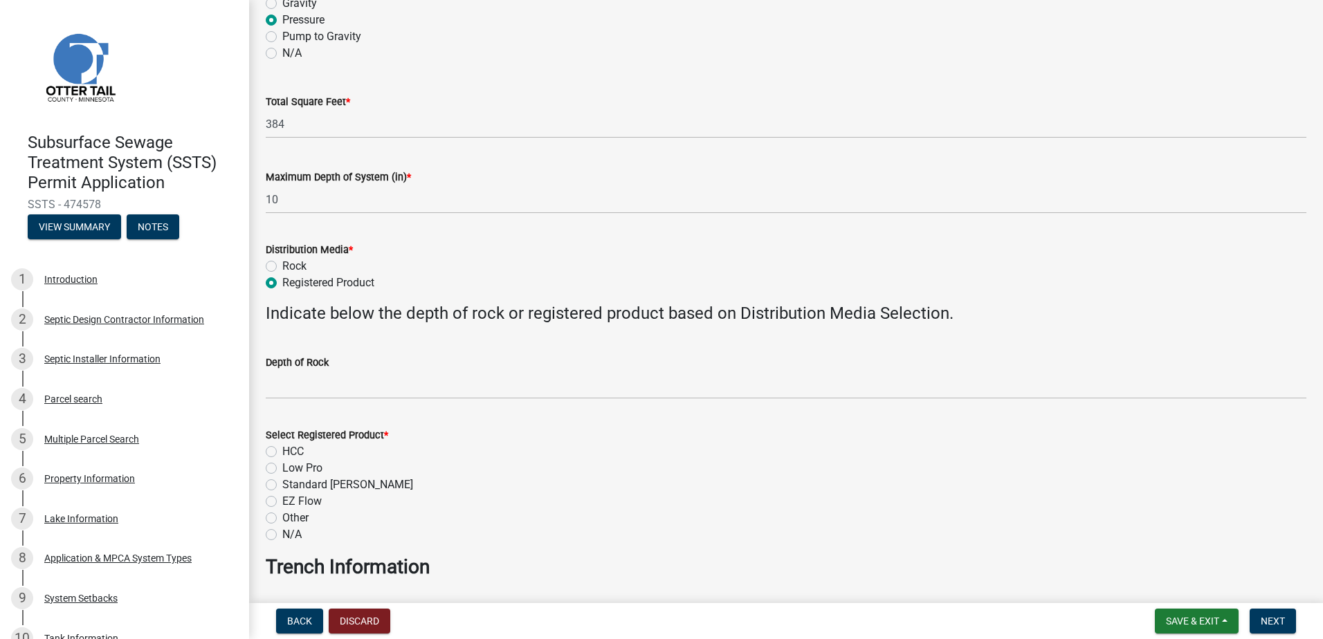
scroll to position [346, 0]
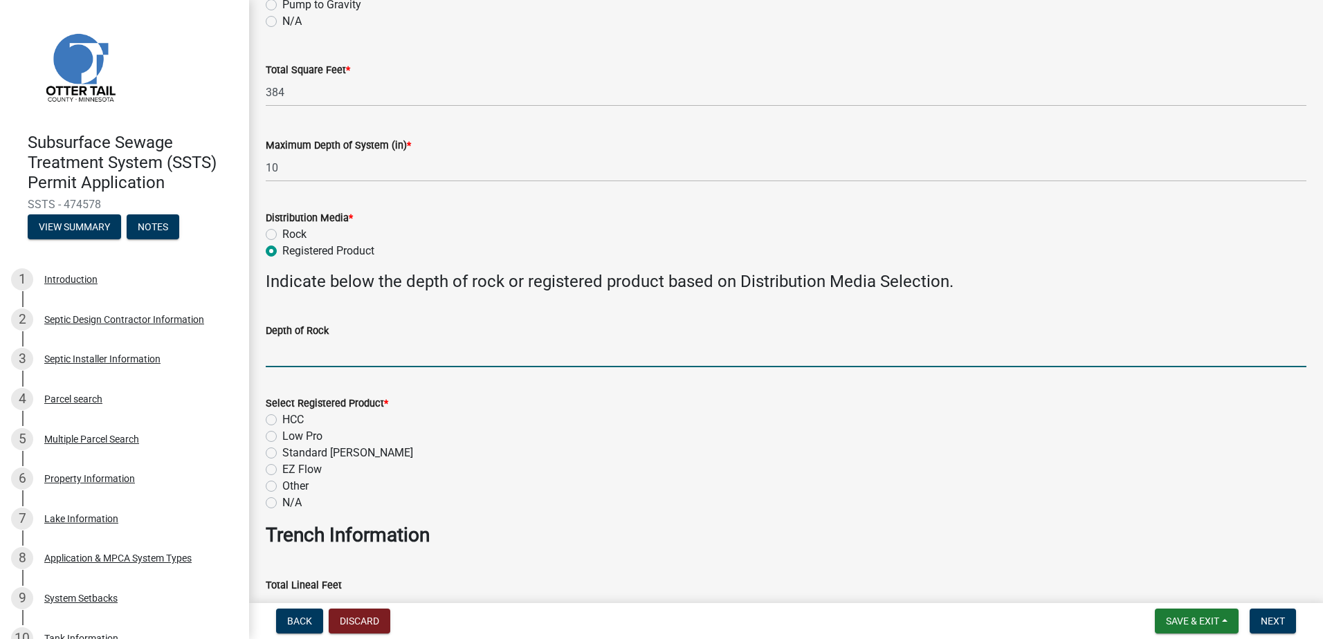
click at [299, 358] on input "Depth of Rock" at bounding box center [786, 353] width 1040 height 28
type input "NA"
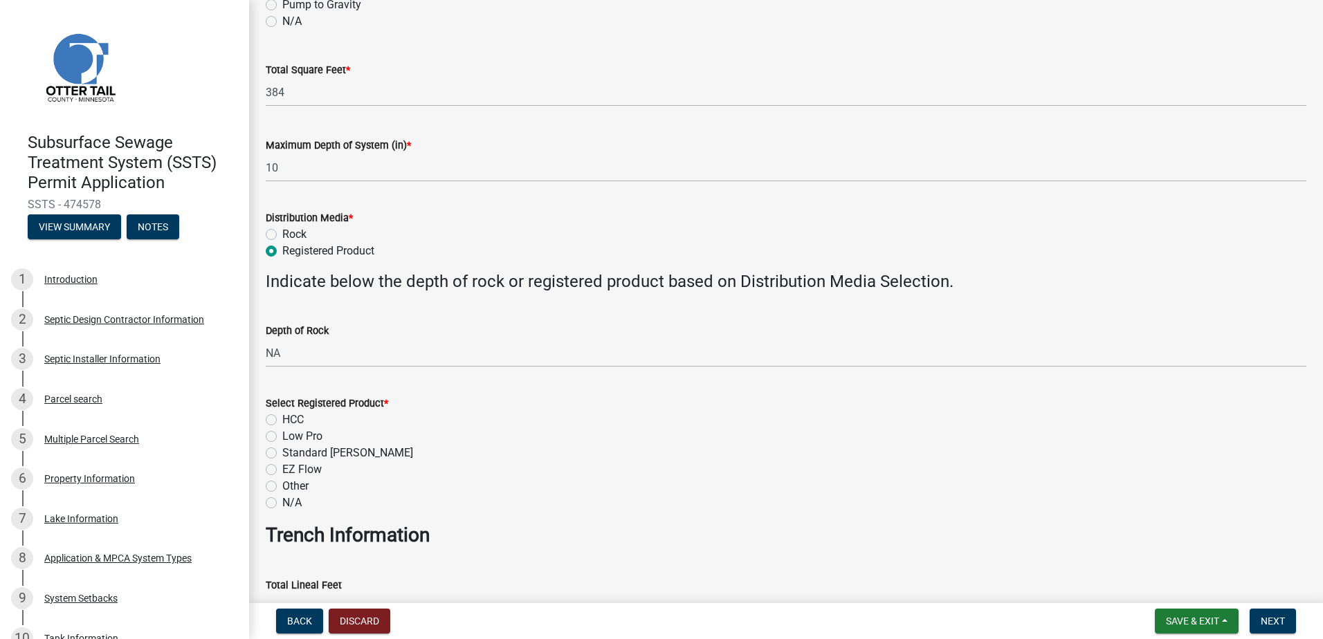
click at [282, 437] on label "Low Pro" at bounding box center [302, 436] width 40 height 17
click at [282, 437] on input "Low Pro" at bounding box center [286, 432] width 9 height 9
radio input "true"
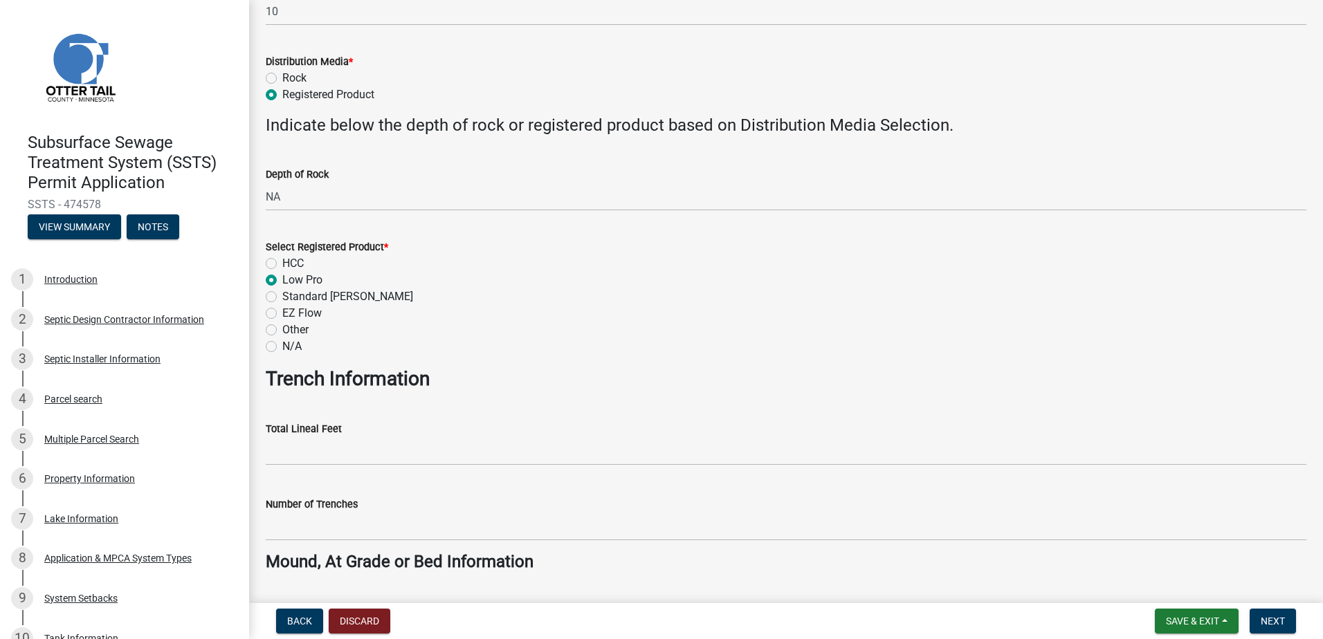
scroll to position [553, 0]
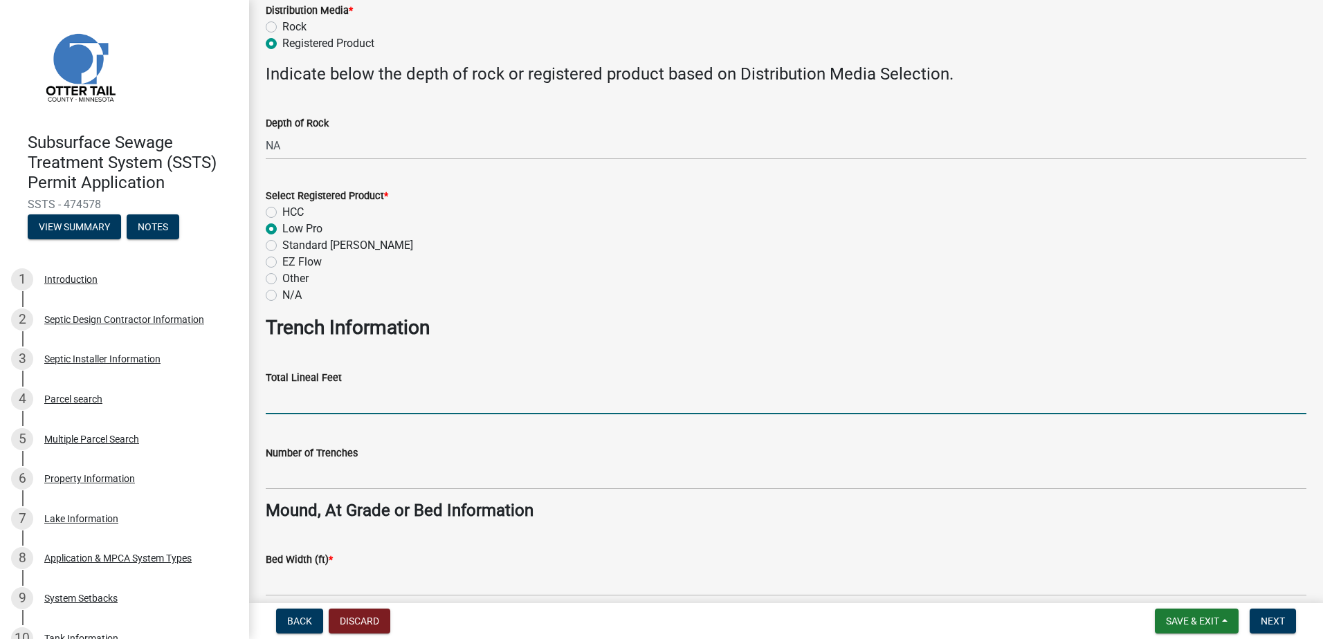
click at [282, 409] on input "Total Lineal Feet" at bounding box center [786, 400] width 1040 height 28
type input "NA"
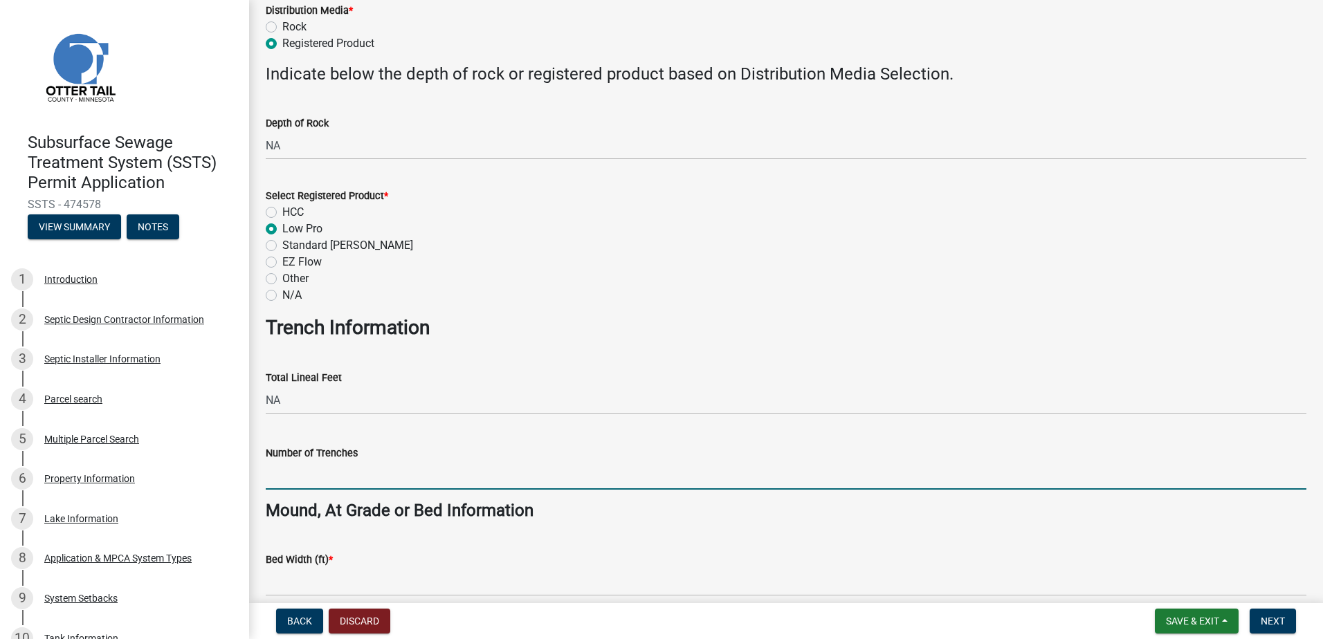
click at [278, 471] on input "Number of Trenches" at bounding box center [786, 475] width 1040 height 28
type input "NA"
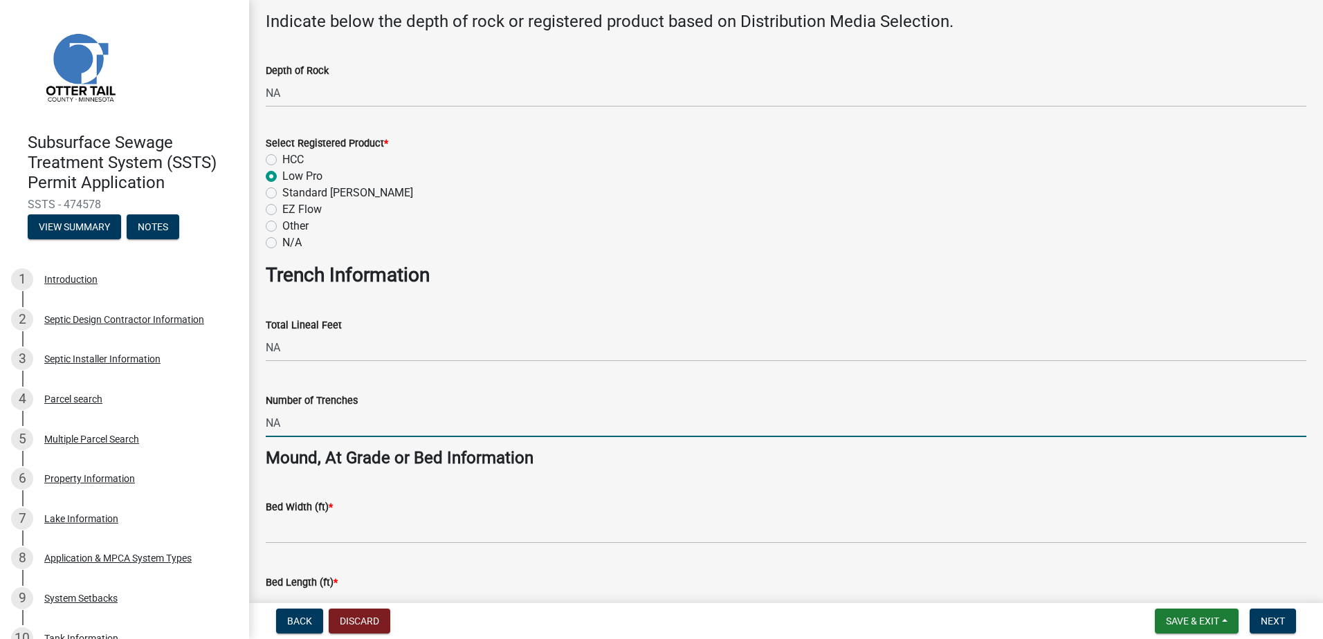
scroll to position [692, 0]
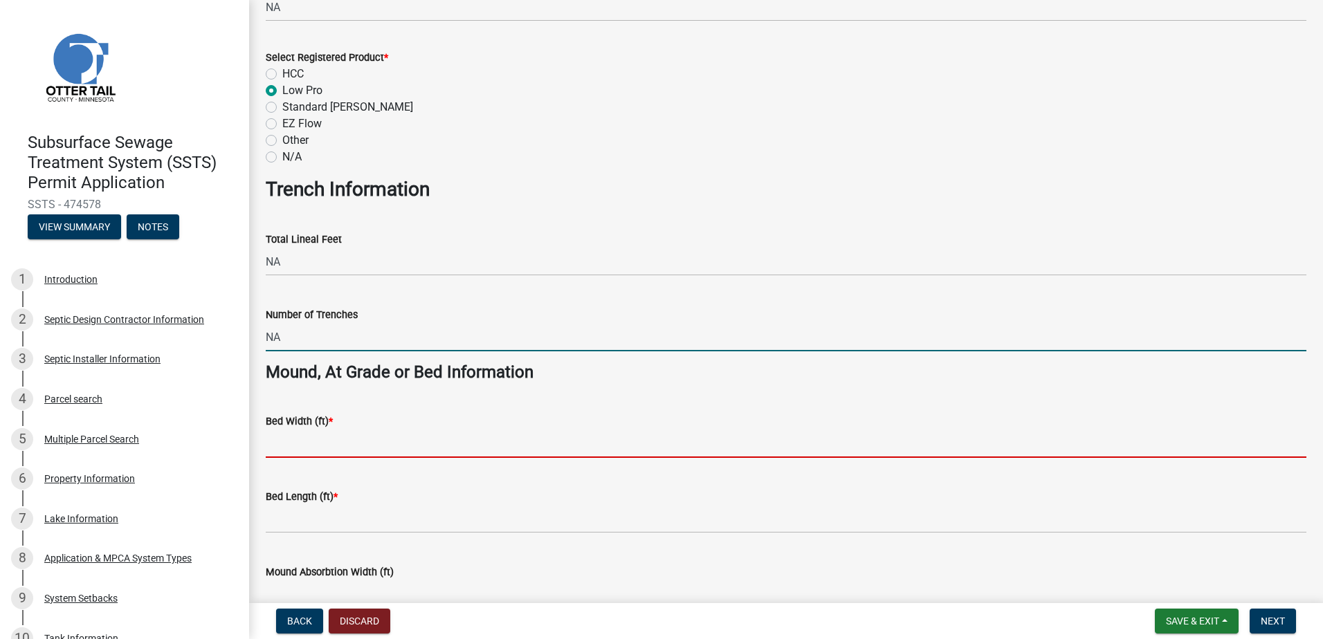
click at [282, 446] on input "Bed Width (ft) *" at bounding box center [786, 444] width 1040 height 28
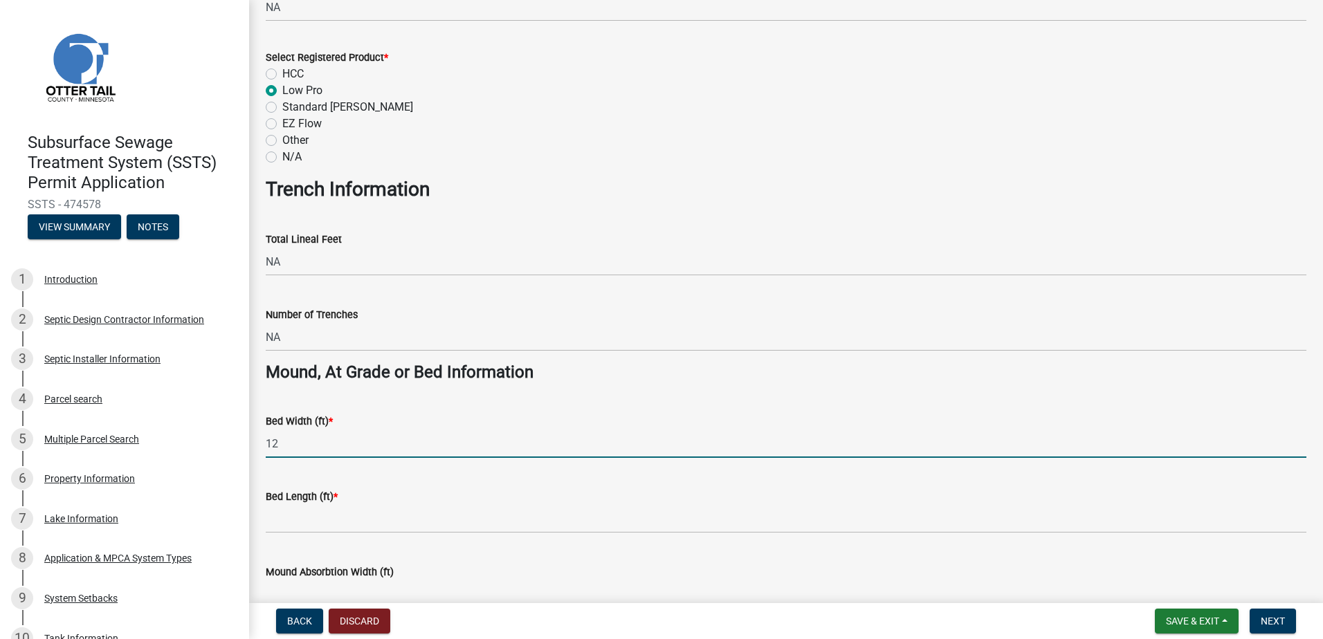
scroll to position [830, 0]
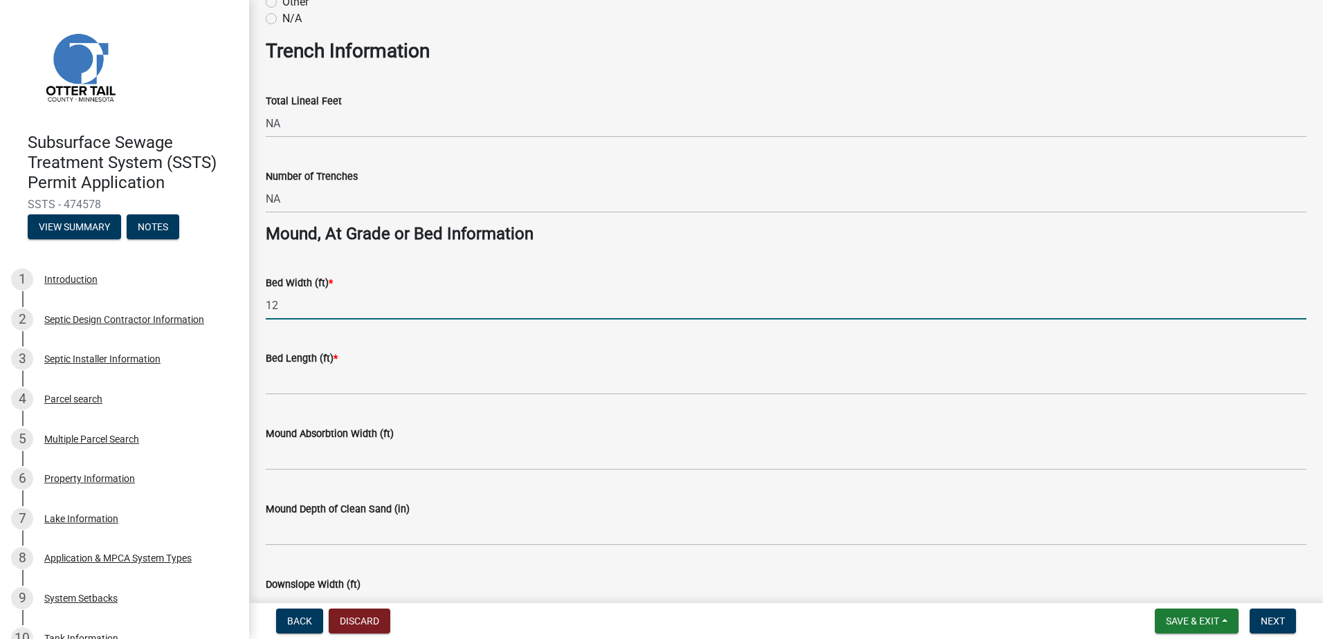
type input "12"
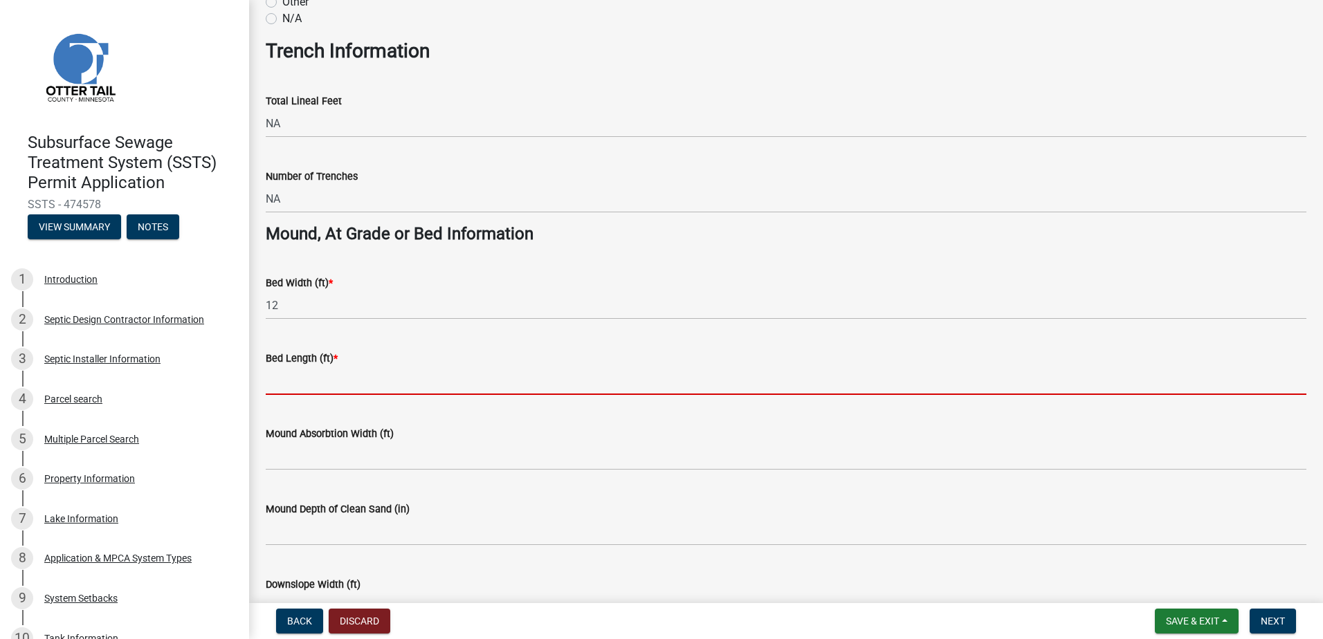
click at [273, 390] on input "Bed Length (ft) *" at bounding box center [786, 381] width 1040 height 28
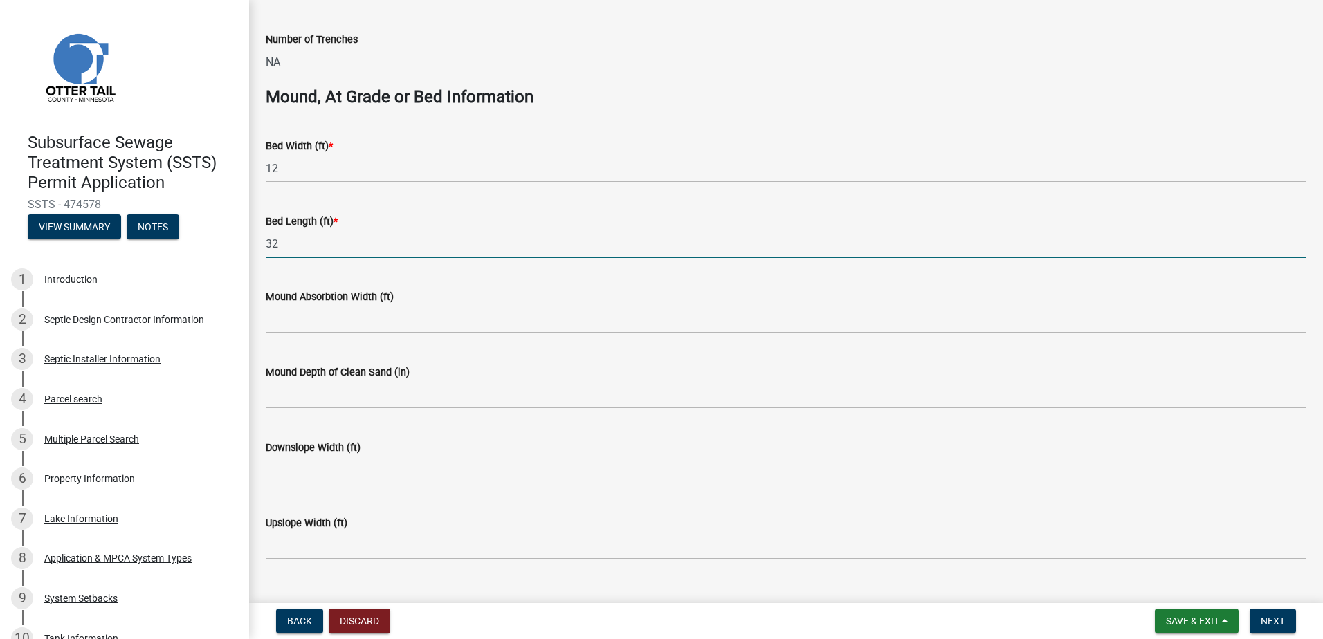
scroll to position [968, 0]
type input "32"
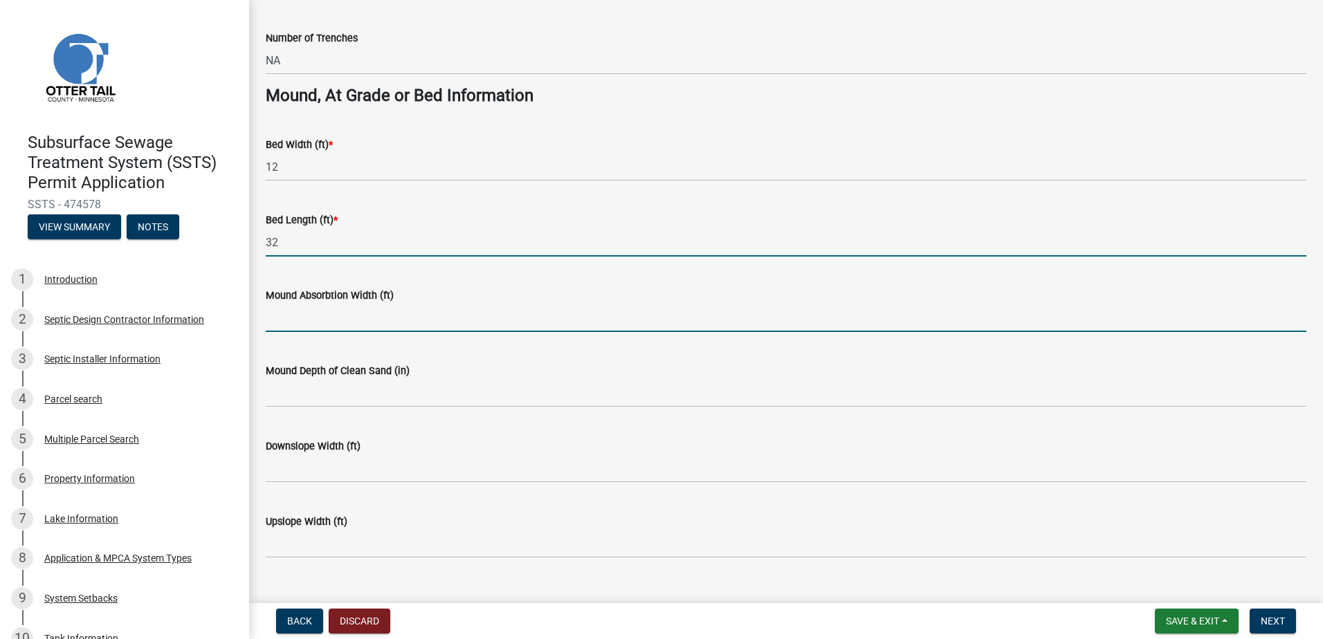
click at [276, 319] on input "Mound Absorbtion Width (ft)" at bounding box center [786, 318] width 1040 height 28
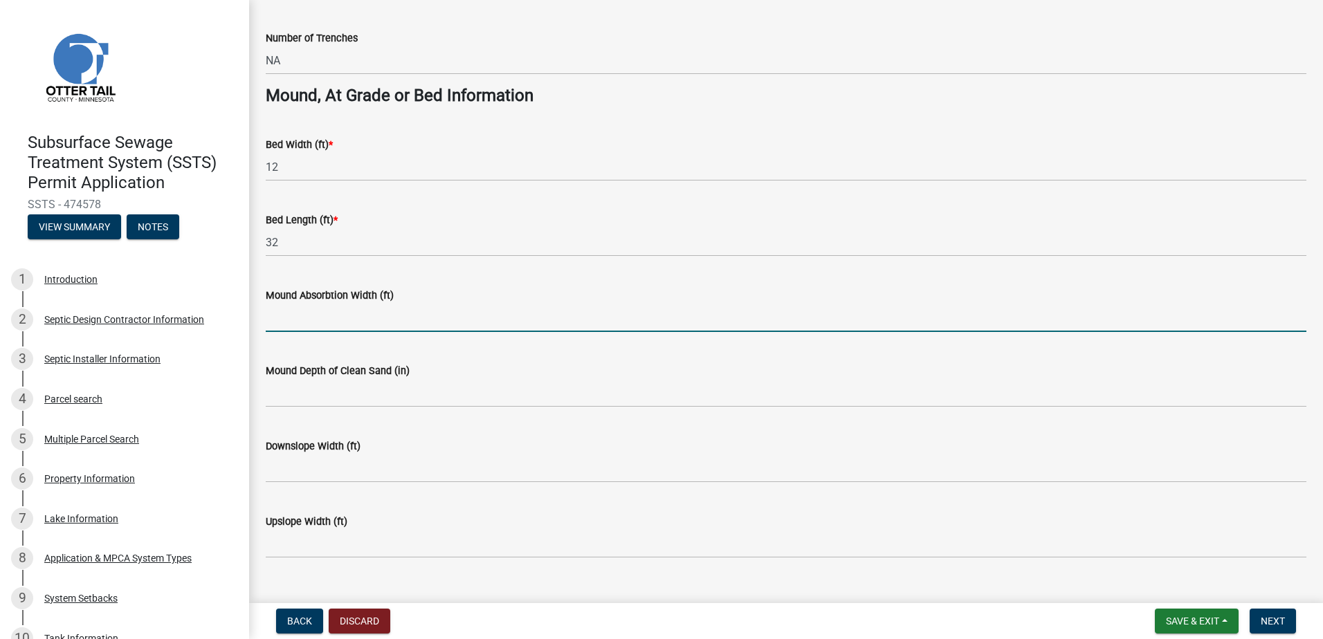
type input "NA"
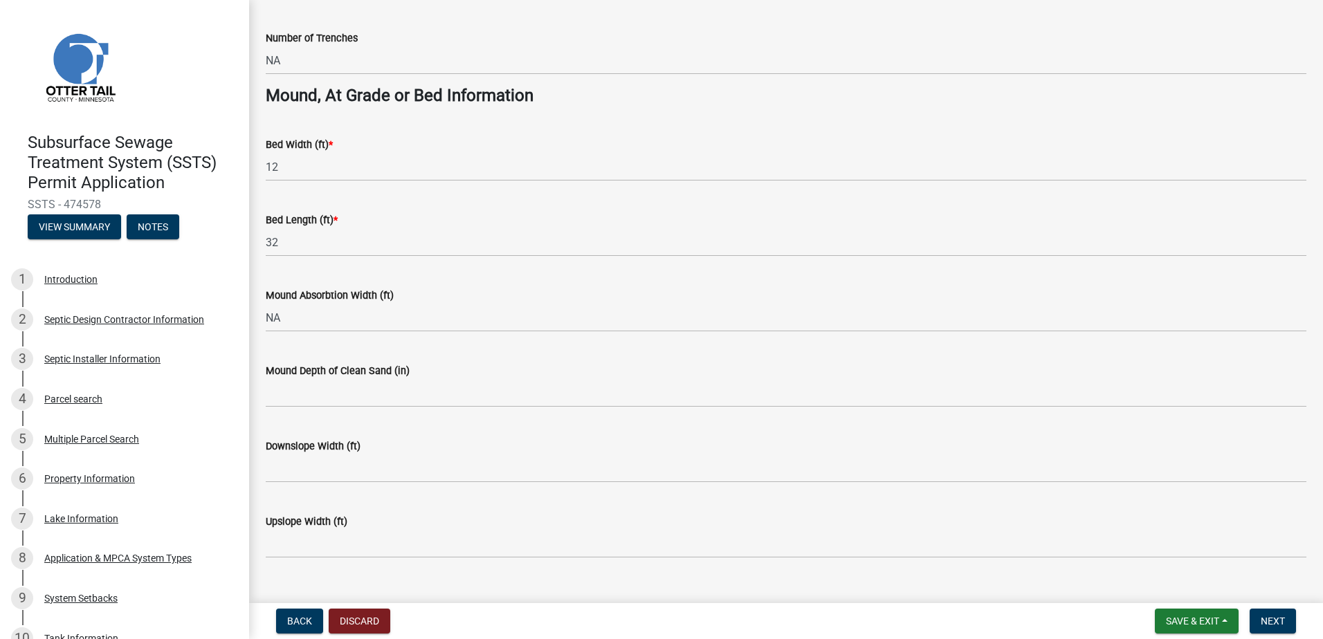
drag, startPoint x: 268, startPoint y: 379, endPoint x: 271, endPoint y: 389, distance: 10.3
click at [271, 388] on form "Mound Depth of Clean Sand (in)" at bounding box center [786, 384] width 1040 height 45
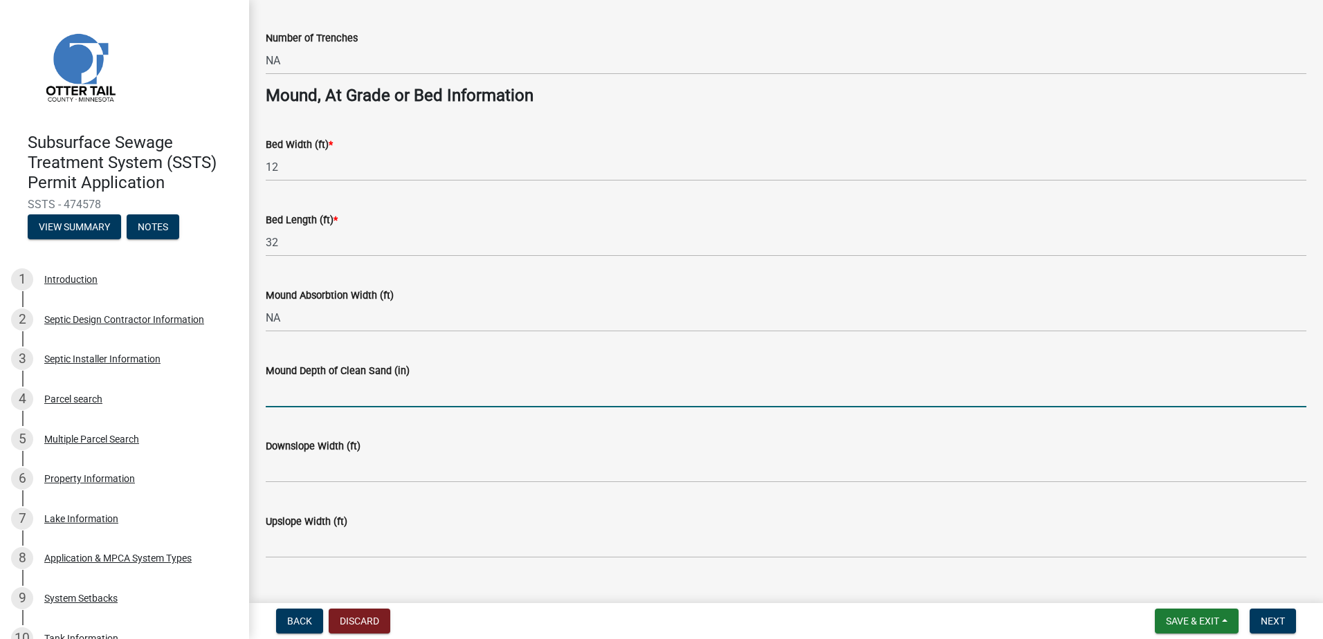
click at [273, 396] on input "Mound Depth of Clean Sand (in)" at bounding box center [786, 393] width 1040 height 28
type input "NA"
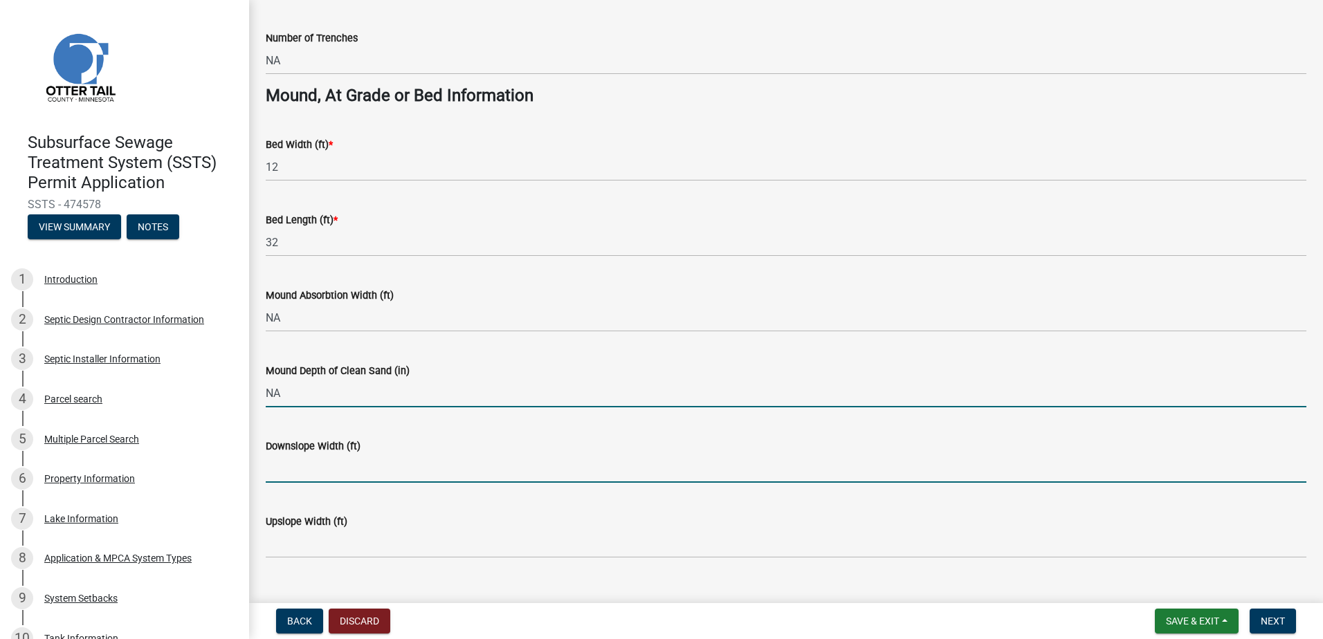
click at [280, 468] on input "Downslope Width (ft)" at bounding box center [786, 468] width 1040 height 28
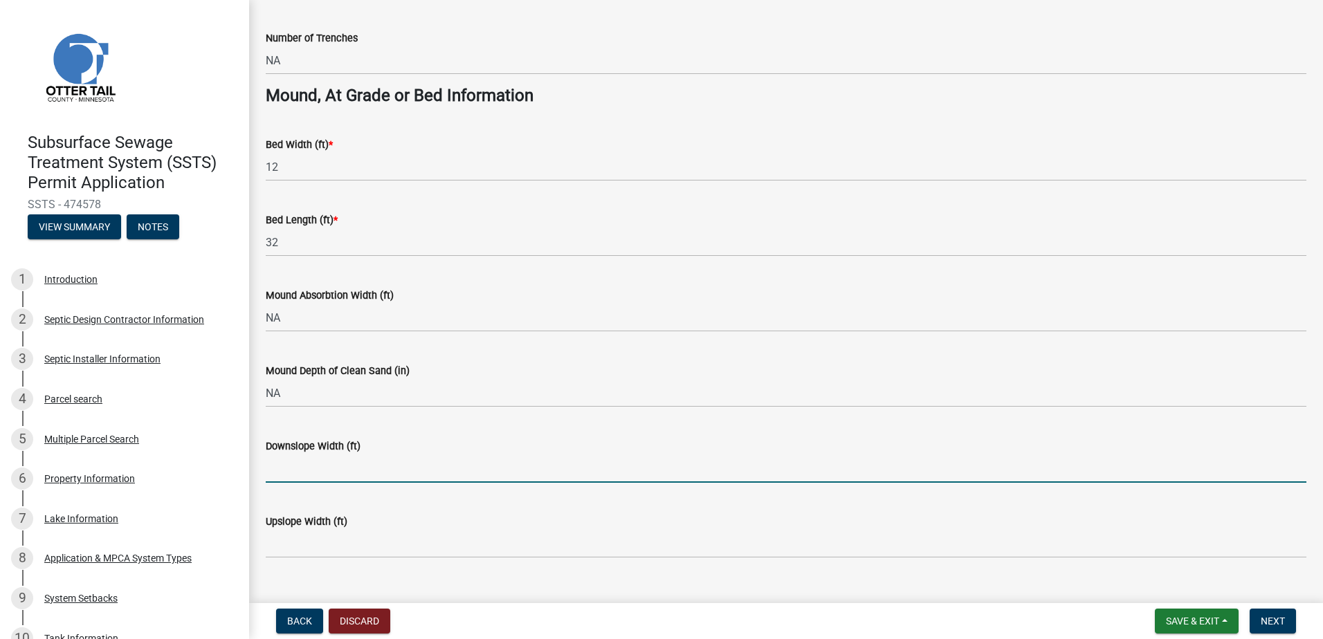
type input "NA"
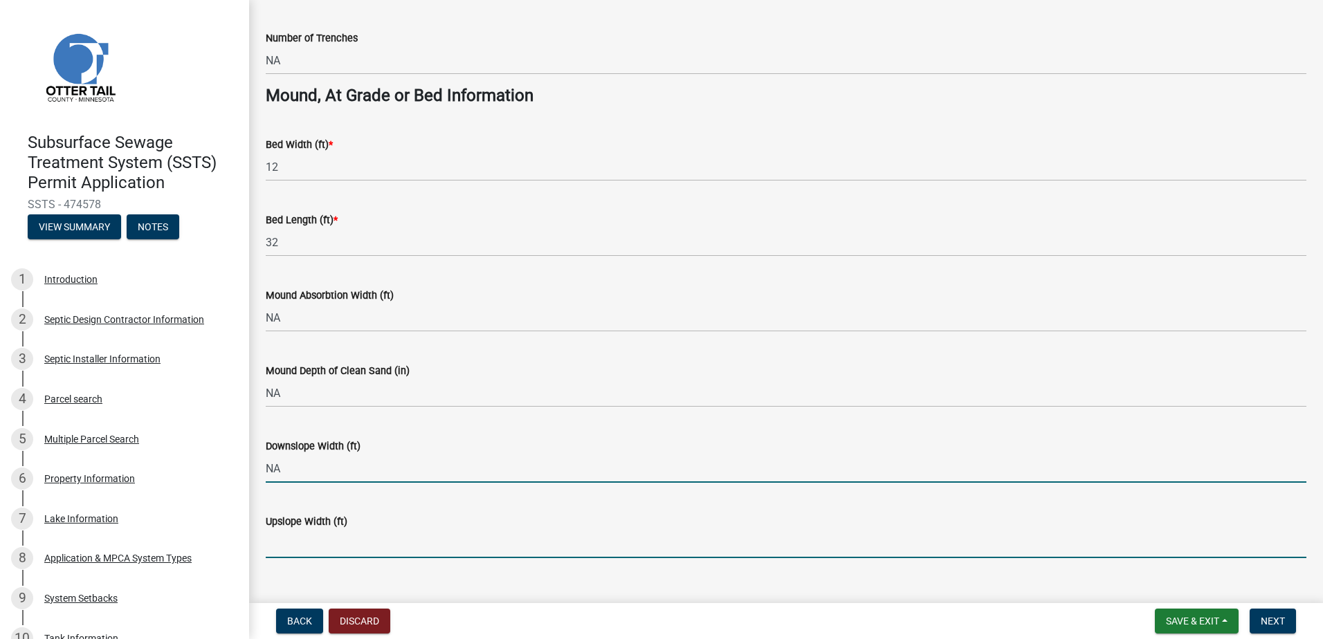
click at [268, 544] on input "Upslope Width (ft)" at bounding box center [786, 544] width 1040 height 28
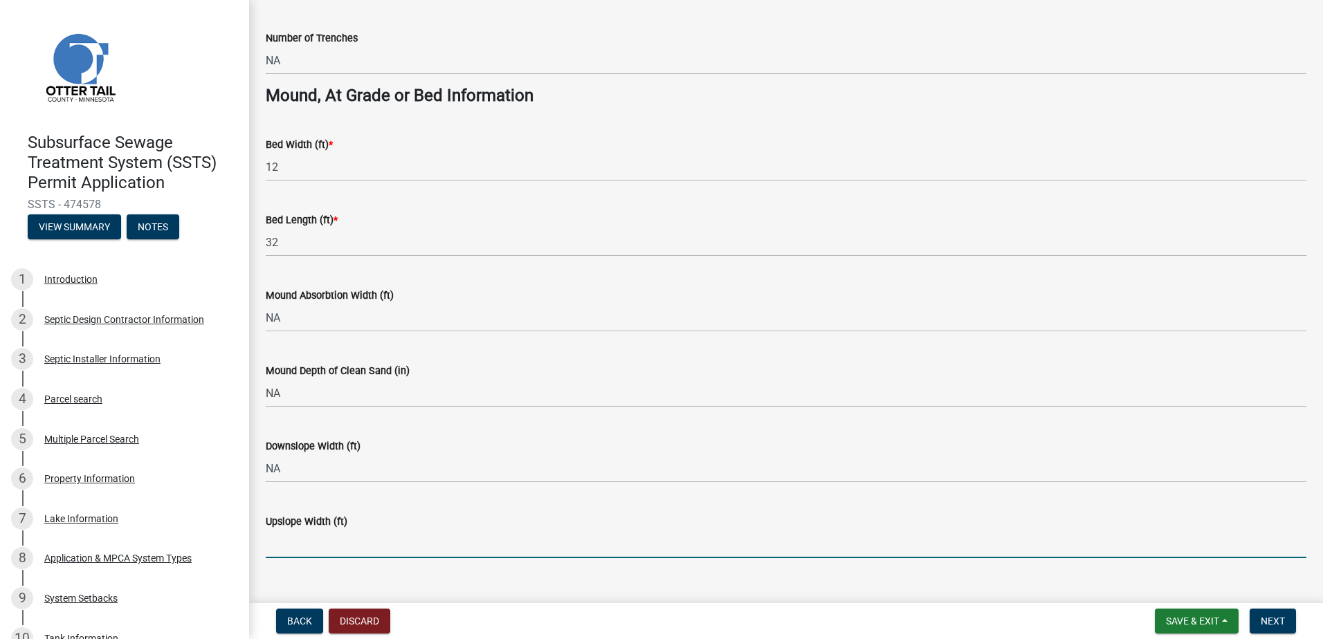
type input "NA"
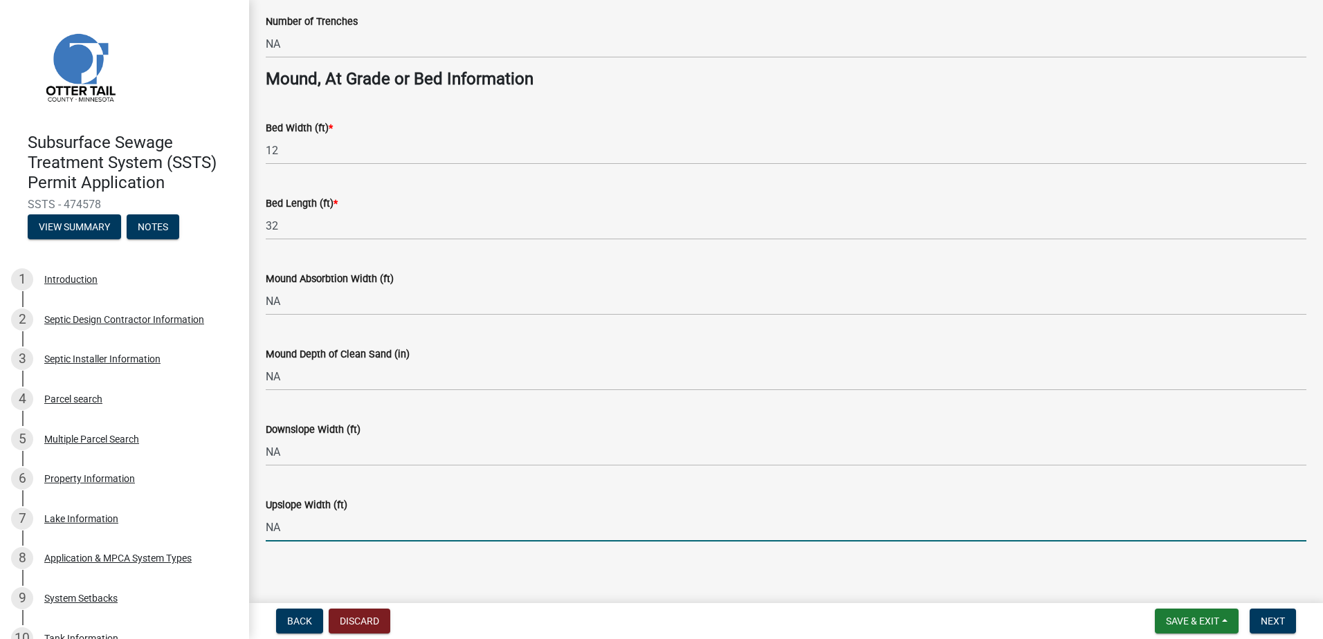
scroll to position [994, 0]
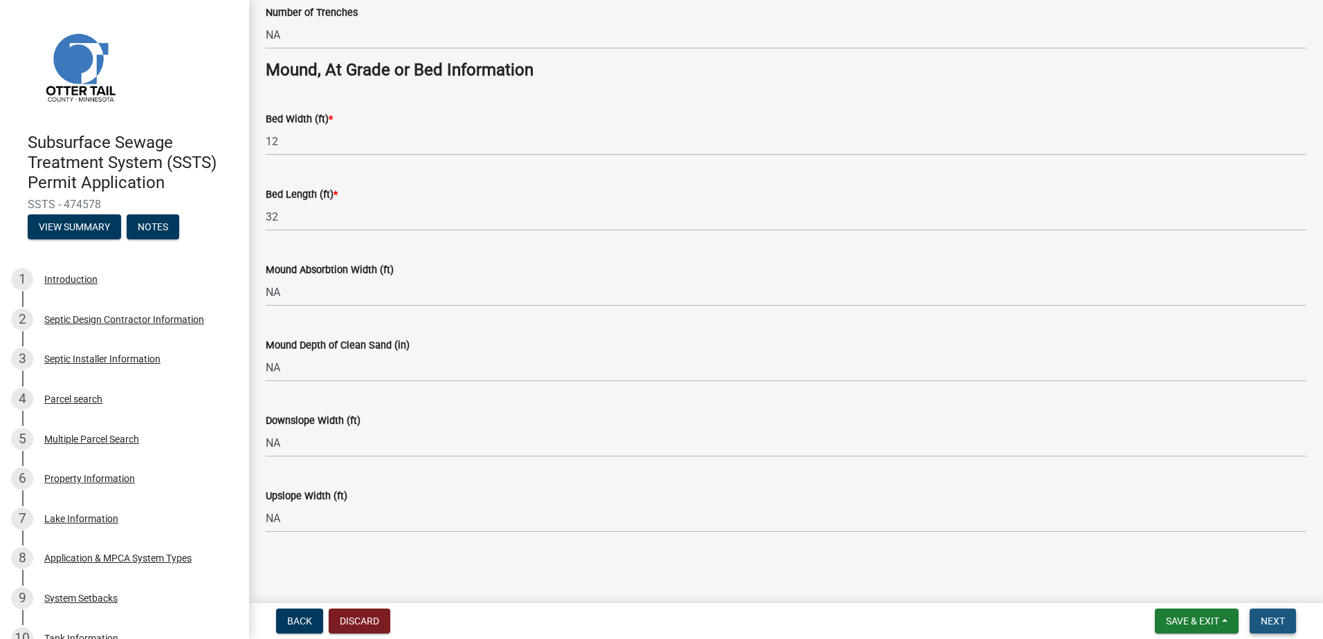
click at [1280, 620] on span "Next" at bounding box center [1272, 621] width 24 height 11
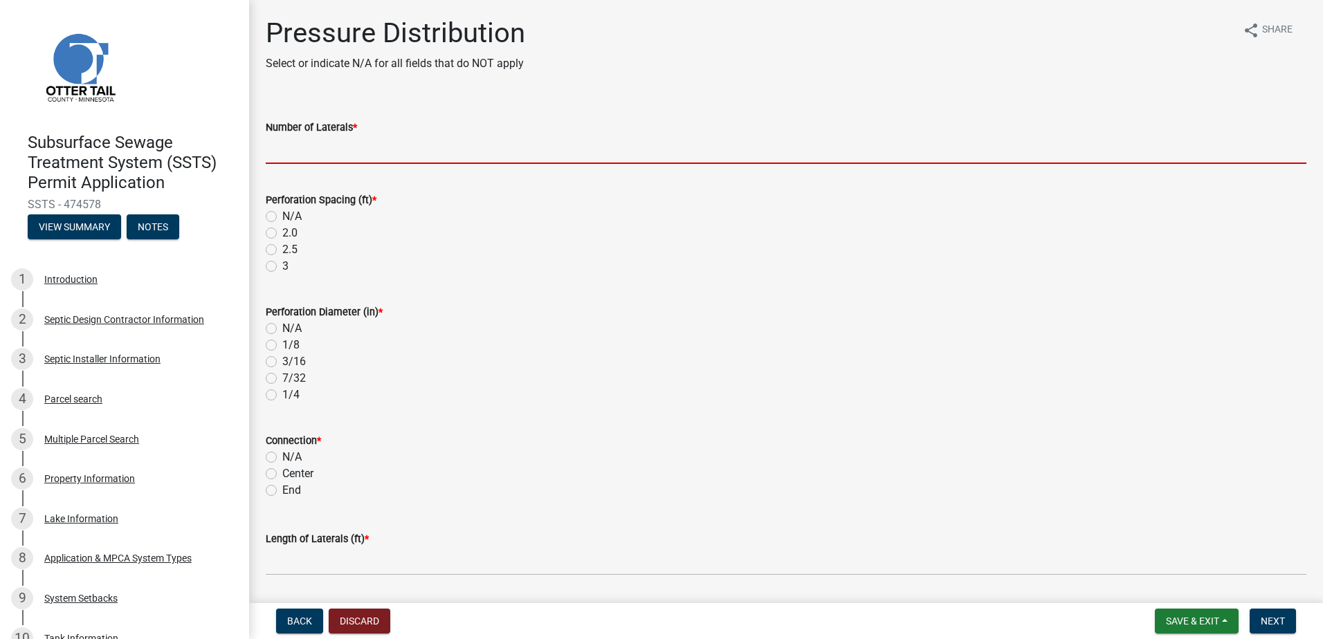
click at [294, 156] on input "Number of Laterals *" at bounding box center [786, 150] width 1040 height 28
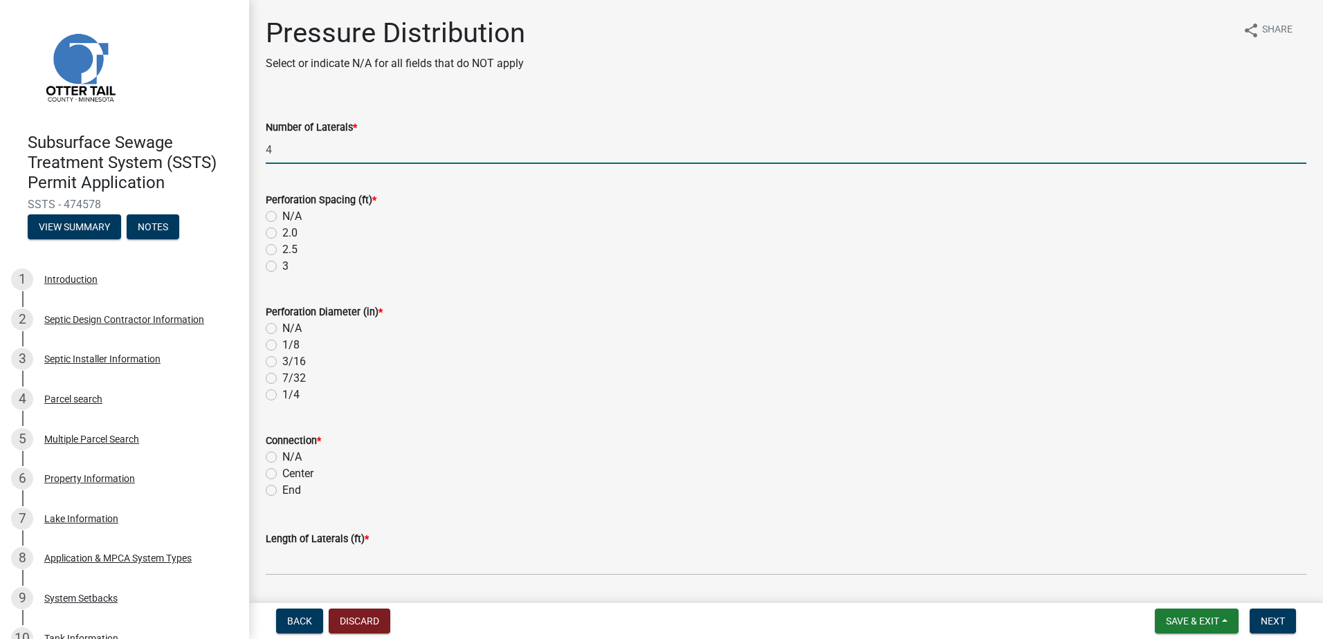
type input "4"
click at [282, 268] on label "3" at bounding box center [285, 266] width 6 height 17
click at [282, 267] on input "3" at bounding box center [286, 262] width 9 height 9
radio input "true"
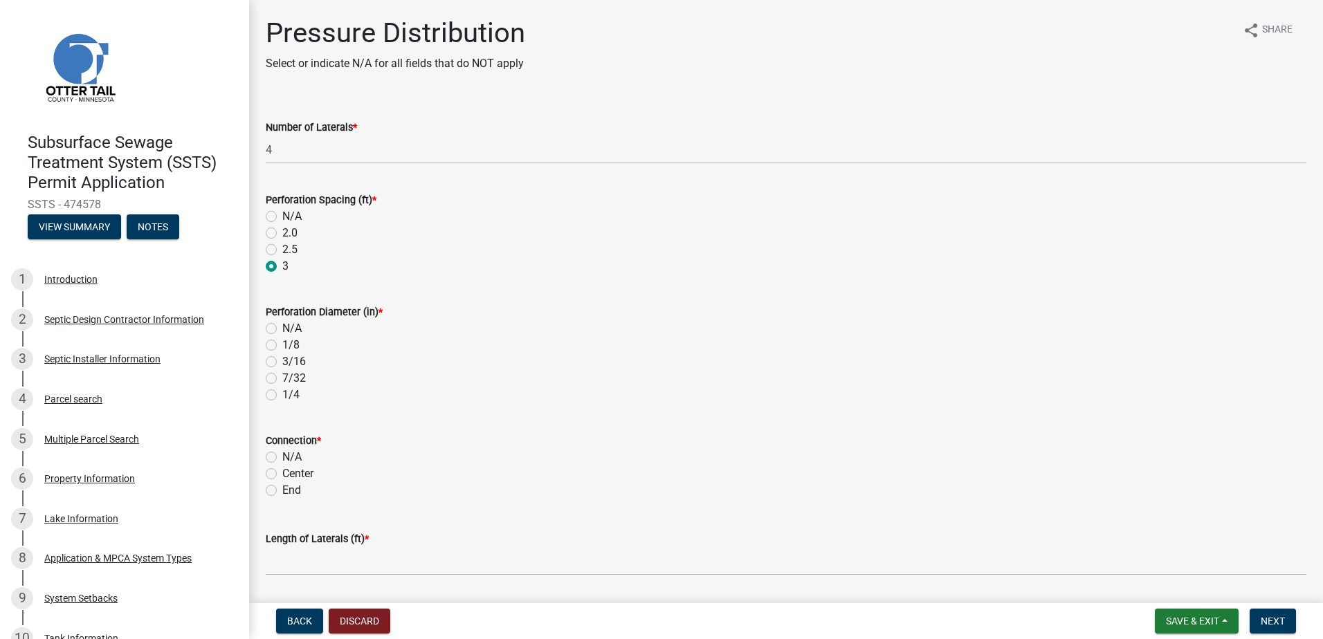
click at [282, 380] on label "7/32" at bounding box center [294, 378] width 24 height 17
click at [282, 379] on input "7/32" at bounding box center [286, 374] width 9 height 9
radio input "true"
click at [282, 490] on label "End" at bounding box center [291, 490] width 19 height 17
click at [282, 490] on input "End" at bounding box center [286, 486] width 9 height 9
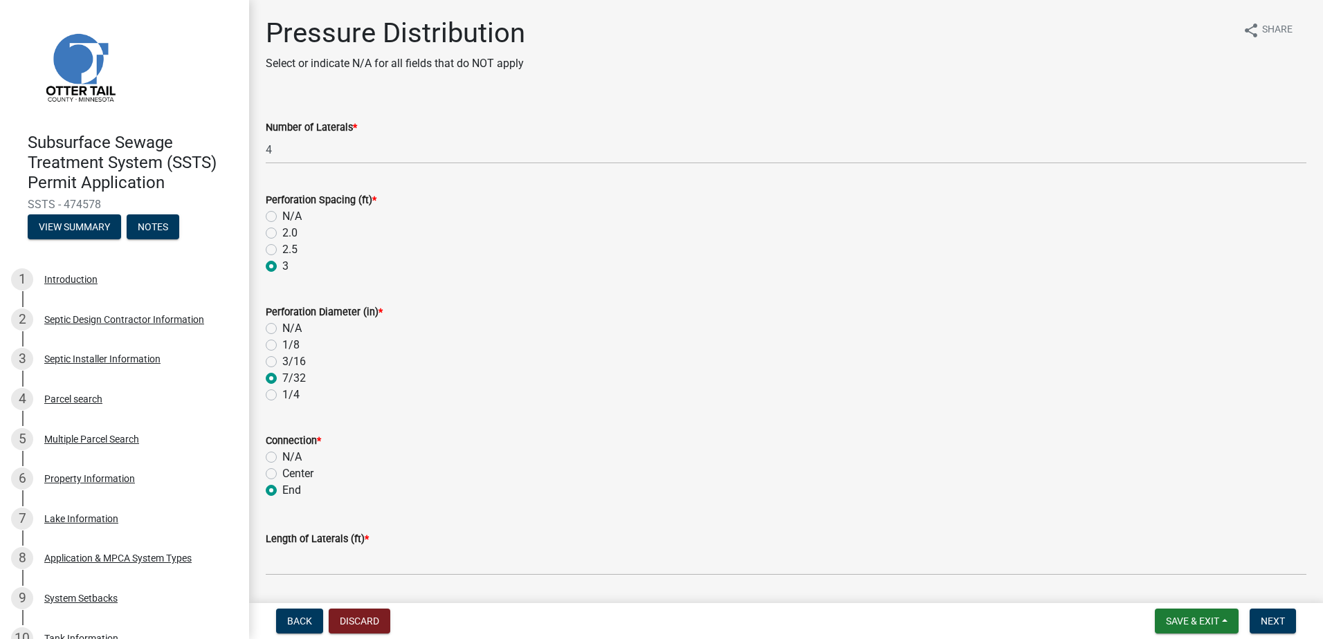
radio input "true"
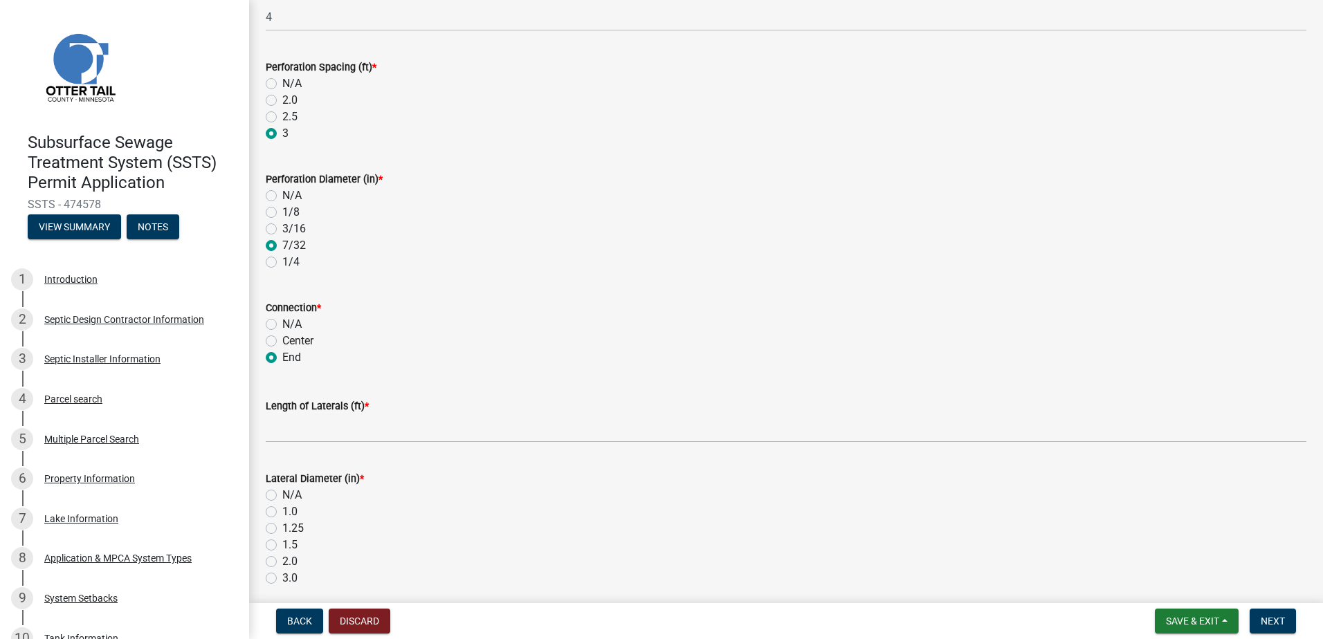
scroll to position [138, 0]
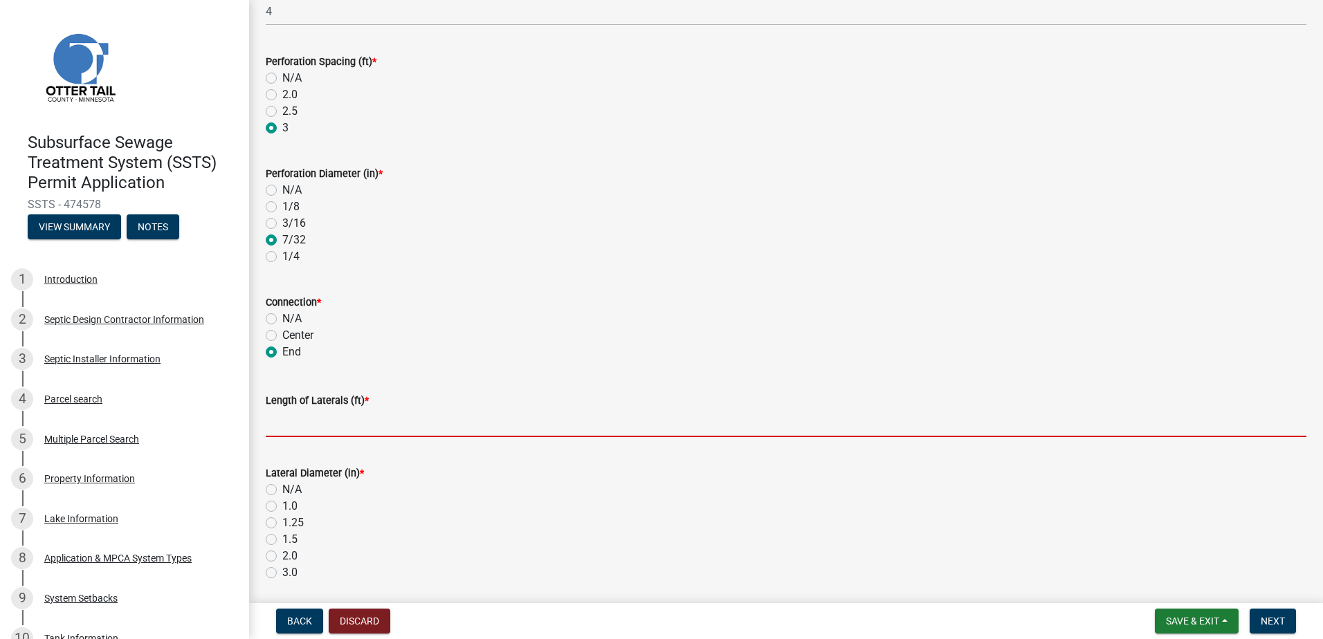
click at [296, 427] on input "Length of Laterals (ft) *" at bounding box center [786, 423] width 1040 height 28
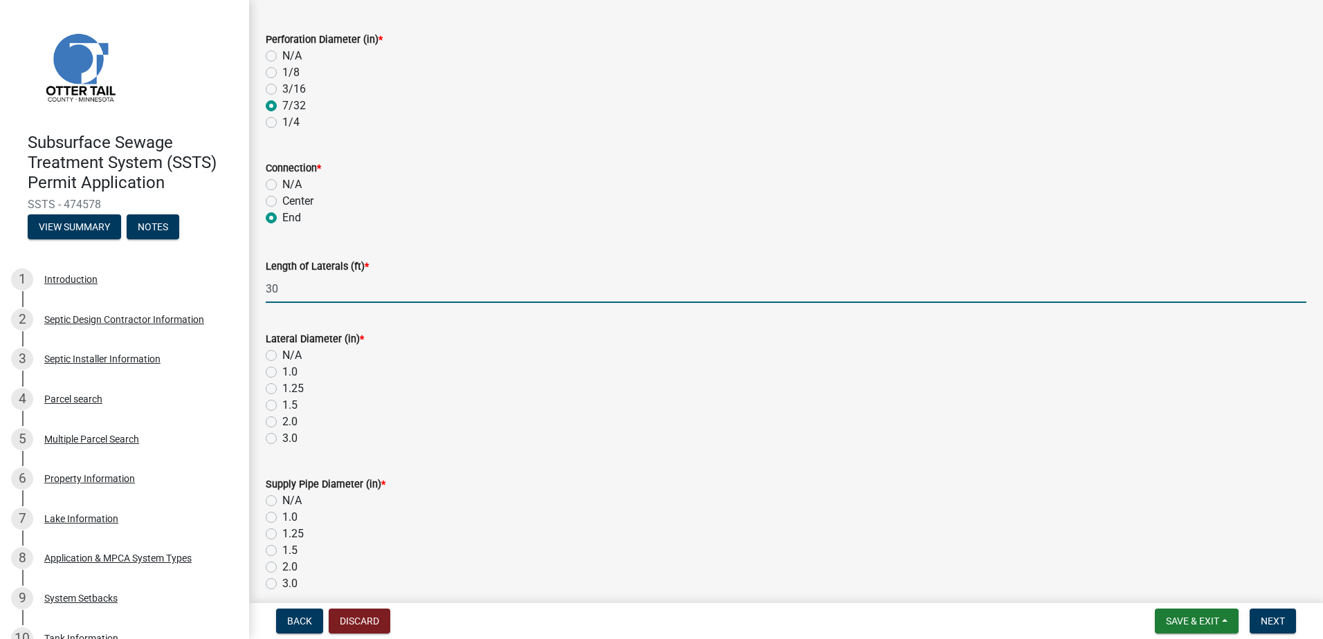
scroll to position [277, 0]
type input "30"
click at [282, 401] on label "1.5" at bounding box center [289, 401] width 15 height 17
click at [282, 401] on input "1.5" at bounding box center [286, 397] width 9 height 9
radio input "true"
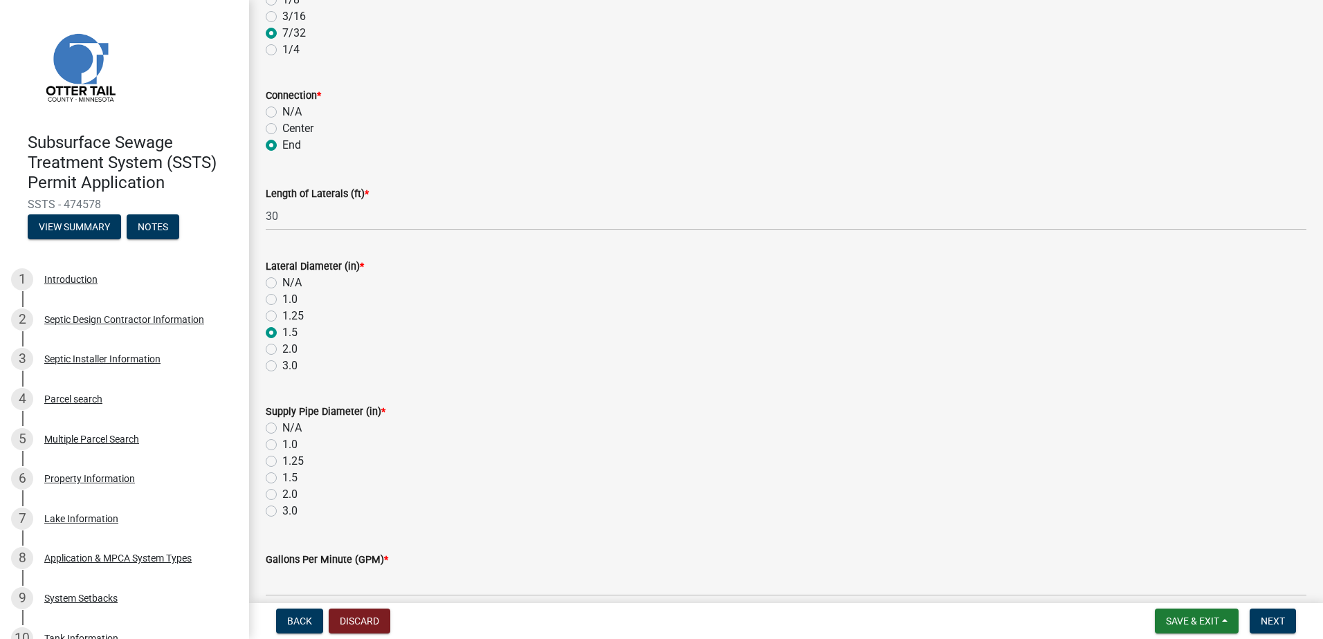
scroll to position [346, 0]
click at [282, 495] on label "2.0" at bounding box center [289, 494] width 15 height 17
click at [282, 495] on input "2.0" at bounding box center [286, 490] width 9 height 9
radio input "true"
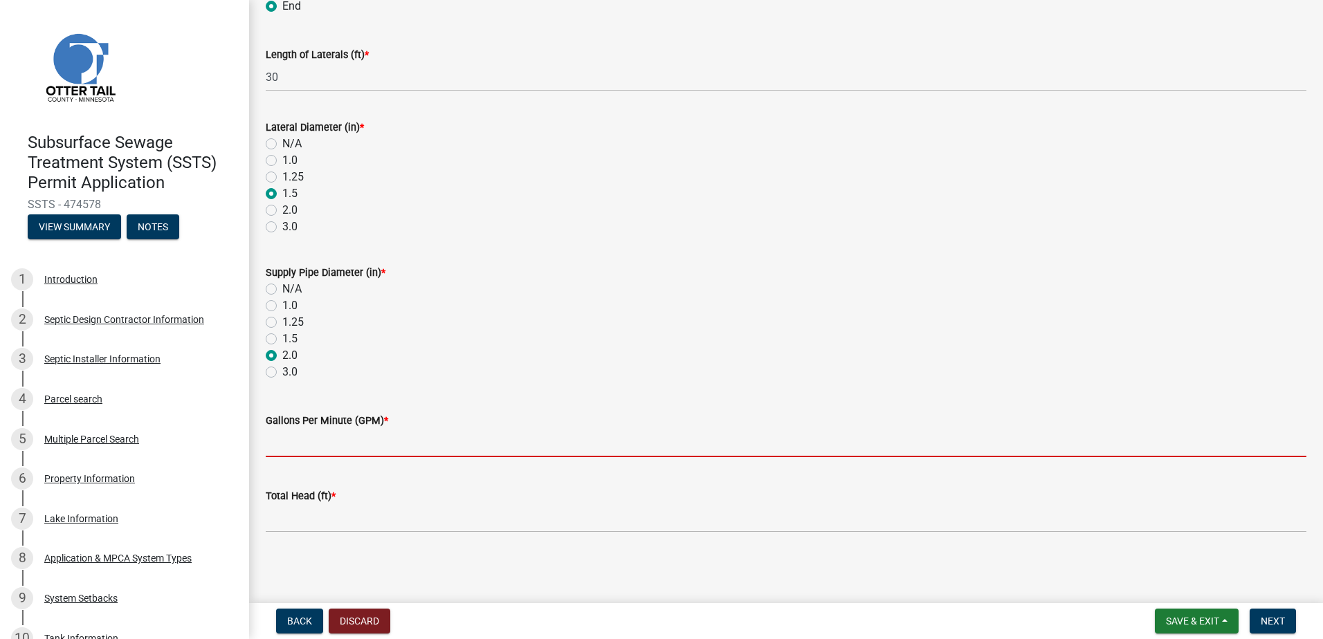
click at [282, 450] on input "Gallons Per Minute (GPM) *" at bounding box center [786, 443] width 1040 height 28
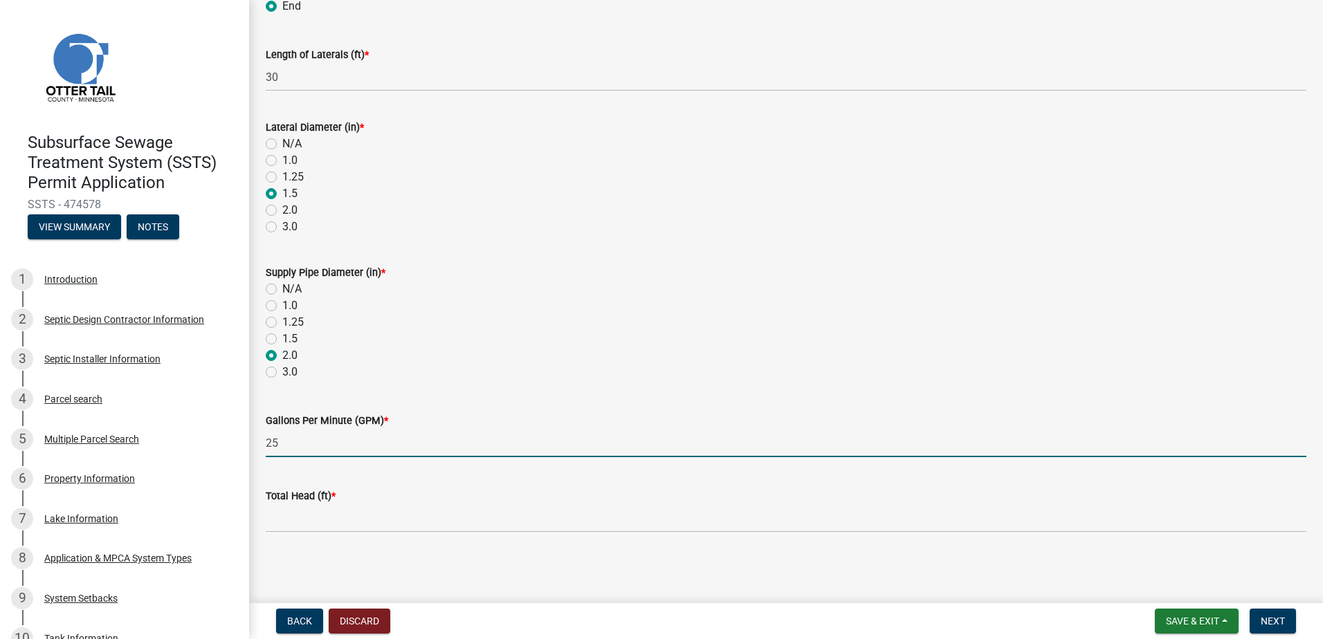
type input "25"
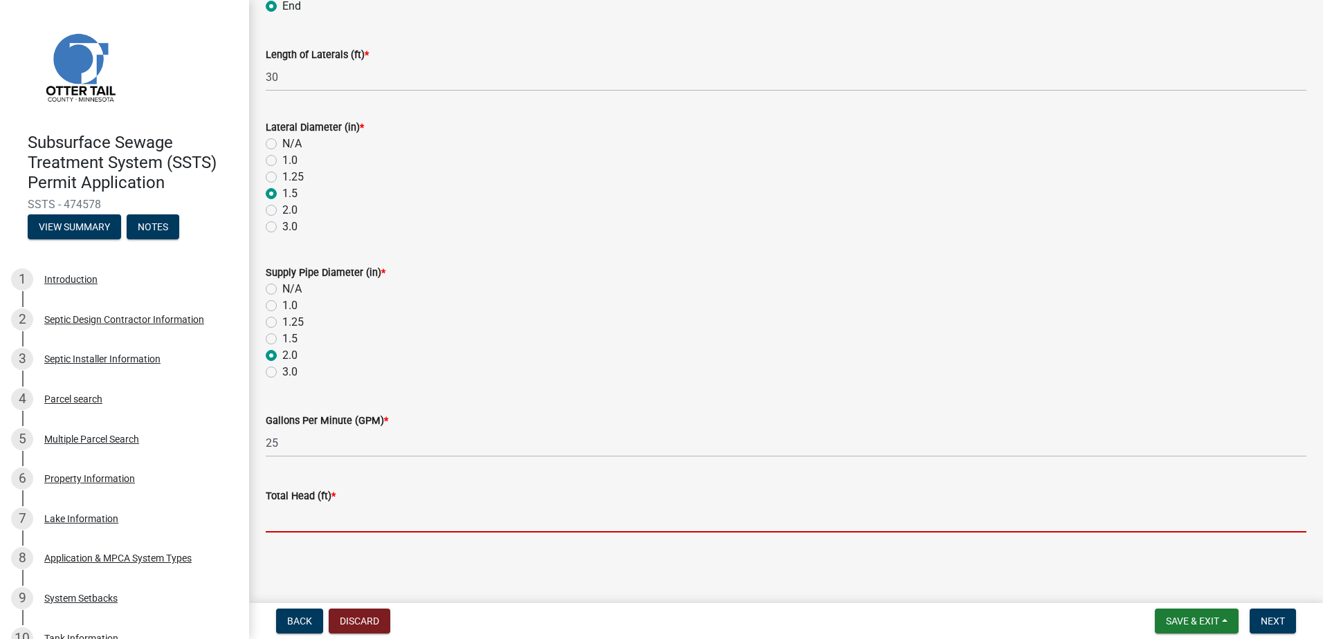
click at [278, 520] on input "Total Head (ft) *" at bounding box center [786, 518] width 1040 height 28
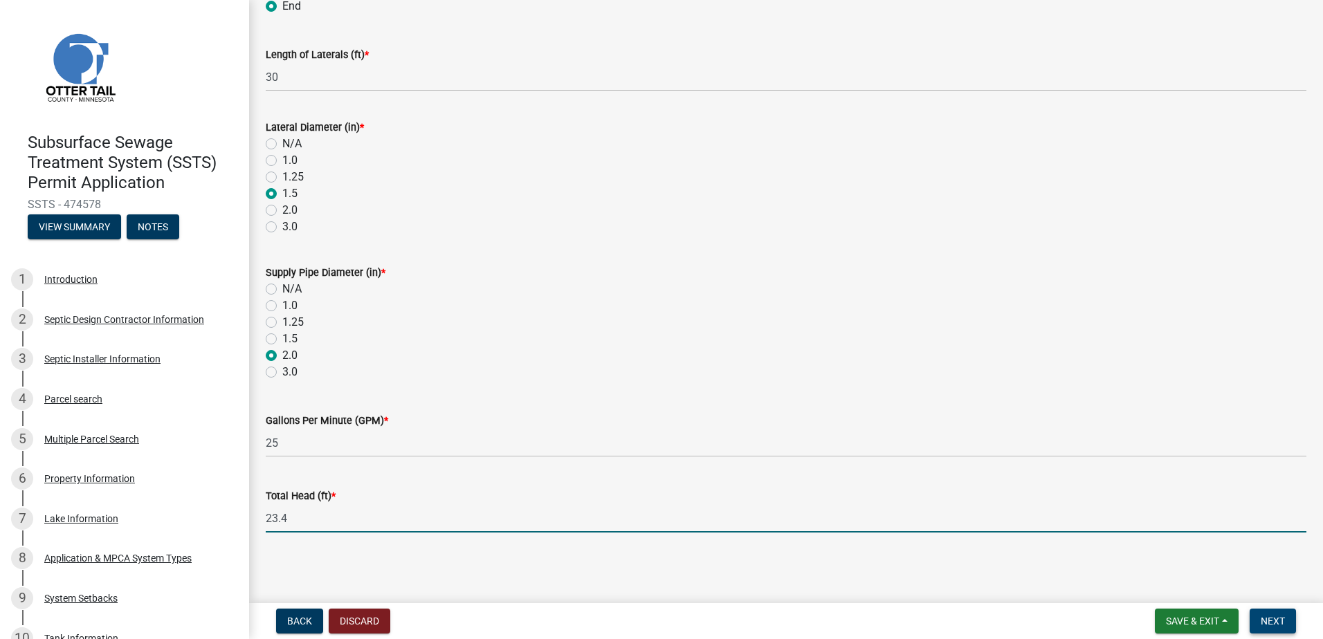
type input "23.4"
click at [1264, 623] on span "Next" at bounding box center [1272, 621] width 24 height 11
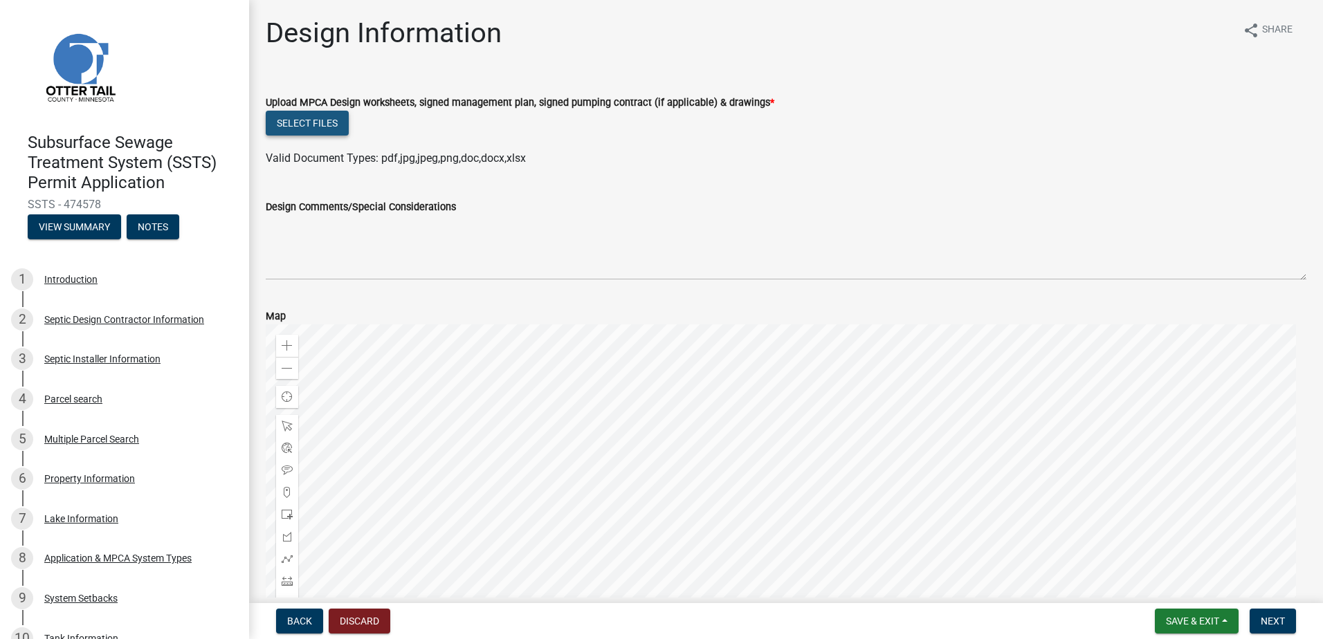
click at [309, 125] on button "Select files" at bounding box center [307, 123] width 83 height 25
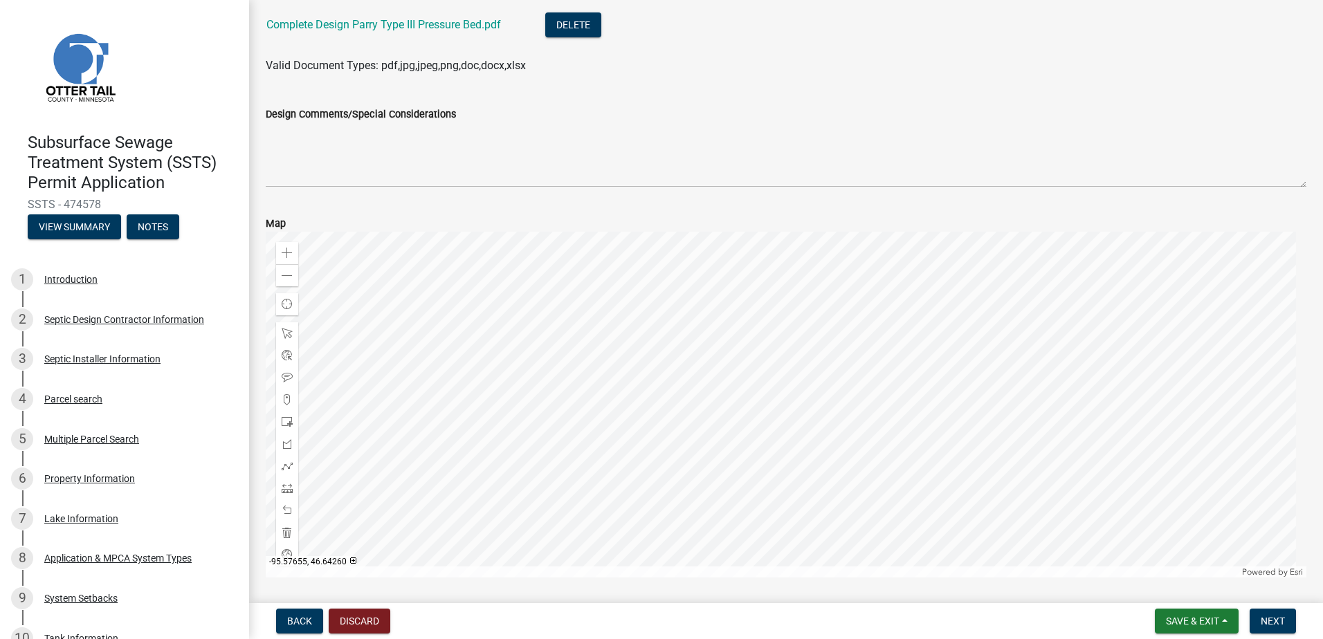
scroll to position [190, 0]
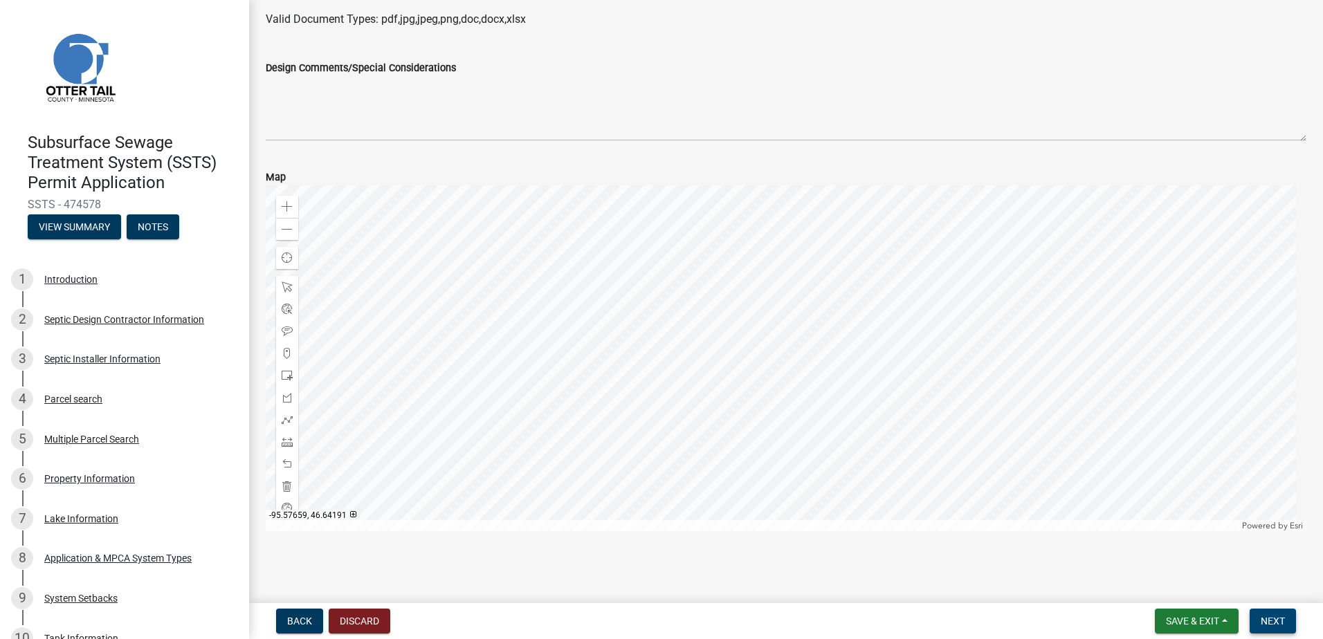
click at [1260, 617] on button "Next" at bounding box center [1272, 621] width 46 height 25
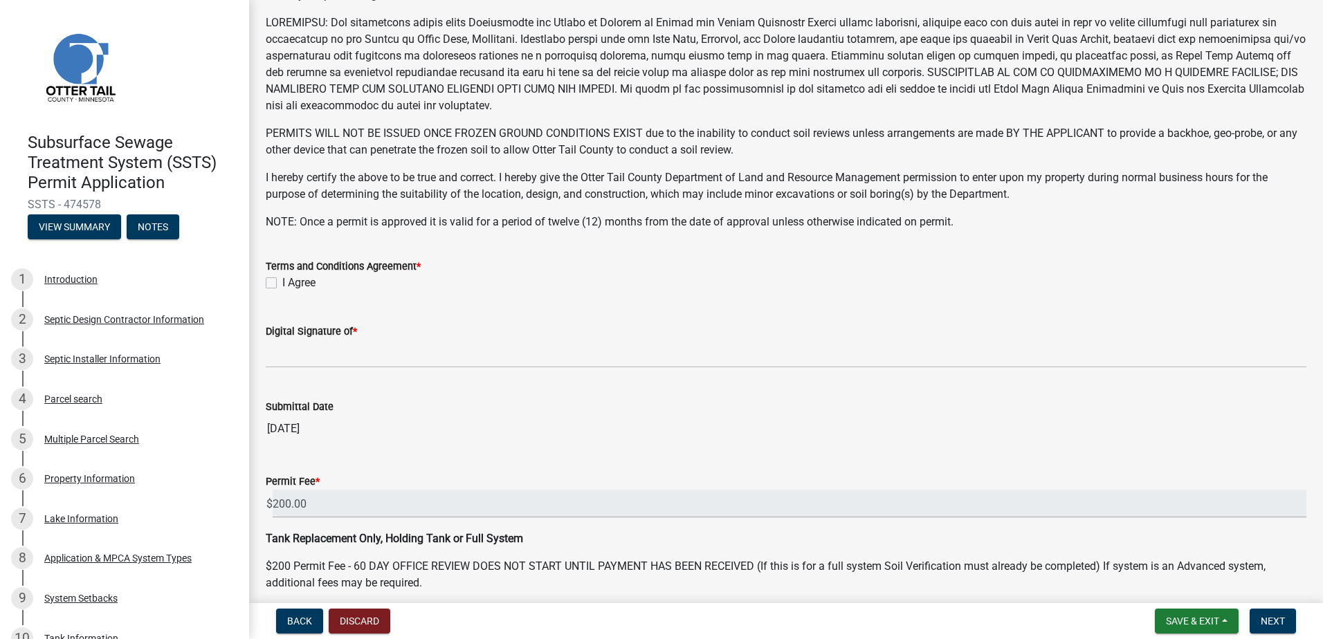
scroll to position [208, 0]
click at [282, 280] on label "I Agree" at bounding box center [298, 282] width 33 height 17
click at [282, 280] on input "I Agree" at bounding box center [286, 278] width 9 height 9
checkbox input "true"
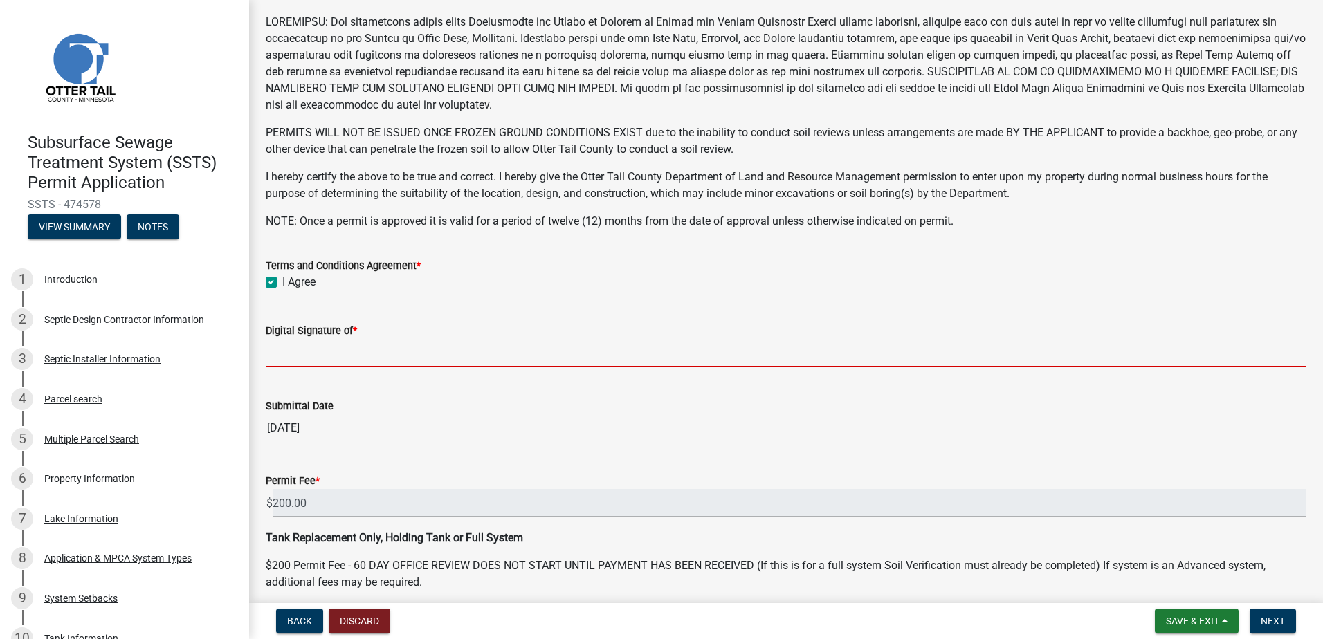
click at [333, 358] on input "Digital Signature of *" at bounding box center [786, 353] width 1040 height 28
type input "[PERSON_NAME]"
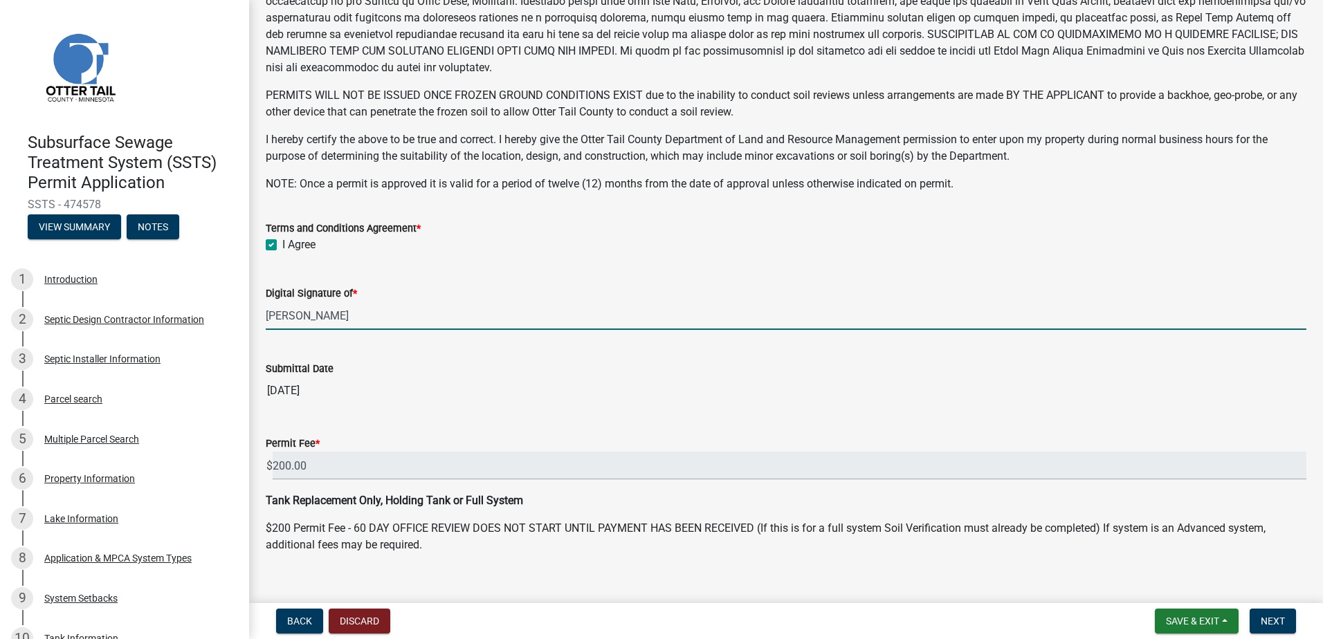
scroll to position [266, 0]
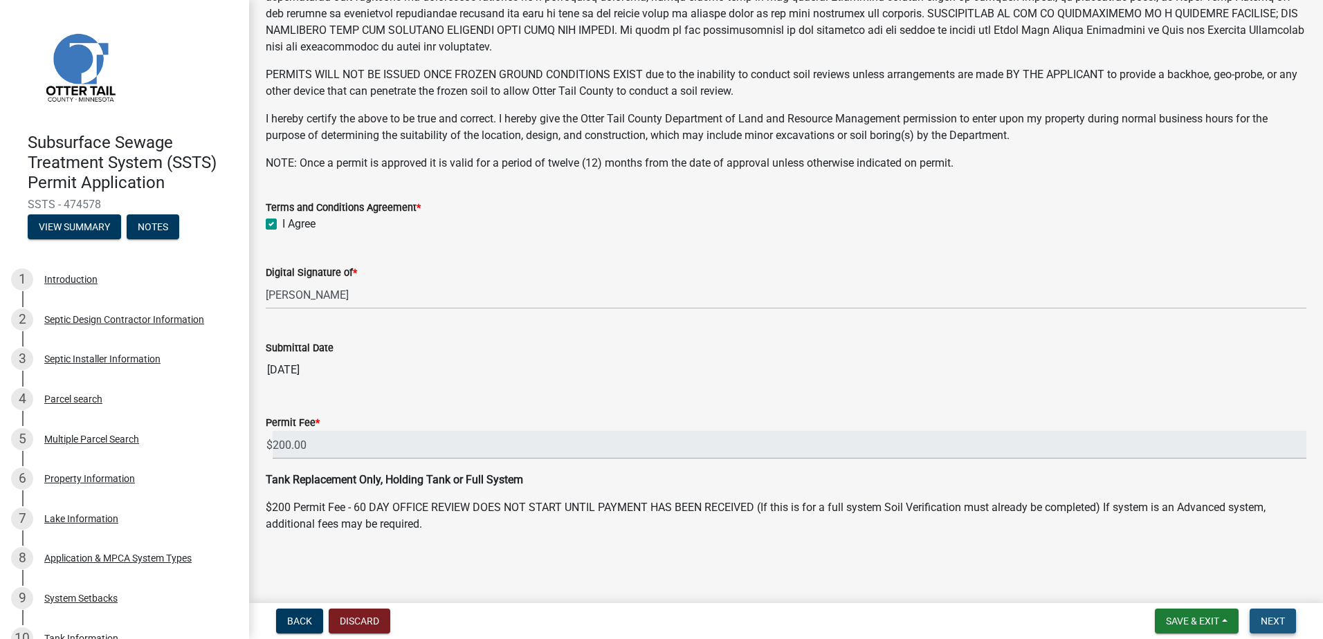
click at [1278, 619] on span "Next" at bounding box center [1272, 621] width 24 height 11
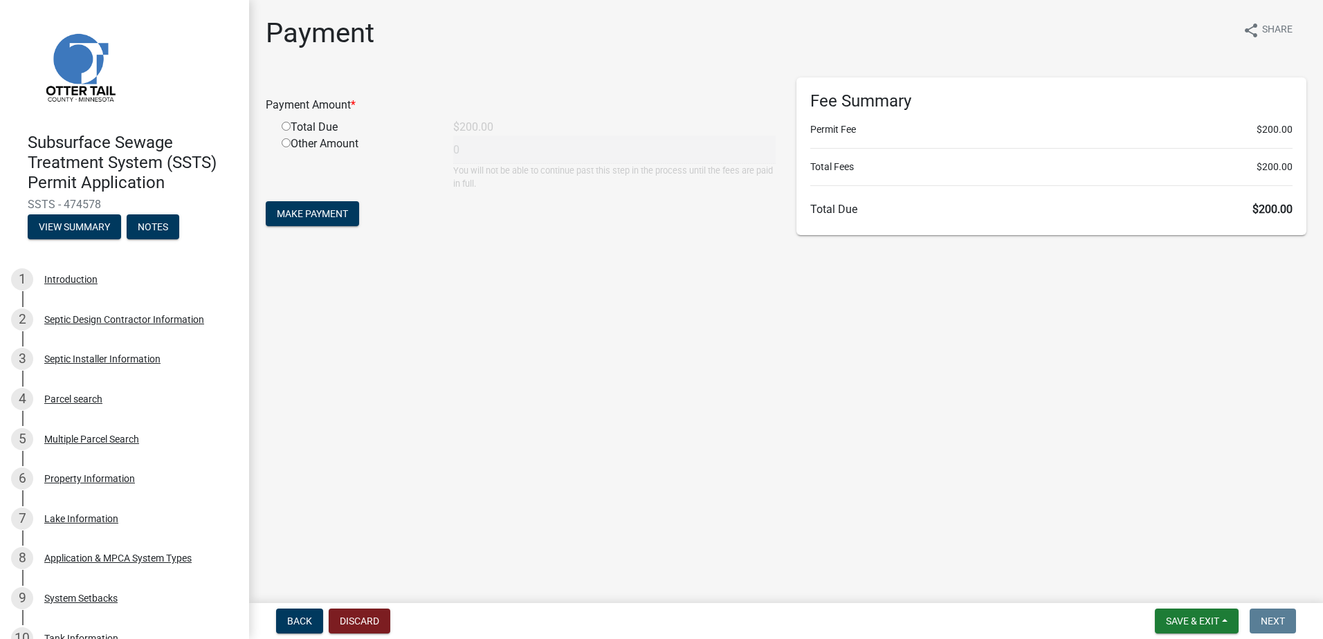
drag, startPoint x: 287, startPoint y: 126, endPoint x: 295, endPoint y: 177, distance: 51.7
click at [288, 126] on input "radio" at bounding box center [286, 126] width 9 height 9
radio input "true"
type input "200"
click at [306, 210] on button "Make Payment" at bounding box center [312, 213] width 93 height 25
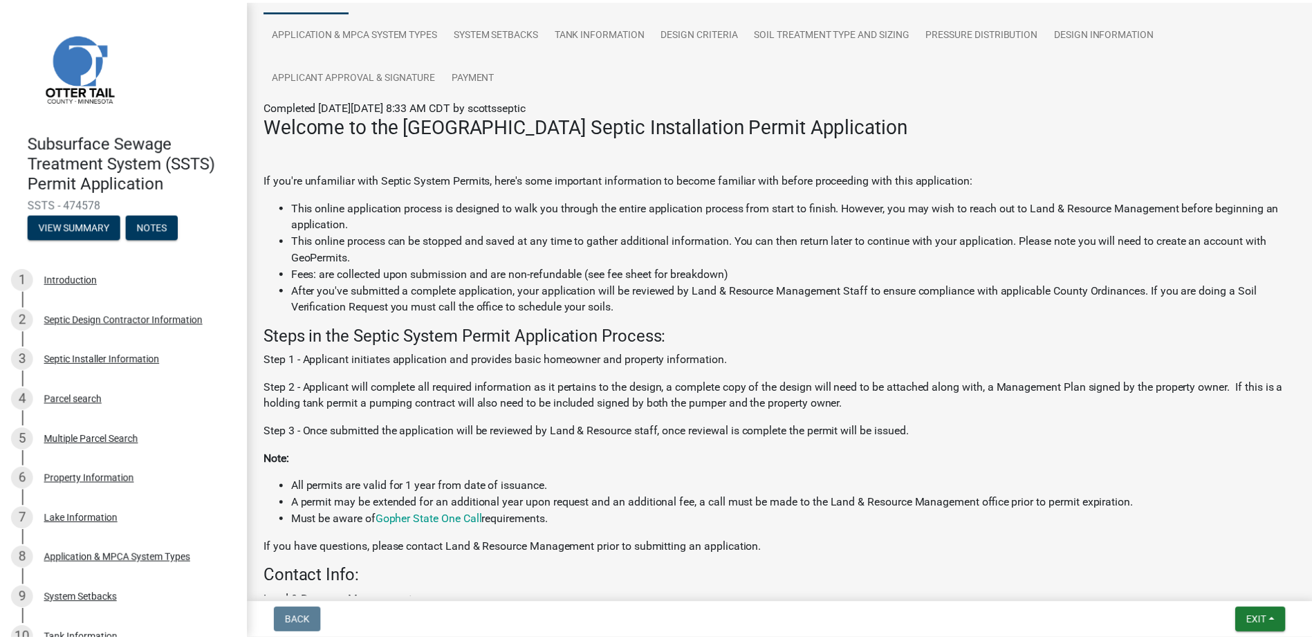
scroll to position [138, 0]
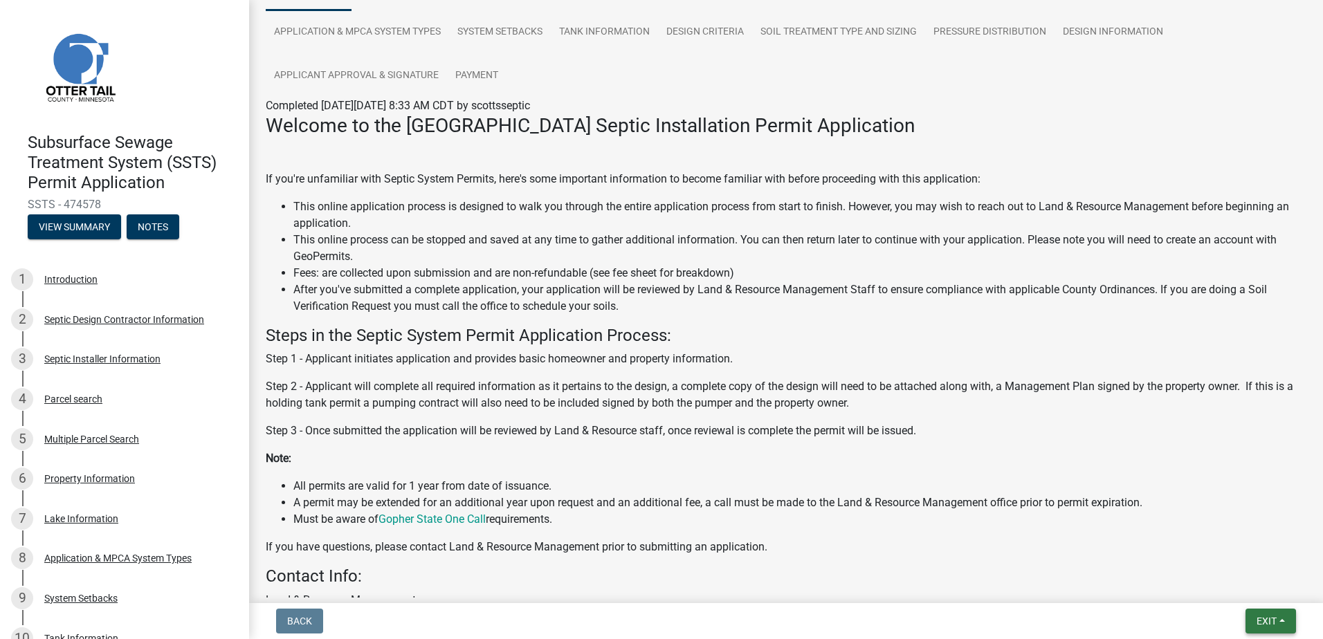
click at [1282, 618] on button "Exit" at bounding box center [1270, 621] width 50 height 25
click at [1256, 591] on button "Save & Exit" at bounding box center [1240, 585] width 111 height 33
